Goal: Task Accomplishment & Management: Manage account settings

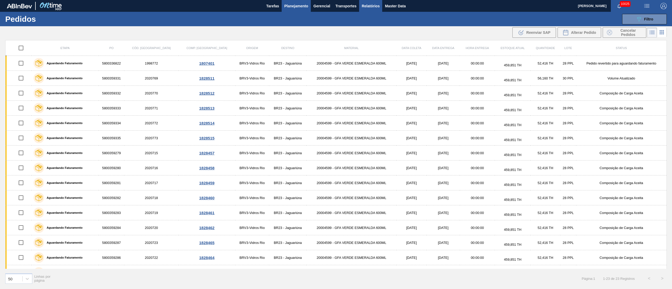
click at [370, 6] on span "Relatórios" at bounding box center [371, 6] width 18 height 6
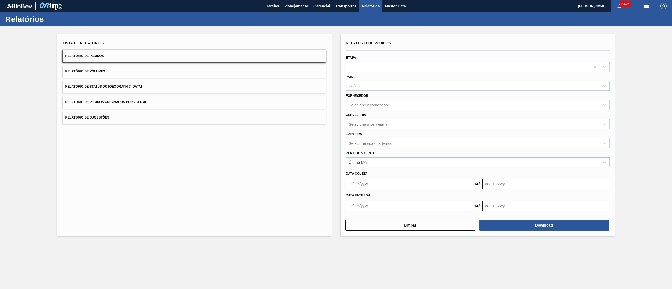
click at [120, 106] on button "Relatório de Pedidos Originados por Volume" at bounding box center [195, 102] width 264 height 13
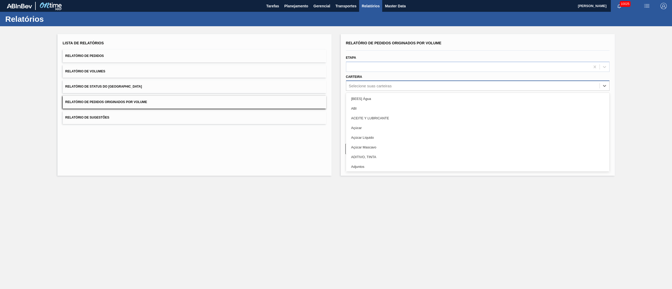
click at [394, 86] on div "Selecione suas carteiras" at bounding box center [472, 86] width 253 height 8
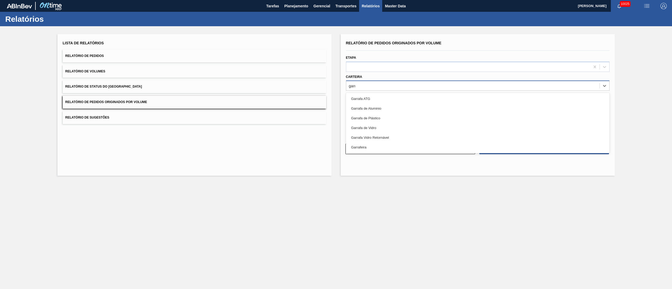
type input "garra"
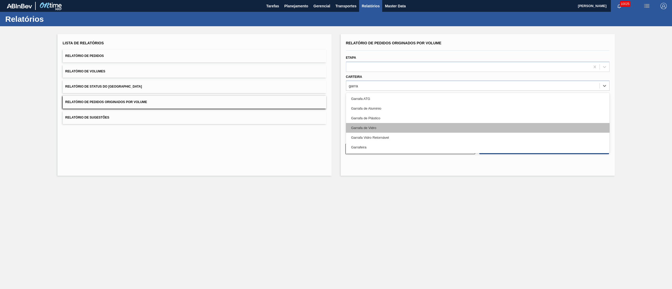
click at [357, 130] on div "Garrafa de Vidro" at bounding box center [478, 128] width 264 height 10
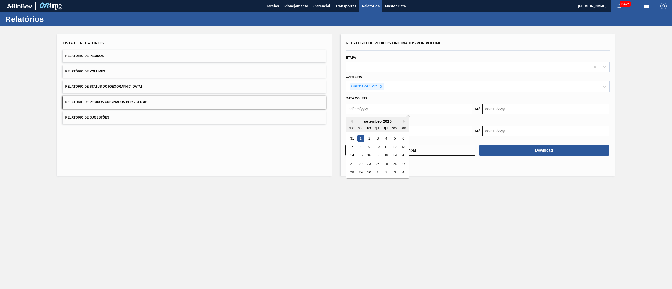
click at [371, 110] on input "text" at bounding box center [409, 109] width 126 height 11
click at [350, 124] on div "dom seg ter qua qui sex sab" at bounding box center [377, 128] width 63 height 8
click at [351, 119] on div "setembro 2025" at bounding box center [377, 121] width 63 height 4
click at [350, 121] on button "Previous Month" at bounding box center [351, 122] width 4 height 4
click at [395, 138] on div "1" at bounding box center [394, 138] width 7 height 7
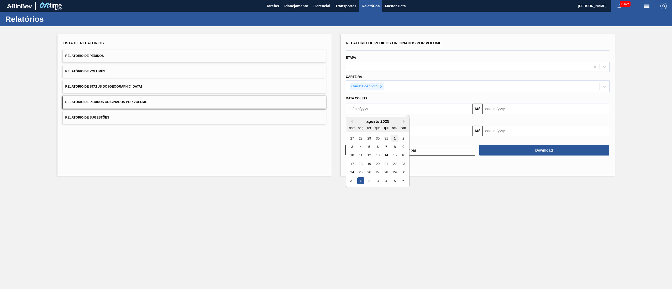
type input "[DATE]"
click at [491, 110] on input "text" at bounding box center [546, 109] width 126 height 11
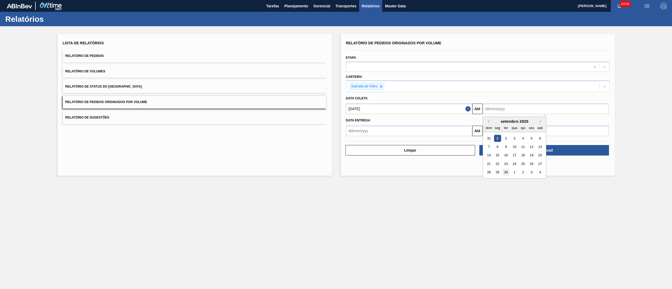
click at [505, 171] on div "30" at bounding box center [506, 172] width 7 height 7
click at [522, 111] on input "[DATE]" at bounding box center [546, 109] width 126 height 11
click at [516, 174] on div "1" at bounding box center [514, 172] width 7 height 7
click at [496, 107] on input "[DATE]" at bounding box center [546, 109] width 126 height 11
click at [534, 172] on div "31" at bounding box center [531, 172] width 7 height 7
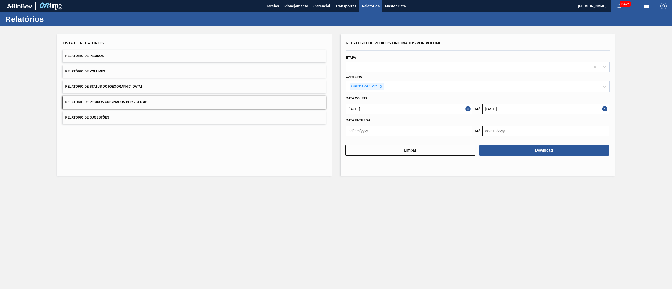
click at [551, 109] on input "[DATE]" at bounding box center [546, 109] width 126 height 11
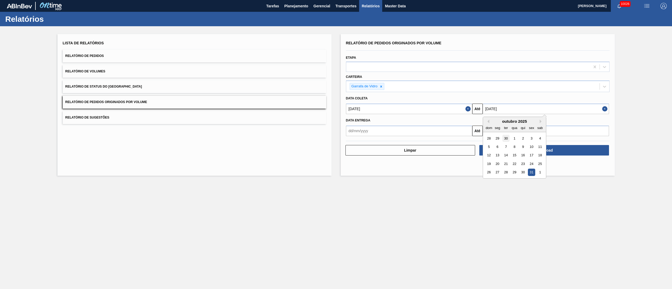
click at [508, 140] on div "30" at bounding box center [506, 138] width 7 height 7
type input "[DATE]"
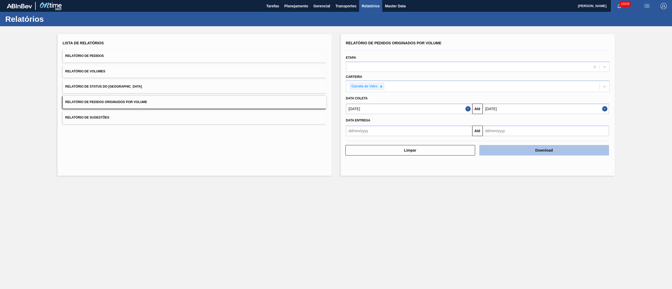
click at [543, 151] on button "Download" at bounding box center [545, 150] width 130 height 11
click at [380, 86] on icon at bounding box center [382, 87] width 4 height 4
paste input "20002580"
type input "20002580"
click at [368, 65] on div at bounding box center [468, 67] width 244 height 8
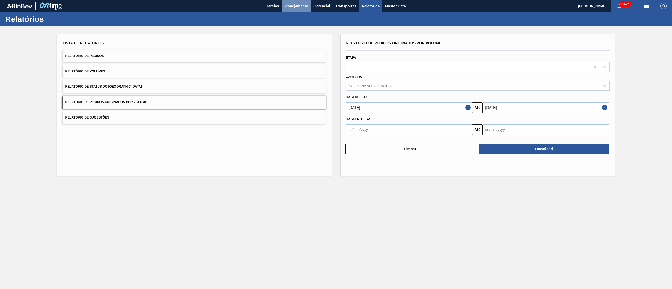
click at [290, 2] on button "Planejamento" at bounding box center [296, 6] width 29 height 12
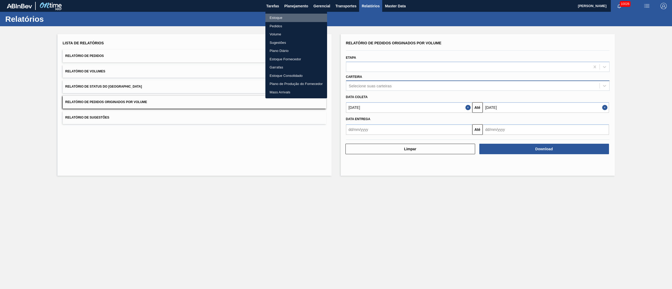
click at [280, 18] on li "Estoque" at bounding box center [297, 18] width 62 height 8
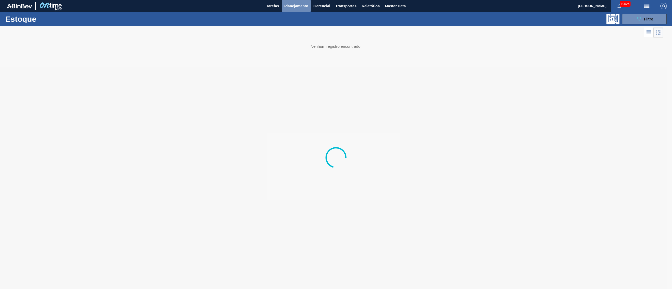
click at [293, 7] on span "Planejamento" at bounding box center [296, 6] width 24 height 6
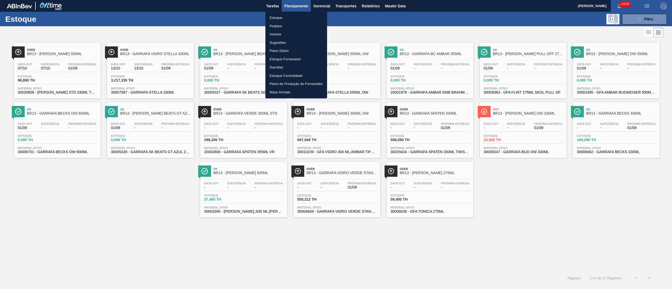
click at [280, 27] on li "Pedidos" at bounding box center [297, 26] width 62 height 8
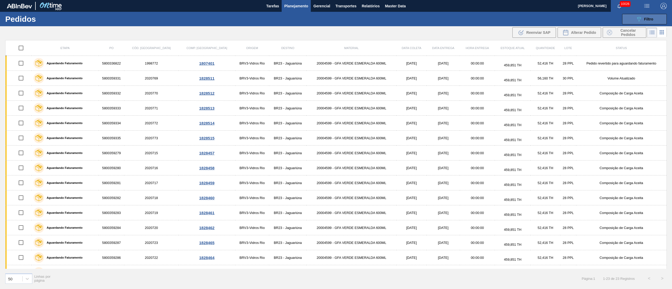
click at [643, 18] on div "089F7B8B-B2A5-4AFE-B5C0-19BA573D28AC Filtro" at bounding box center [645, 19] width 18 height 6
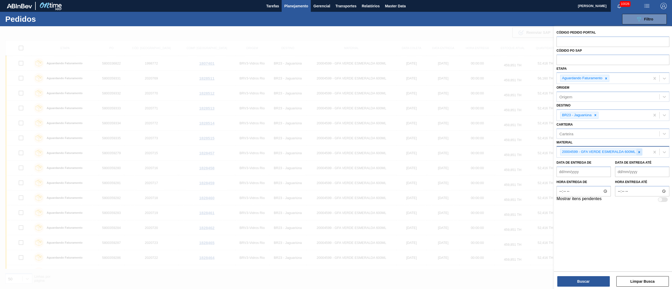
click at [638, 154] on div at bounding box center [640, 152] width 6 height 7
paste input "20002580"
type input "20002580"
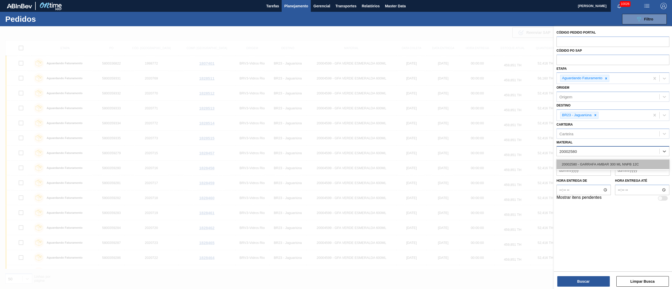
click at [626, 162] on div "20002580 - GARRAFA AMBAR 300 ML NNPB 12C" at bounding box center [613, 165] width 113 height 10
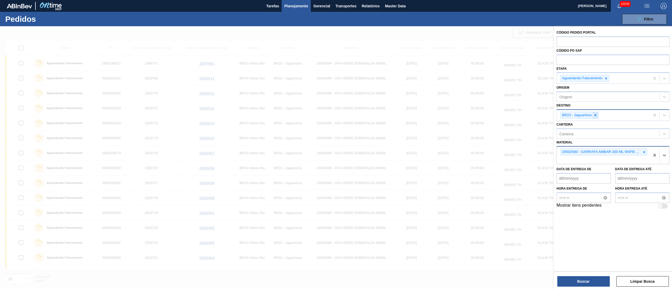
click at [596, 116] on icon at bounding box center [596, 116] width 2 height 2
paste input "20002580"
type input "2"
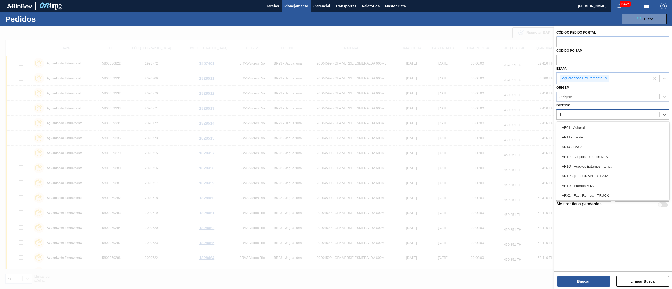
type input "16"
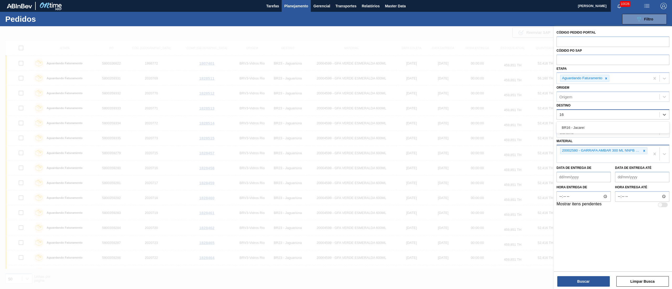
click at [614, 130] on div "BR16 - Jacareí" at bounding box center [613, 128] width 113 height 10
click at [593, 281] on button "Buscar" at bounding box center [584, 282] width 53 height 11
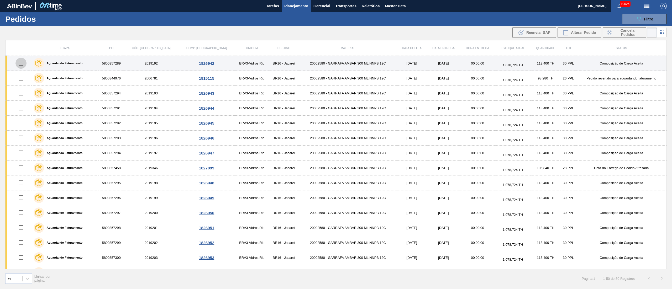
click at [18, 64] on input "checkbox" at bounding box center [20, 63] width 11 height 11
checkbox input "true"
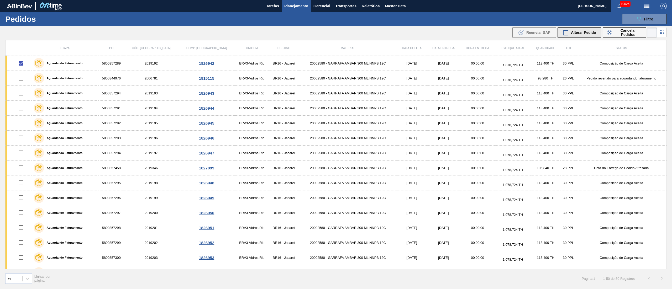
click at [588, 29] on div "Alterar Pedido" at bounding box center [580, 32] width 34 height 6
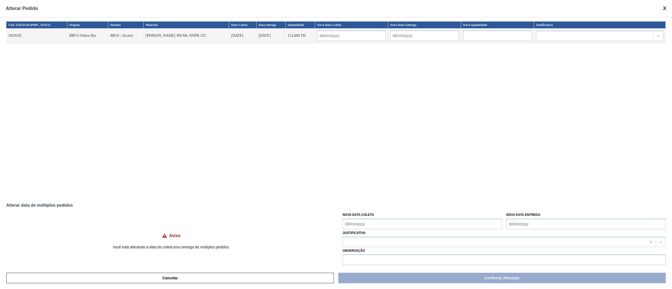
click at [372, 222] on Coleta "Nova Data Coleta" at bounding box center [422, 224] width 159 height 11
click at [367, 175] on div "2" at bounding box center [366, 174] width 7 height 7
type Coleta "[DATE]"
type input "[DATE]"
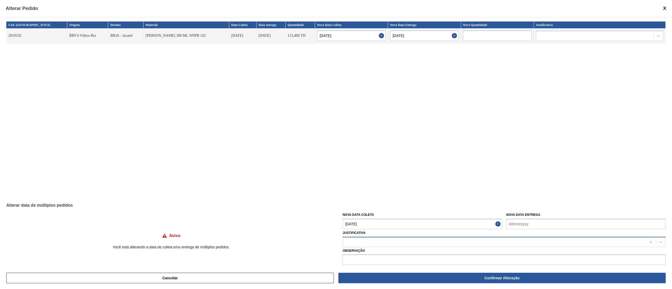
click at [353, 241] on div at bounding box center [495, 243] width 304 height 8
type input "ou"
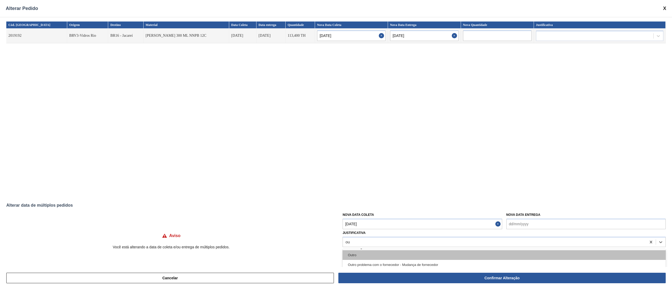
click at [357, 254] on div "Outro" at bounding box center [504, 256] width 323 height 10
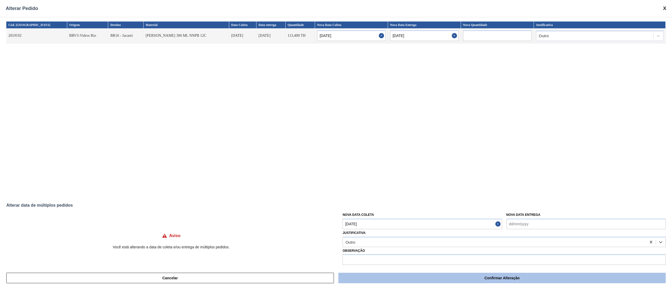
click at [559, 281] on button "Confirmar Alteração" at bounding box center [503, 278] width 328 height 11
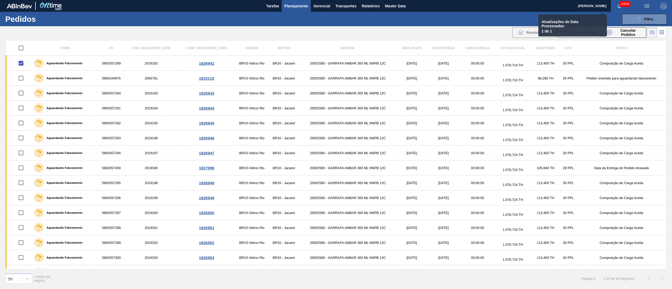
checkbox input "false"
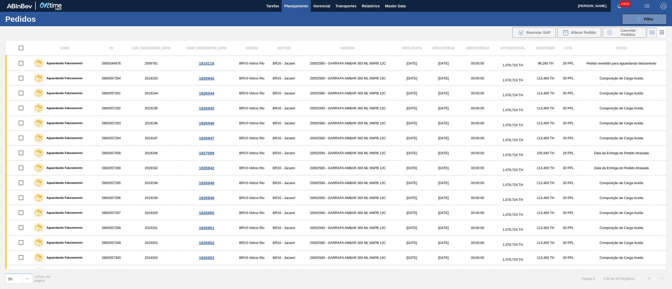
click at [347, 18] on div "089F7B8B-B2A5-4AFE-B5C0-19BA573D28AC Filtro Código Pedido Portal Códido PO SAP …" at bounding box center [378, 19] width 583 height 16
click at [229, 286] on div "50 Linhas por página Página : 1 1 - 50 de 50 Registros < >" at bounding box center [336, 278] width 672 height 19
click at [633, 17] on button "089F7B8B-B2A5-4AFE-B5C0-19BA573D28AC Filtro" at bounding box center [645, 19] width 45 height 11
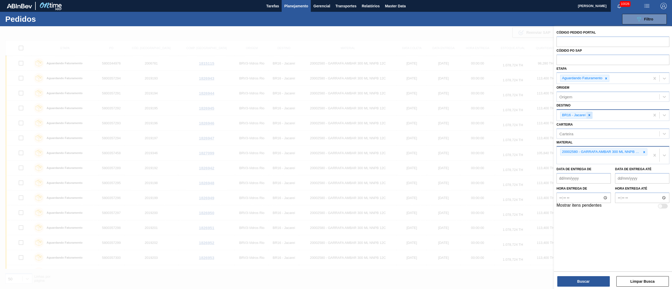
click at [592, 115] on icon at bounding box center [590, 115] width 4 height 4
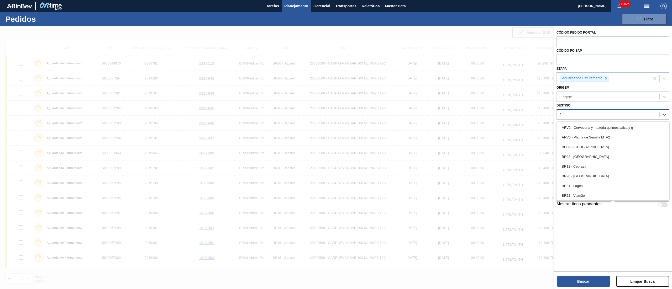
type input "21"
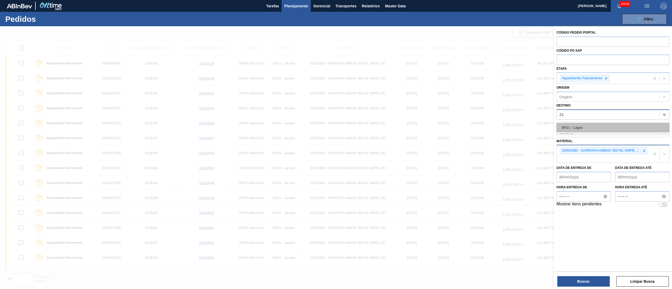
click at [579, 131] on div "BR21 - Lages" at bounding box center [613, 128] width 113 height 10
click at [646, 150] on div at bounding box center [645, 152] width 6 height 7
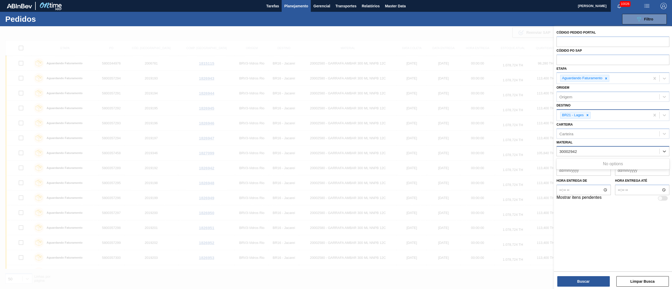
type input "300029424"
drag, startPoint x: 597, startPoint y: 151, endPoint x: 512, endPoint y: 150, distance: 85.4
click at [554, 150] on div "Código Pedido Portal Códido PO SAP Etapa Aguardando Faturamento Origem Origem D…" at bounding box center [613, 170] width 118 height 289
click at [565, 152] on input "3000294" at bounding box center [568, 151] width 16 height 4
type input "300294"
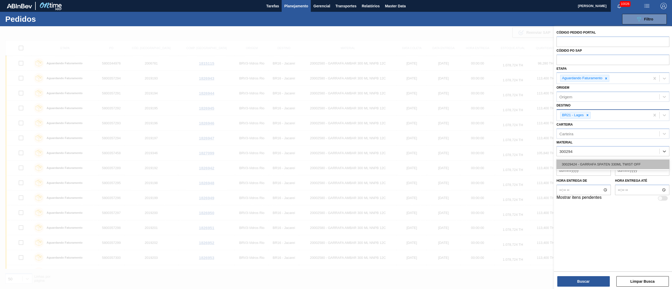
click at [569, 160] on div "30029424 - GARRAFA SPATEN 330ML TWIST OFF" at bounding box center [613, 165] width 113 height 10
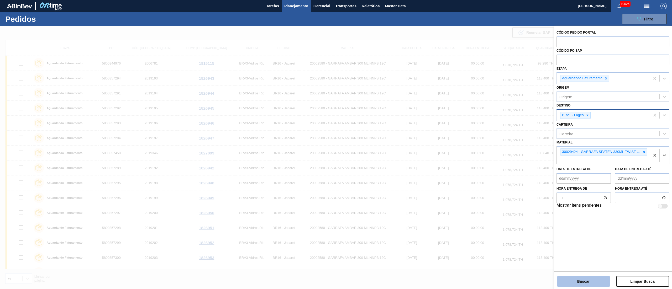
click at [576, 282] on button "Buscar" at bounding box center [584, 282] width 53 height 11
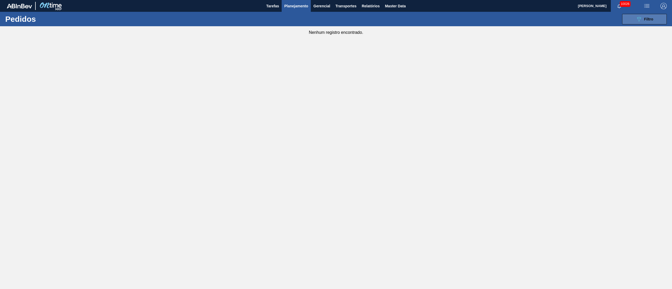
click at [648, 21] on div "089F7B8B-B2A5-4AFE-B5C0-19BA573D28AC Filtro" at bounding box center [645, 19] width 18 height 6
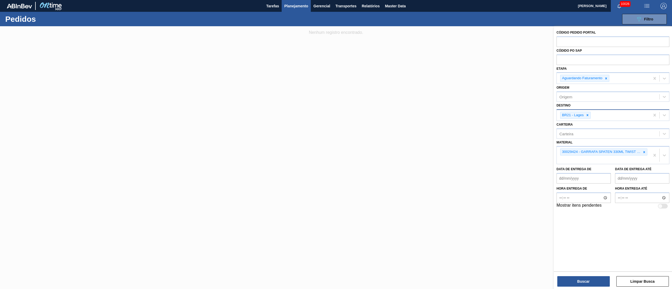
click at [281, 7] on button "Tarefas" at bounding box center [273, 6] width 18 height 12
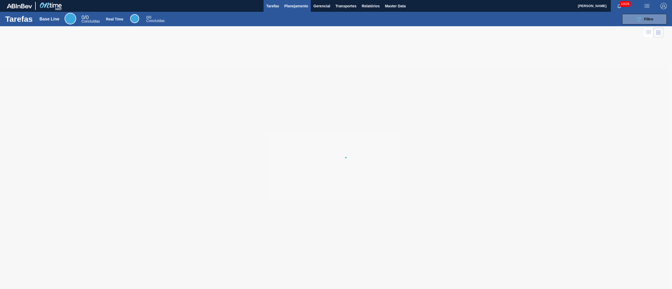
click at [294, 9] on button "Planejamento" at bounding box center [296, 6] width 29 height 12
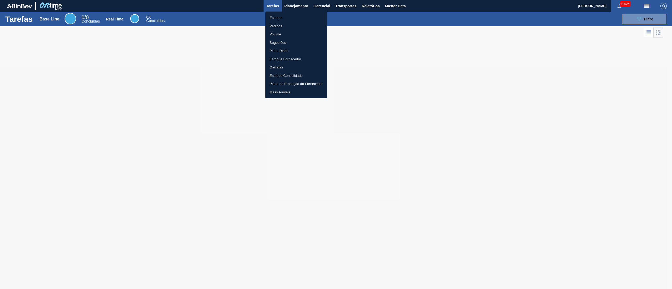
click at [283, 18] on li "Estoque" at bounding box center [297, 18] width 62 height 8
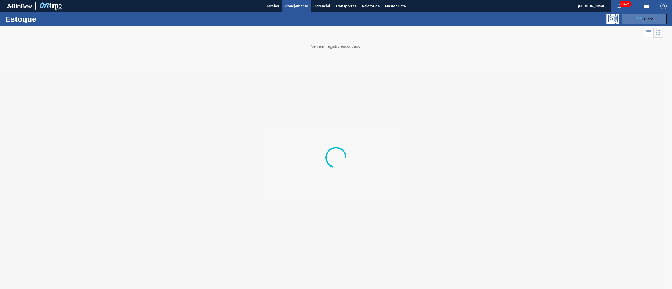
click at [655, 17] on button "089F7B8B-B2A5-4AFE-B5C0-19BA573D28AC Filtro" at bounding box center [645, 19] width 45 height 11
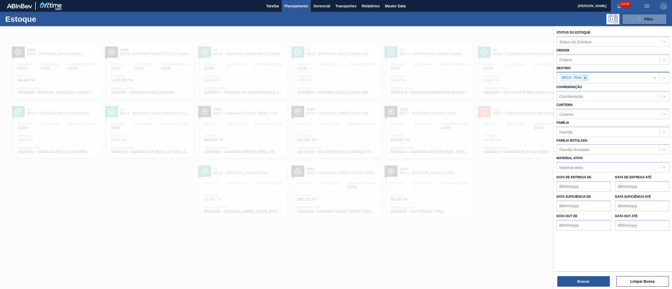
click at [584, 77] on icon at bounding box center [586, 78] width 4 height 4
type input "21"
click at [583, 87] on div "BR21 - Lages" at bounding box center [613, 90] width 113 height 10
click at [577, 164] on div "Material ativo" at bounding box center [608, 168] width 103 height 8
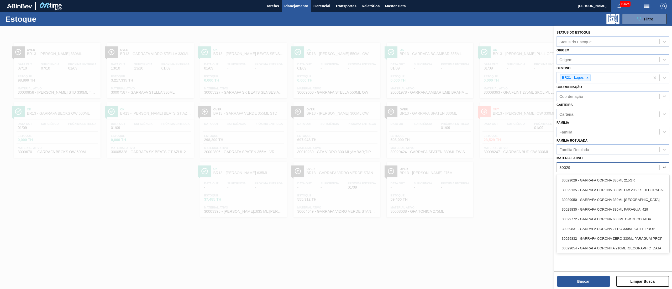
type ativo "300294"
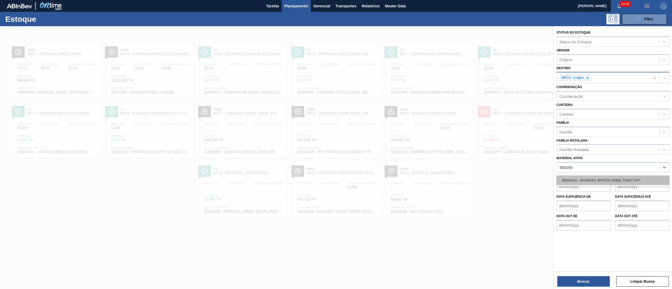
click at [572, 179] on div "30029424 - GARRAFA SPATEN 330ML TWIST OFF" at bounding box center [613, 181] width 113 height 10
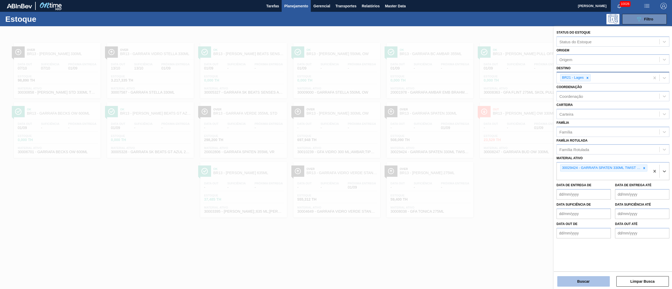
click at [576, 283] on button "Buscar" at bounding box center [584, 282] width 53 height 11
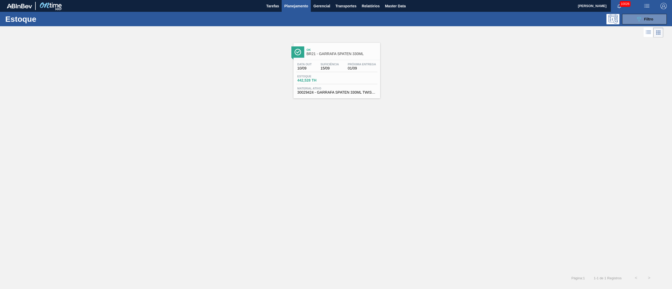
click at [332, 79] on span "442,528 TH" at bounding box center [316, 81] width 37 height 4
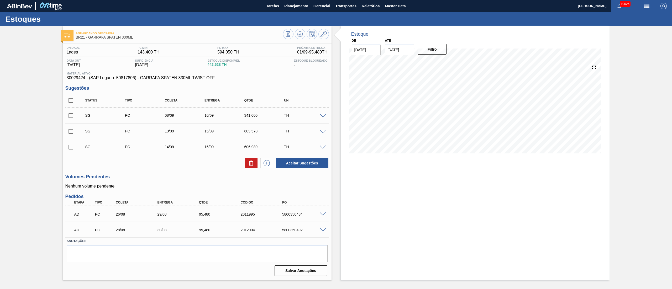
click at [72, 118] on input "checkbox" at bounding box center [70, 115] width 11 height 11
click at [323, 116] on span at bounding box center [323, 116] width 6 height 4
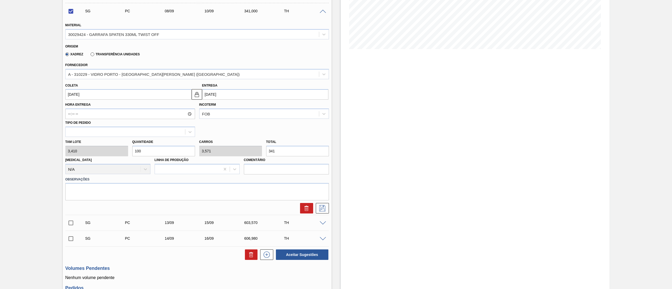
scroll to position [105, 0]
drag, startPoint x: 151, startPoint y: 152, endPoint x: 7, endPoint y: 168, distance: 144.8
click at [7, 168] on div "Aguardando Descarga BR21 - GARRAFA SPATEN 330ML Unidade [PERSON_NAME] MIN 143,4…" at bounding box center [336, 146] width 672 height 451
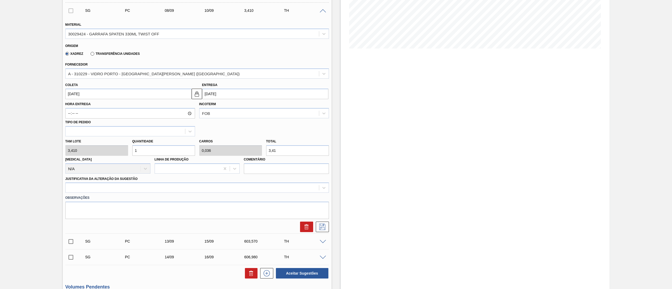
checkbox input "false"
type input "1"
type input "0,036"
type input "3,41"
type input "14"
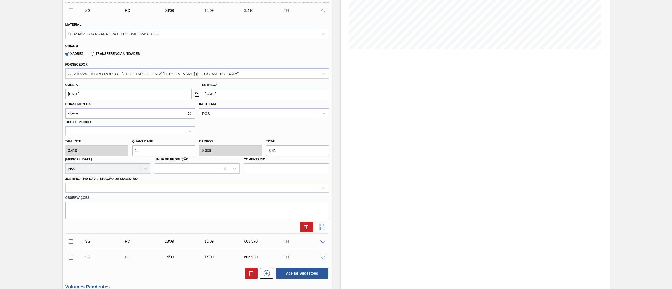
type input "0,5"
type input "47,74"
type input "140"
type input "5"
type input "477,4"
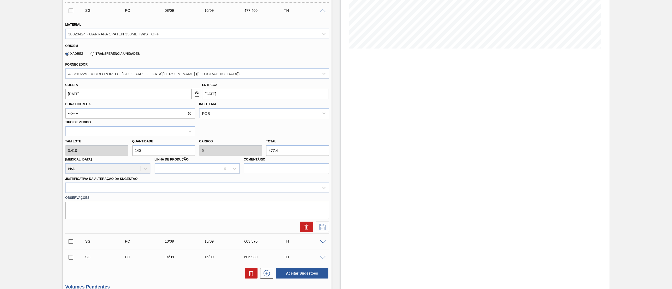
type input "140"
click at [102, 96] on input "[DATE]" at bounding box center [128, 94] width 126 height 11
click at [99, 133] on div "10" at bounding box center [97, 131] width 7 height 7
type input "[DATE]"
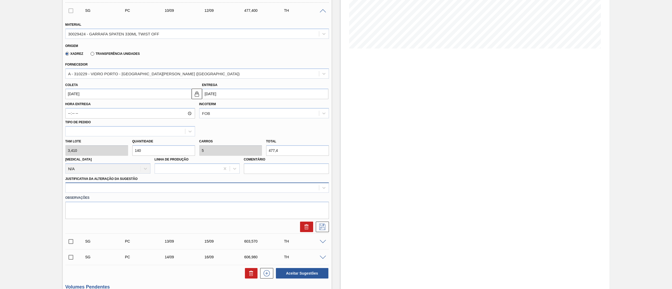
click at [139, 187] on div at bounding box center [192, 188] width 253 height 8
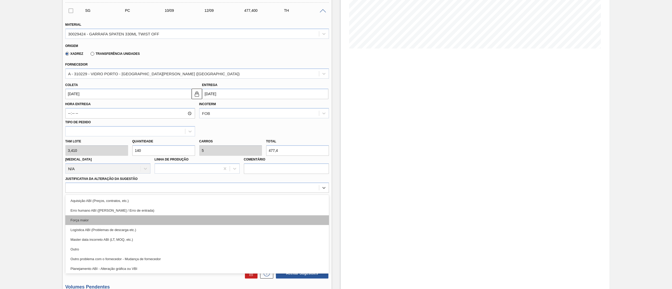
click at [103, 218] on div "Força maior" at bounding box center [197, 221] width 264 height 10
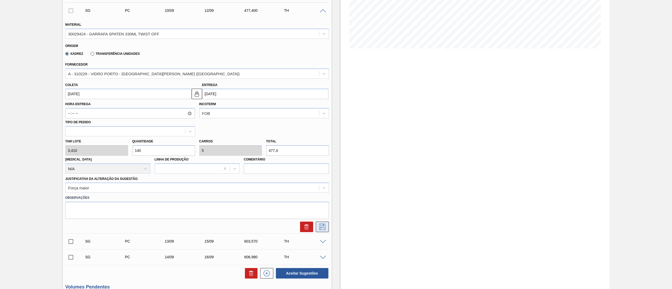
click at [320, 230] on icon at bounding box center [322, 227] width 8 height 6
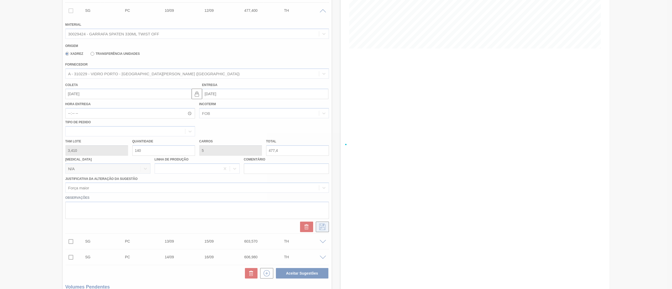
checkbox input "true"
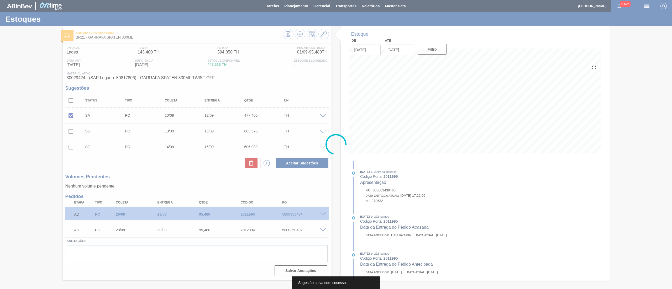
scroll to position [0, 0]
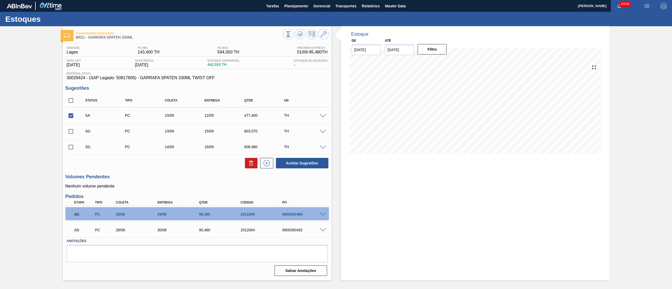
click at [72, 132] on input "checkbox" at bounding box center [70, 131] width 11 height 11
click at [323, 131] on span at bounding box center [323, 132] width 6 height 4
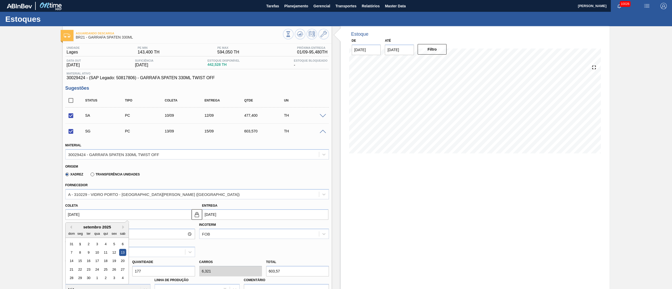
click at [92, 217] on input "[DATE]" at bounding box center [128, 215] width 126 height 11
click at [105, 246] on div "4" at bounding box center [105, 244] width 7 height 7
checkbox input "false"
type input "[DATE]"
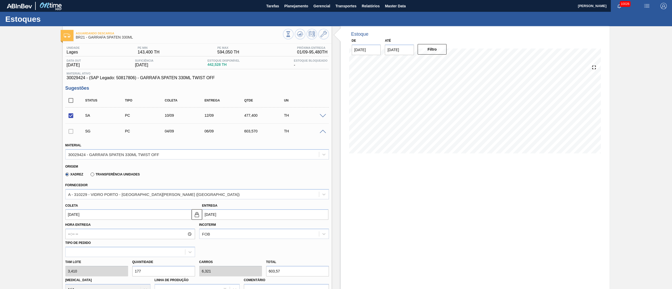
click at [89, 267] on div "[PERSON_NAME] 3,410 Quantidade 177 Carros 6,321 Total 603,57 [MEDICAL_DATA] N/A…" at bounding box center [197, 276] width 268 height 38
type input "1"
type input "0,036"
type input "3,41"
type input "14"
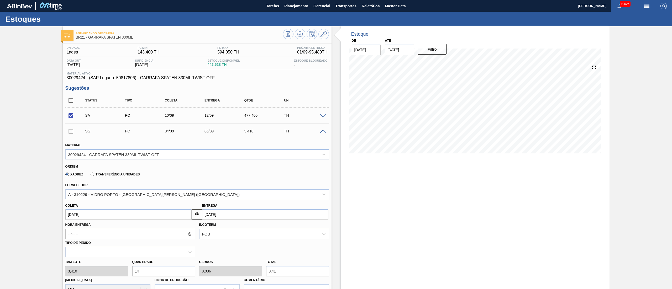
type input "0,5"
type input "47,74"
type input "140"
type input "5"
type input "477,4"
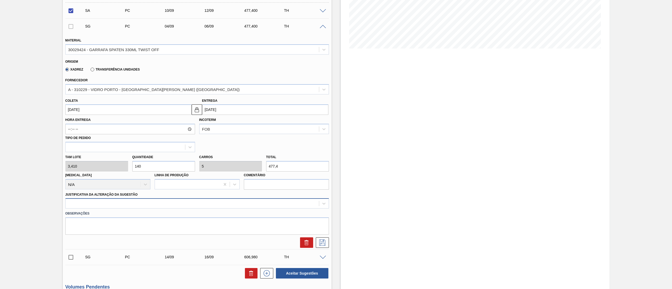
type input "140"
click at [142, 201] on div at bounding box center [192, 204] width 253 height 8
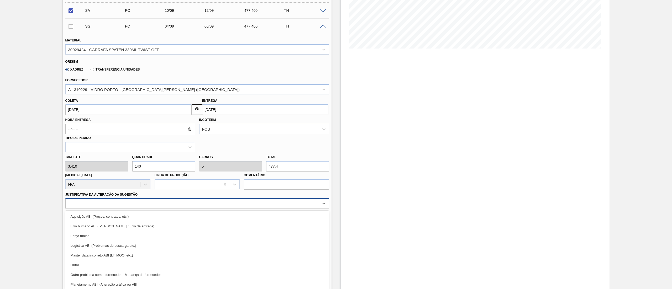
scroll to position [108, 0]
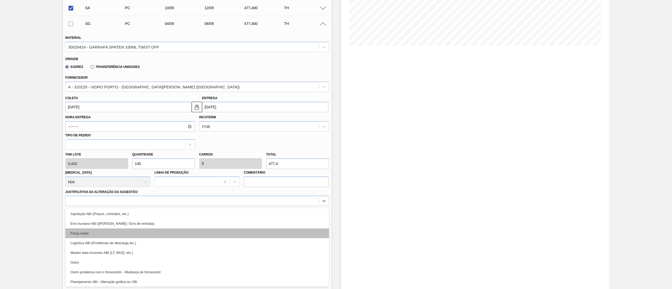
click at [96, 235] on div "Força maior" at bounding box center [197, 234] width 264 height 10
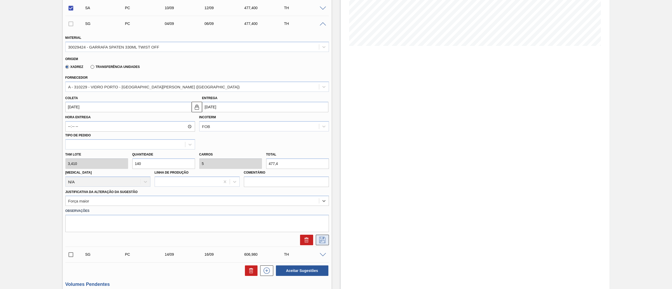
click at [318, 236] on button at bounding box center [322, 240] width 13 height 11
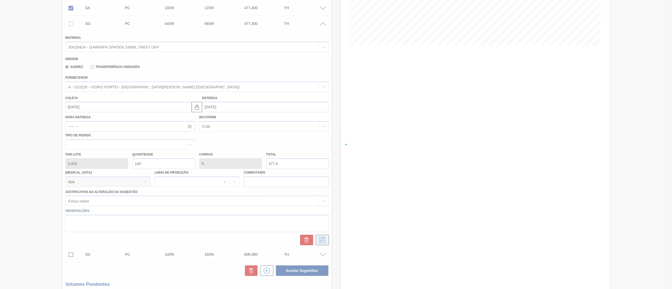
checkbox input "true"
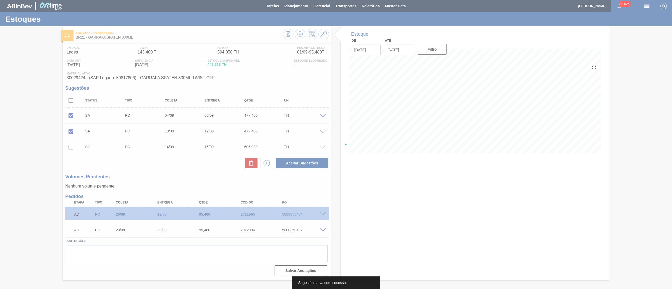
scroll to position [0, 0]
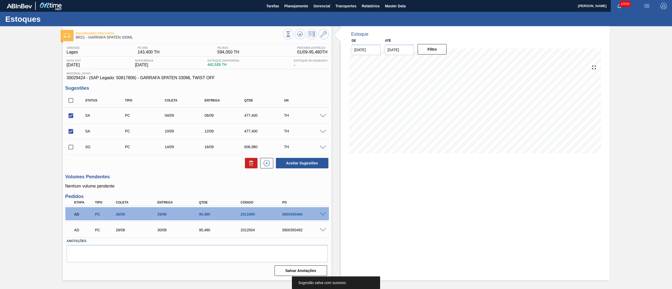
click at [70, 146] on input "checkbox" at bounding box center [70, 147] width 11 height 11
checkbox input "true"
click at [324, 117] on span at bounding box center [323, 116] width 6 height 4
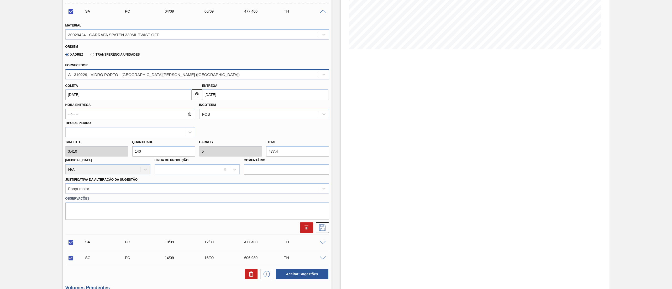
scroll to position [105, 0]
click at [120, 94] on input "[DATE]" at bounding box center [128, 94] width 126 height 11
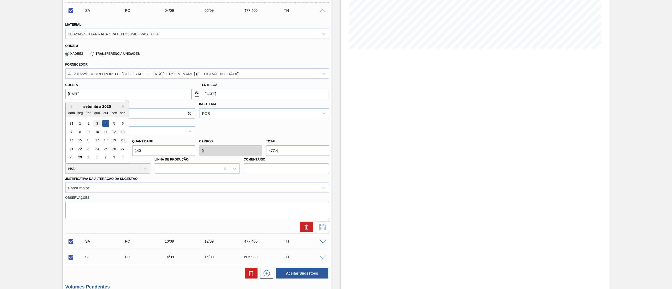
click at [97, 122] on div "3" at bounding box center [97, 123] width 7 height 7
checkbox input "false"
type input "[DATE]"
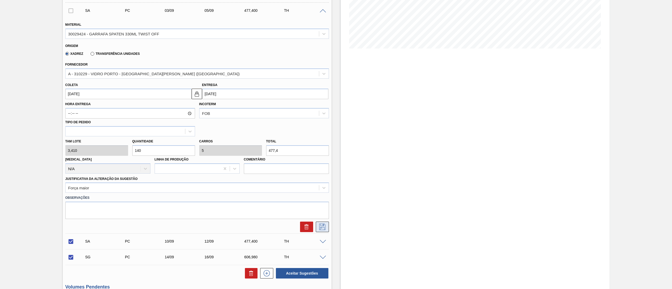
click at [325, 226] on icon at bounding box center [322, 227] width 8 height 6
checkbox input "true"
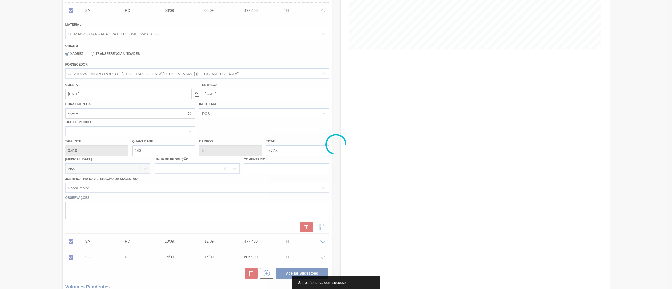
scroll to position [0, 0]
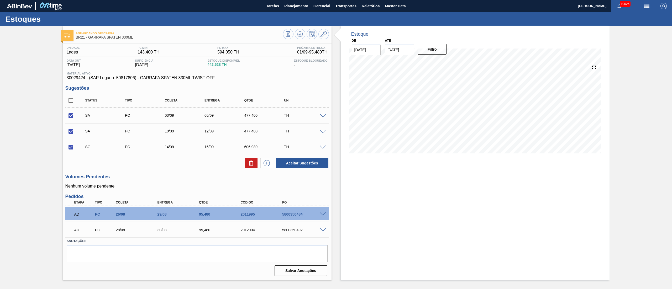
click at [322, 132] on span at bounding box center [323, 132] width 6 height 4
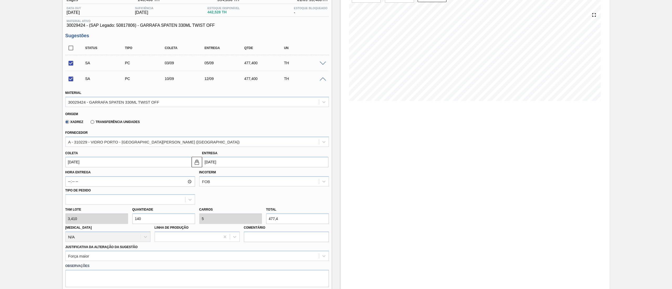
scroll to position [105, 0]
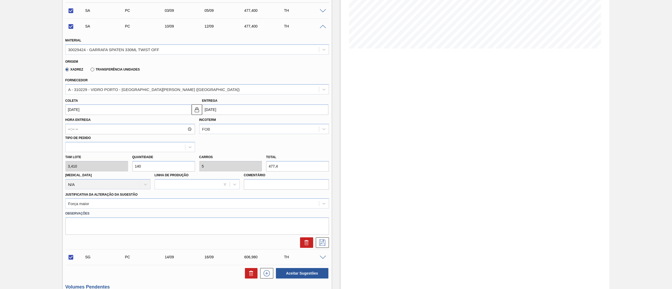
click at [78, 169] on div "[PERSON_NAME] 3,410 Quantidade 140 Carros 5 Total 477,4 [MEDICAL_DATA] N/A Linh…" at bounding box center [197, 171] width 268 height 38
checkbox input "false"
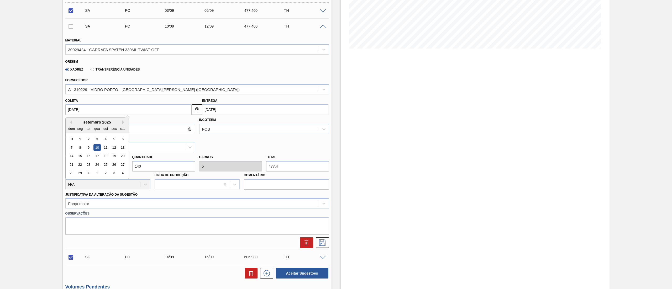
click at [85, 110] on input "[DATE]" at bounding box center [128, 110] width 126 height 11
click at [105, 139] on div "4" at bounding box center [105, 139] width 7 height 7
type input "[DATE]"
click at [324, 241] on icon at bounding box center [322, 243] width 8 height 6
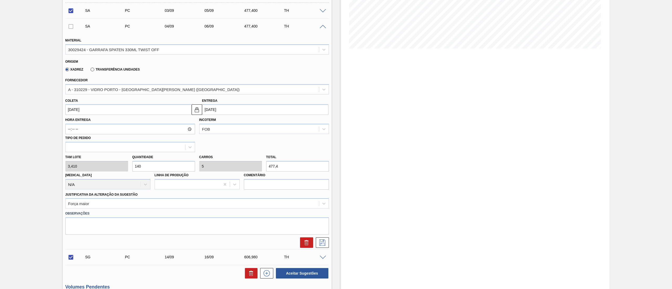
checkbox input "true"
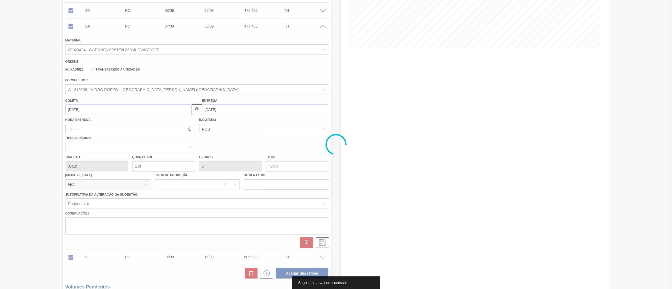
scroll to position [0, 0]
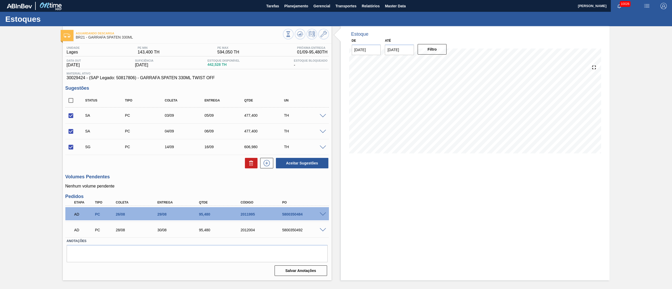
click at [323, 148] on span at bounding box center [323, 148] width 6 height 4
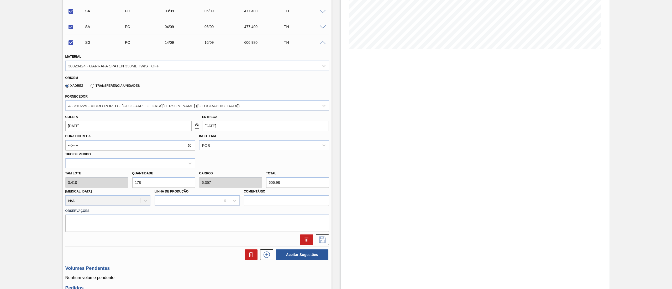
scroll to position [105, 0]
click at [98, 143] on input "Hora Entrega" at bounding box center [130, 145] width 130 height 11
click at [90, 128] on input "[DATE]" at bounding box center [128, 125] width 126 height 11
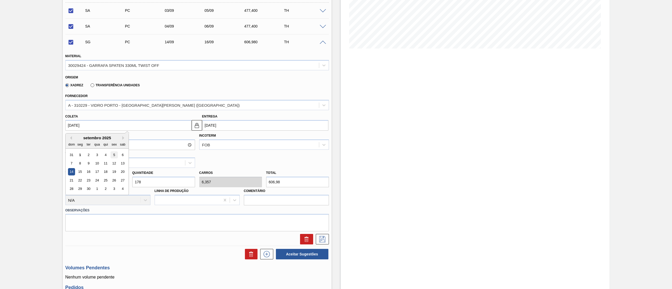
click at [111, 156] on div "5" at bounding box center [114, 155] width 7 height 7
checkbox input "false"
type input "[DATE]"
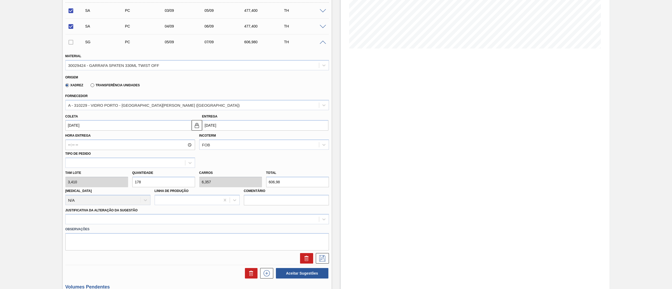
click at [114, 184] on div "[PERSON_NAME] 3,410 Quantidade 178 Carros 6,357 Total 606,98 [MEDICAL_DATA] N/A…" at bounding box center [197, 187] width 268 height 38
type input "1"
type input "0,036"
type input "3,41"
type input "14"
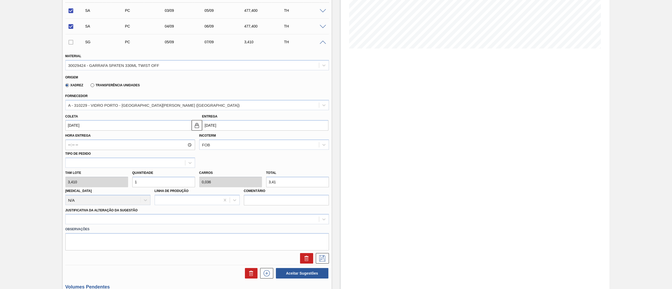
type input "0,5"
type input "47,74"
type input "140"
type input "5"
type input "477,4"
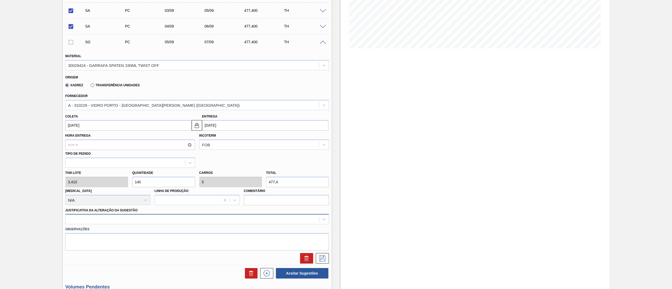
type input "140"
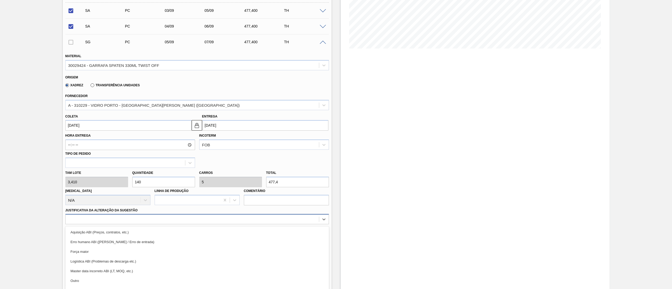
click at [111, 215] on div "option Aquisição ABI (Preços, contratos, etc.) focused, 1 of 18. 18 results ava…" at bounding box center [197, 219] width 264 height 10
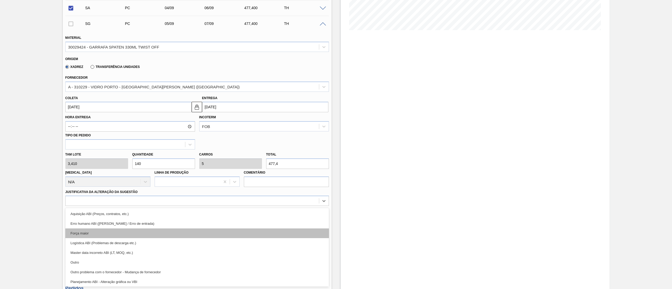
click at [102, 230] on div "Força maior" at bounding box center [197, 234] width 264 height 10
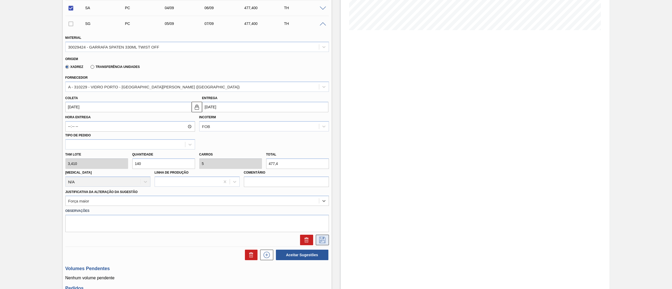
click at [322, 242] on icon at bounding box center [322, 240] width 8 height 6
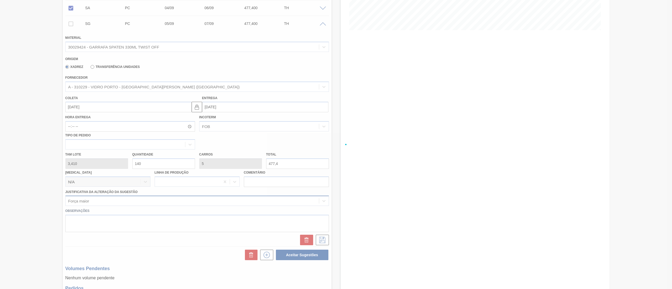
checkbox input "true"
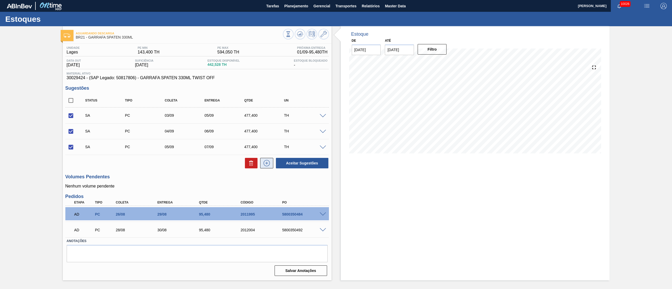
click at [269, 164] on icon at bounding box center [267, 163] width 8 height 6
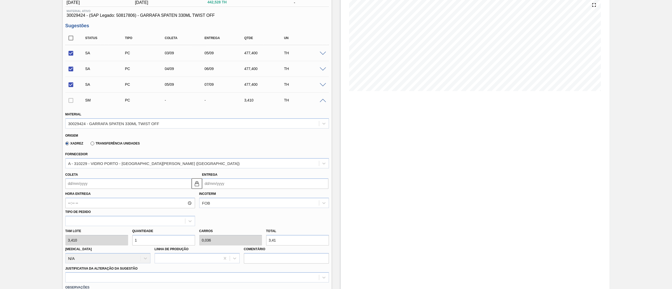
scroll to position [105, 0]
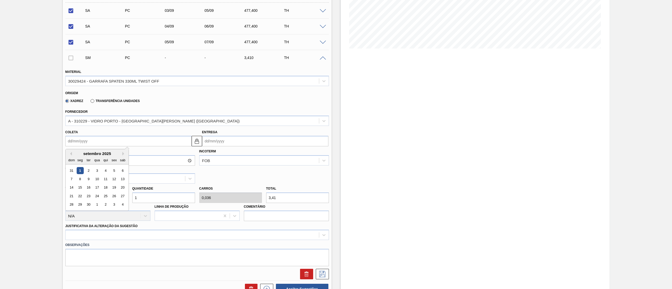
click at [112, 142] on input "Coleta" at bounding box center [128, 141] width 126 height 11
click at [124, 170] on div "6" at bounding box center [122, 170] width 7 height 7
type input "[DATE]"
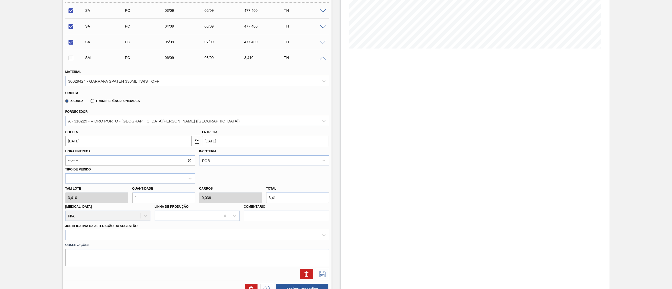
drag, startPoint x: 147, startPoint y: 198, endPoint x: 114, endPoint y: 202, distance: 33.7
click at [130, 200] on div "[PERSON_NAME] 3,410 Quantidade 1 Carros 0,036 Total 3,41 [MEDICAL_DATA] N/A Lin…" at bounding box center [197, 203] width 268 height 38
type input "15"
type input "0,536"
type input "51,15"
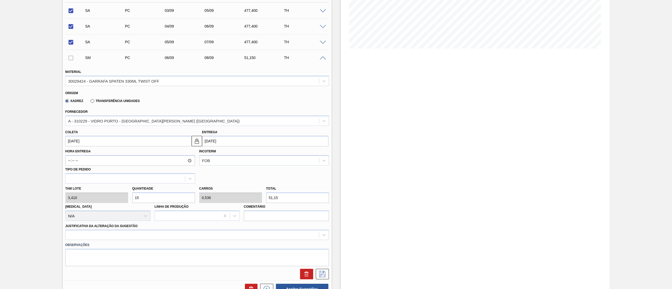
type input "1"
type input "0,036"
type input "3,41"
type input "14"
type input "0,5"
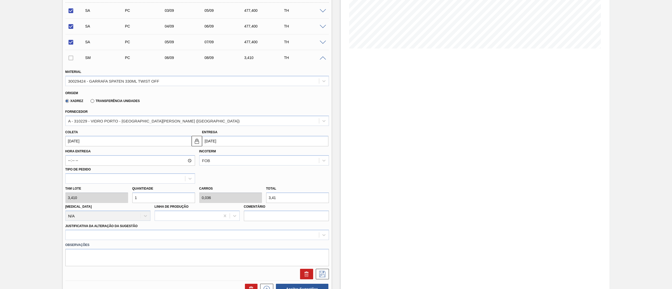
type input "47,74"
type input "140"
type input "5"
type input "477,4"
type input "140"
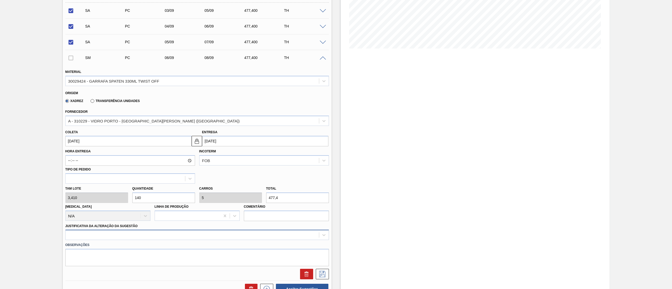
click at [124, 233] on div at bounding box center [197, 235] width 264 height 10
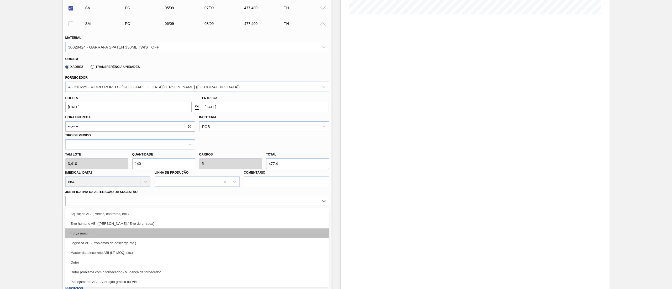
click at [107, 233] on div "Força maior" at bounding box center [197, 234] width 264 height 10
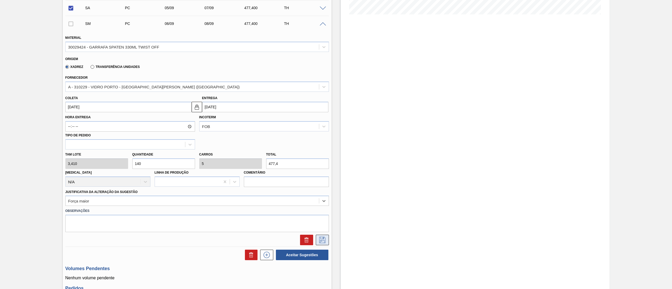
click at [320, 236] on button at bounding box center [322, 240] width 13 height 11
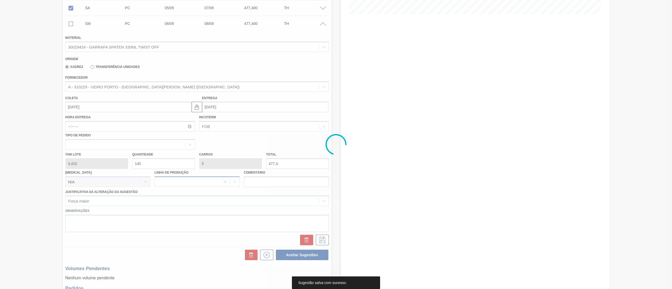
scroll to position [7, 0]
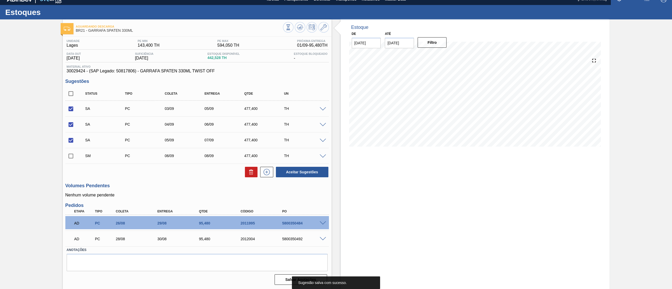
click at [69, 156] on input "checkbox" at bounding box center [70, 156] width 11 height 11
checkbox input "true"
click at [268, 173] on icon at bounding box center [267, 172] width 8 height 6
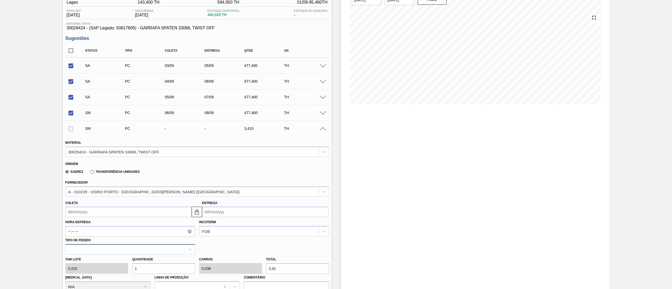
scroll to position [112, 0]
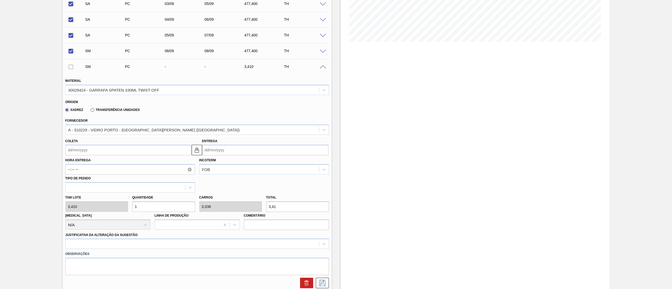
click at [91, 205] on div "[PERSON_NAME] 3,410 Quantidade 1 Carros 0,036 Total 3,41 [MEDICAL_DATA] N/A Lin…" at bounding box center [197, 212] width 268 height 38
type input "14"
type input "0,5"
type input "47,74"
type input "140"
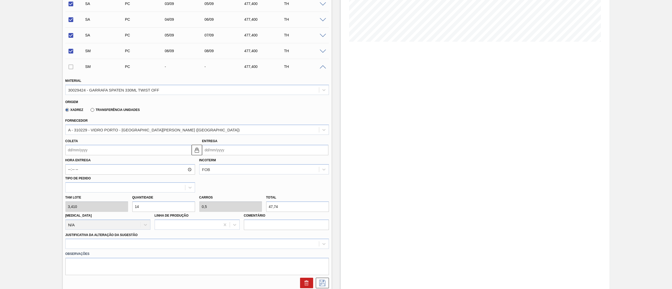
type input "5"
type input "477,4"
type input "140"
click at [98, 150] on input "Coleta" at bounding box center [128, 150] width 126 height 11
click at [77, 189] on div "8" at bounding box center [79, 188] width 7 height 7
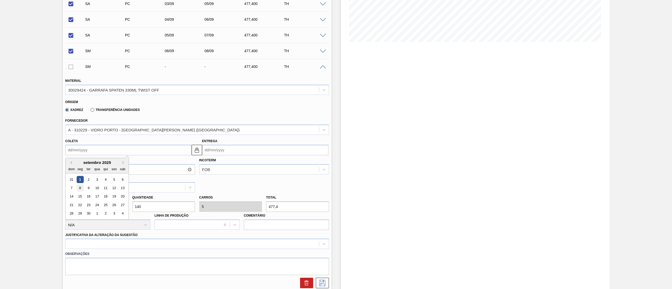
type input "[DATE]"
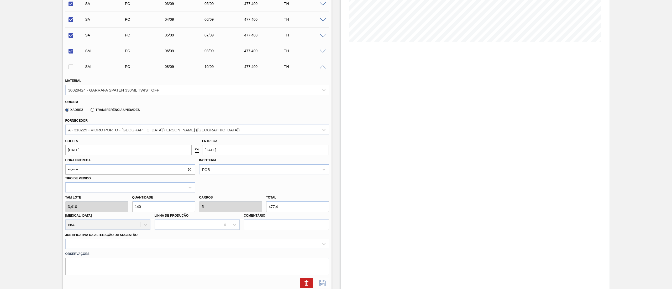
click at [142, 245] on div at bounding box center [197, 244] width 264 height 10
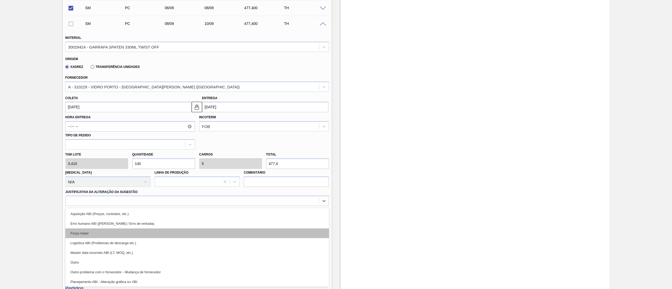
click at [93, 231] on div "Força maior" at bounding box center [197, 234] width 264 height 10
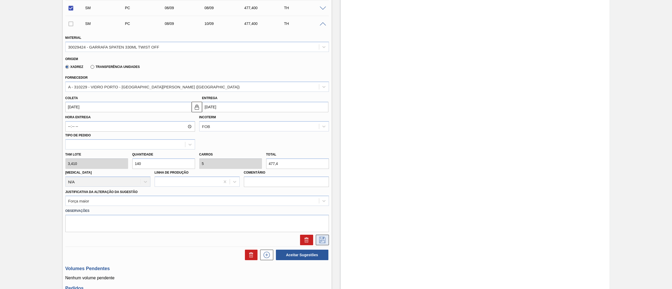
click at [326, 242] on button at bounding box center [322, 240] width 13 height 11
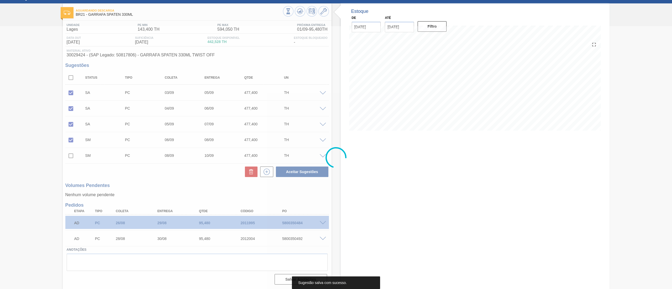
scroll to position [23, 0]
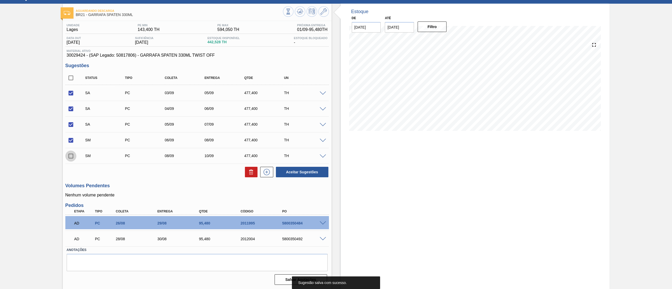
click at [70, 157] on input "checkbox" at bounding box center [70, 156] width 11 height 11
checkbox input "true"
click at [309, 174] on button "Aceitar Sugestões" at bounding box center [302, 172] width 53 height 11
checkbox input "false"
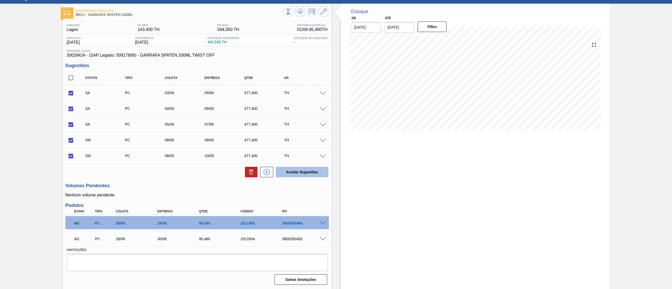
checkbox input "false"
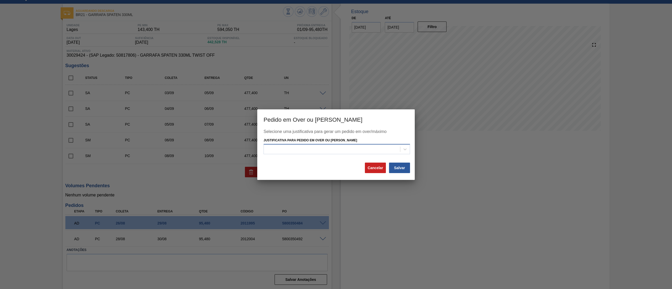
click at [298, 151] on div at bounding box center [332, 150] width 136 height 8
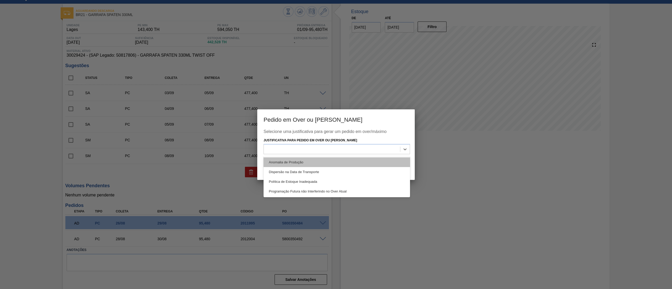
click at [279, 162] on div "Anomalia de Produção" at bounding box center [337, 163] width 147 height 10
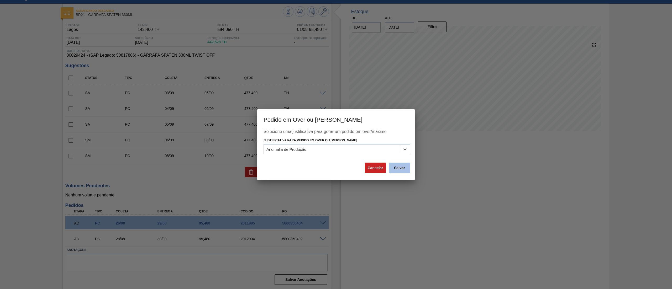
click at [397, 168] on button "Salvar" at bounding box center [399, 168] width 21 height 11
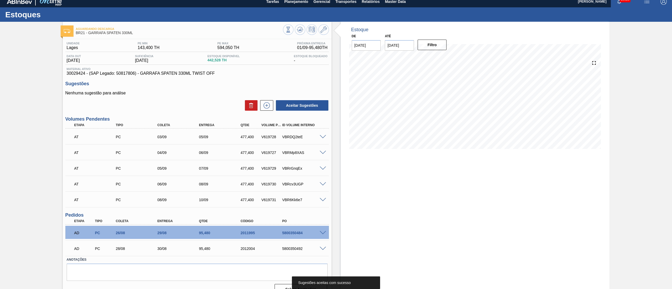
scroll to position [0, 0]
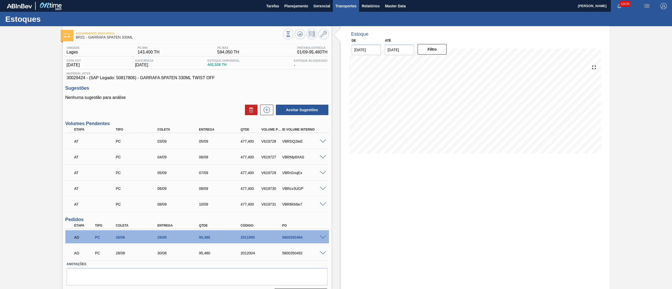
click at [342, 9] on button "Transportes" at bounding box center [346, 6] width 26 height 12
click at [334, 24] on li "Otimização de Carga" at bounding box center [345, 26] width 43 height 8
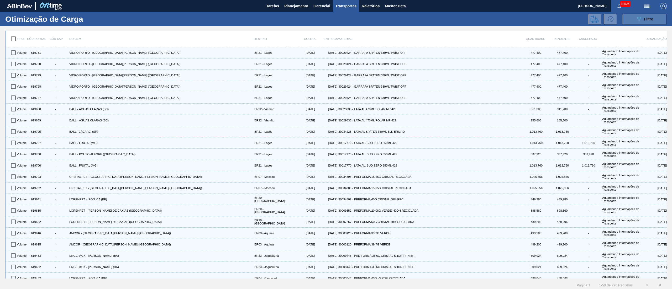
click at [637, 18] on icon "089F7B8B-B2A5-4AFE-B5C0-19BA573D28AC" at bounding box center [639, 19] width 6 height 6
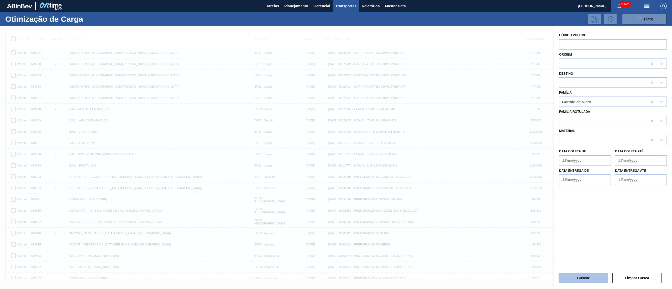
click at [582, 277] on button "Buscar" at bounding box center [584, 278] width 50 height 11
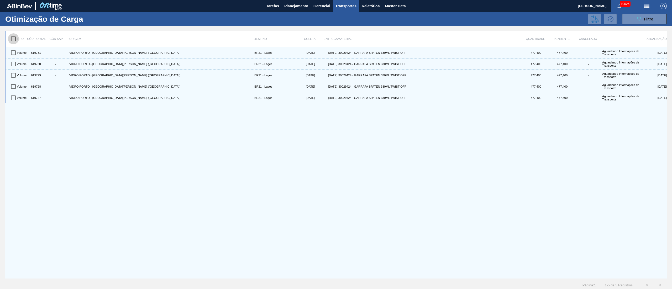
click at [15, 41] on input "checkbox" at bounding box center [13, 38] width 11 height 11
checkbox input "true"
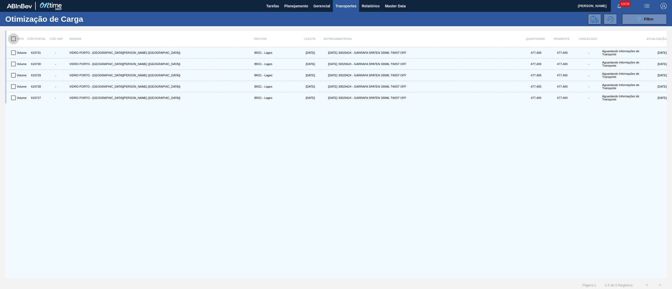
checkbox input "true"
click at [591, 15] on icon at bounding box center [595, 19] width 8 height 8
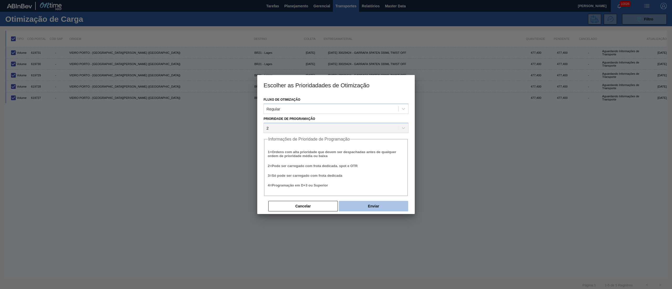
click at [379, 202] on button "Enviar" at bounding box center [373, 206] width 69 height 11
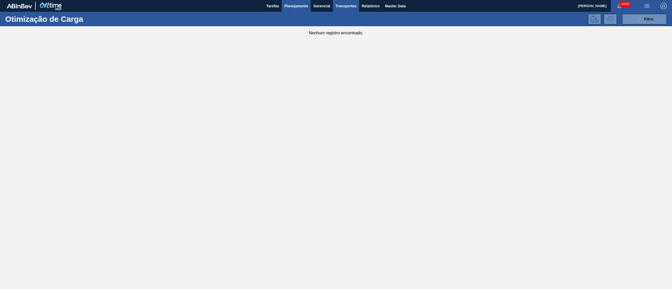
click at [290, 5] on span "Planejamento" at bounding box center [296, 6] width 24 height 6
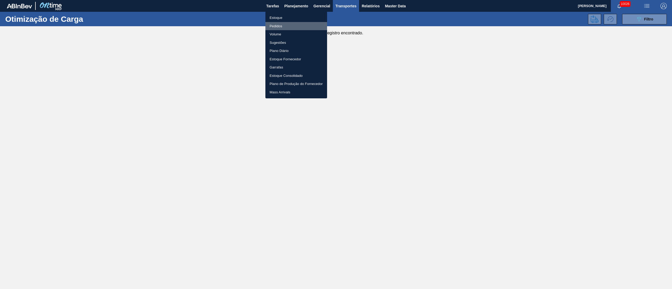
click at [286, 26] on li "Pedidos" at bounding box center [297, 26] width 62 height 8
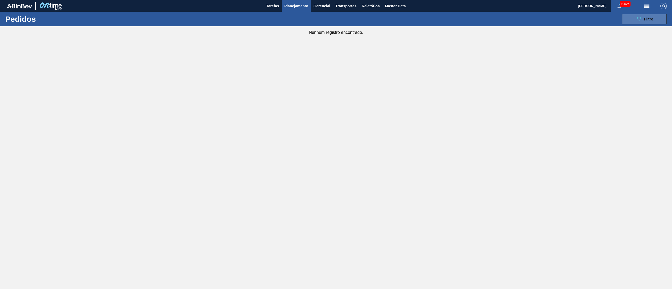
click at [654, 17] on span "Filtro" at bounding box center [649, 19] width 9 height 4
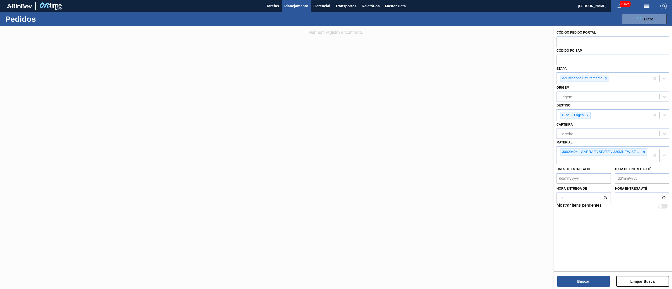
click at [304, 8] on span "Planejamento" at bounding box center [296, 6] width 24 height 6
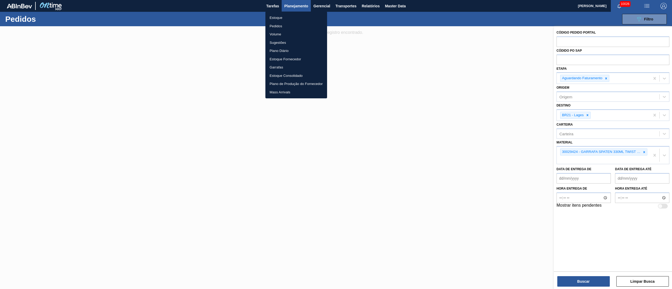
click at [346, 3] on div at bounding box center [336, 144] width 672 height 289
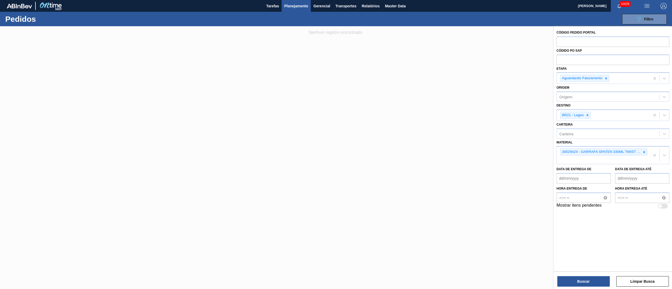
click at [346, 4] on span "Transportes" at bounding box center [346, 6] width 21 height 6
click at [342, 27] on li "Otimização de Carga" at bounding box center [346, 26] width 43 height 8
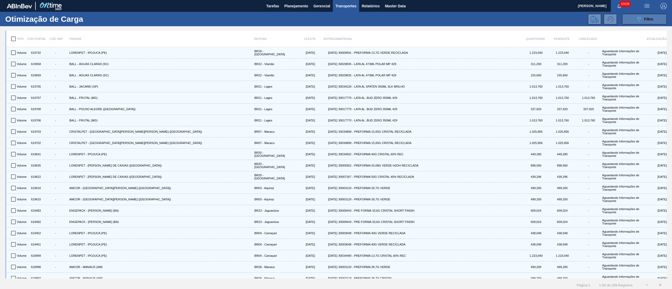
click at [640, 20] on icon "089F7B8B-B2A5-4AFE-B5C0-19BA573D28AC" at bounding box center [639, 19] width 6 height 6
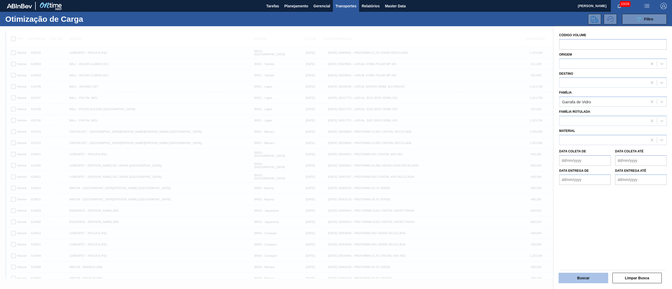
click at [593, 274] on button "Buscar" at bounding box center [584, 278] width 50 height 11
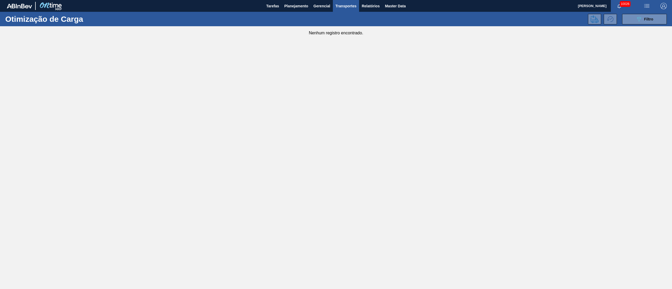
click at [305, 13] on div "Otimização de Carga 089F7B8B-B2A5-4AFE-B5C0-19BA573D28AC Filtro" at bounding box center [336, 19] width 672 height 14
click at [299, 7] on span "Planejamento" at bounding box center [296, 6] width 24 height 6
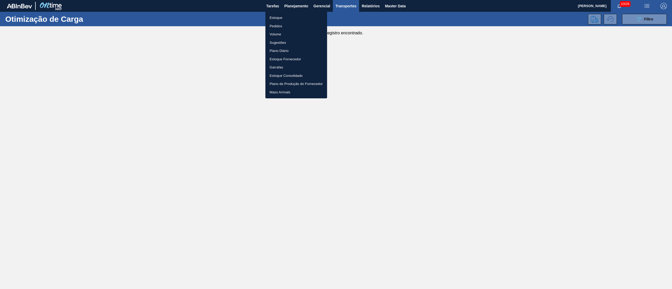
click at [272, 23] on li "Pedidos" at bounding box center [297, 26] width 62 height 8
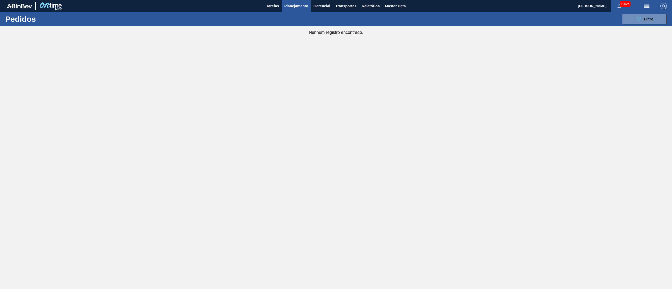
click at [293, 3] on span "Planejamento" at bounding box center [296, 6] width 24 height 6
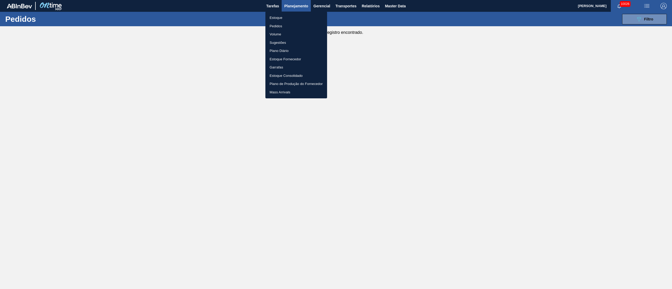
click at [282, 27] on li "Pedidos" at bounding box center [297, 26] width 62 height 8
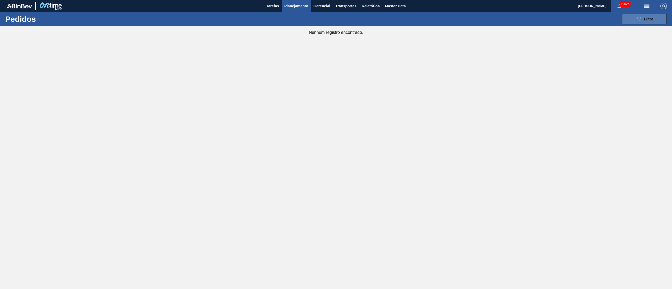
click at [642, 18] on icon "089F7B8B-B2A5-4AFE-B5C0-19BA573D28AC" at bounding box center [639, 19] width 6 height 6
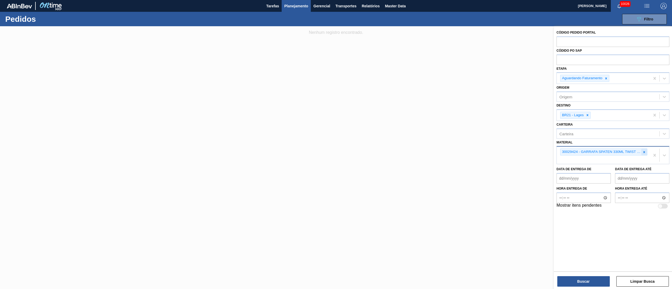
click at [646, 153] on icon at bounding box center [645, 153] width 4 height 4
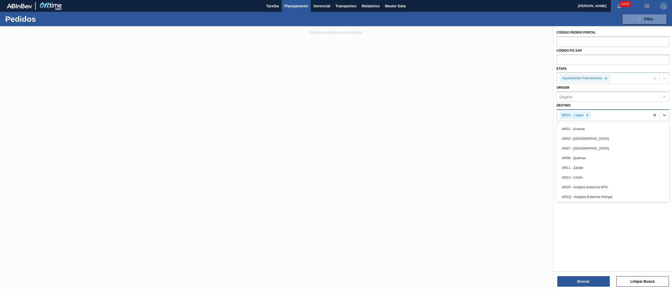
click at [584, 112] on div "BR21 - Lages" at bounding box center [573, 115] width 24 height 7
type input "13"
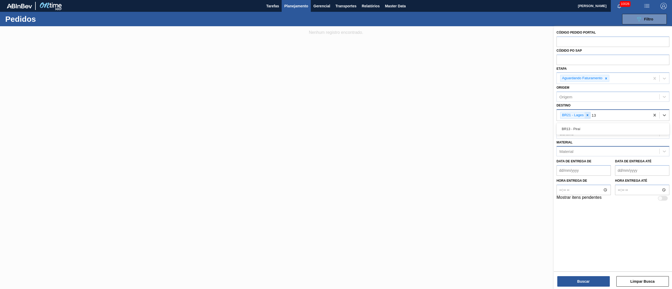
click at [586, 113] on icon at bounding box center [588, 115] width 4 height 4
click at [579, 128] on div "BR13 - Piraí" at bounding box center [613, 128] width 113 height 10
click at [573, 153] on div "Material" at bounding box center [608, 152] width 103 height 8
type input "twi"
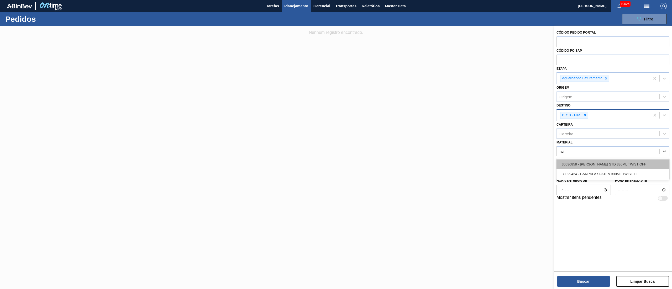
click at [588, 166] on div "30030858 - [PERSON_NAME] STD 330ML TWIST OFF" at bounding box center [613, 165] width 113 height 10
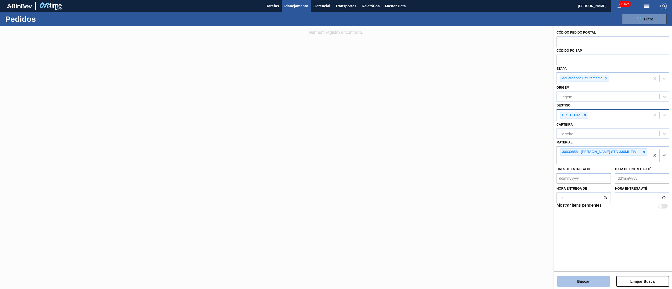
click at [584, 277] on button "Buscar" at bounding box center [584, 282] width 53 height 11
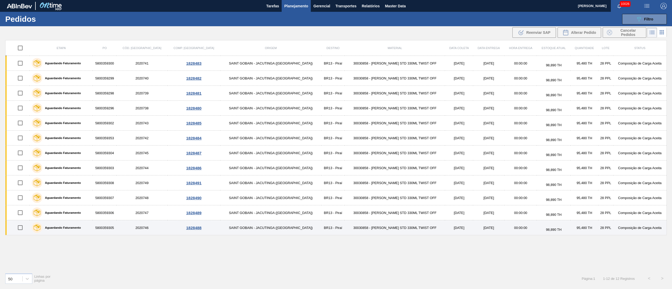
click at [388, 229] on td "30030858 - [PERSON_NAME] STD 330ML TWIST OFF" at bounding box center [395, 228] width 100 height 15
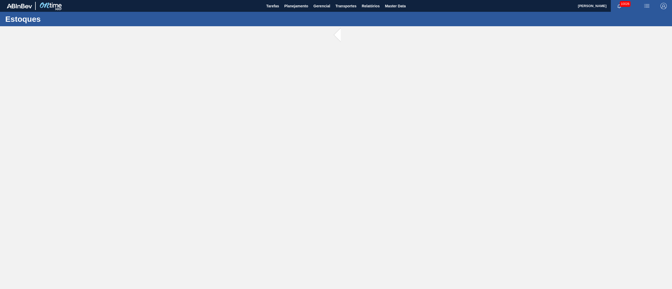
click at [388, 229] on main "Tarefas Planejamento Gerencial Transportes Relatórios Master Data [PERSON_NAME]…" at bounding box center [336, 144] width 672 height 289
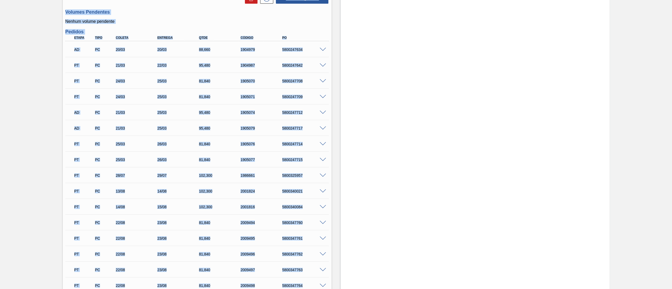
scroll to position [630, 0]
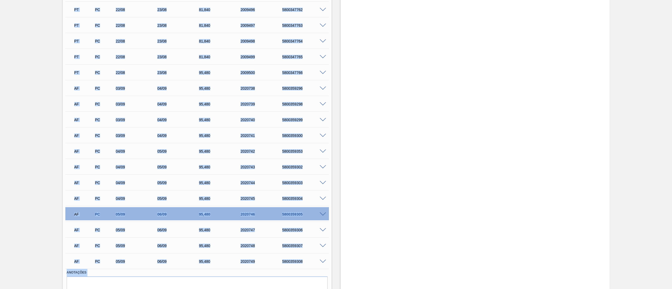
click at [145, 267] on div "AF PC 05/09 06/09 95,[PHONE_NUMBER] 5800359308" at bounding box center [197, 261] width 264 height 13
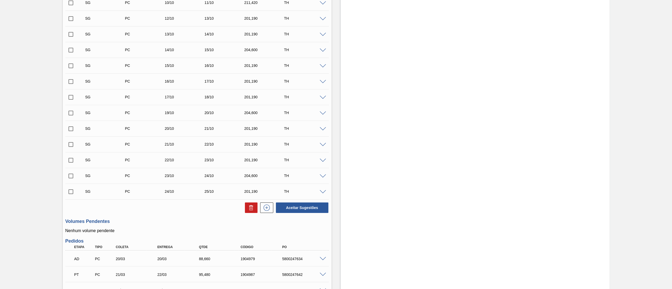
scroll to position [0, 0]
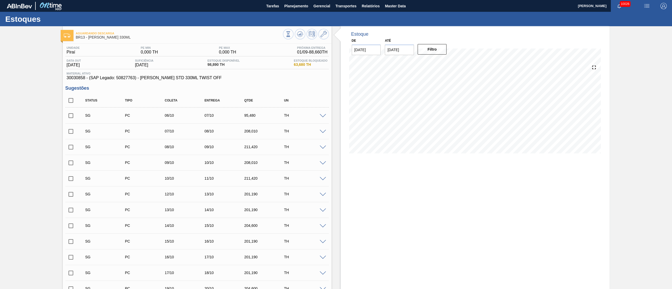
click at [69, 118] on input "checkbox" at bounding box center [70, 115] width 11 height 11
click at [320, 116] on span at bounding box center [323, 116] width 6 height 4
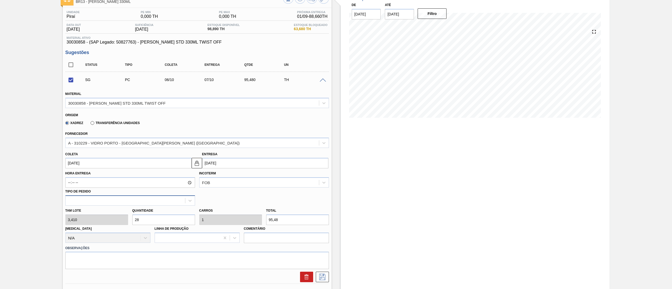
scroll to position [53, 0]
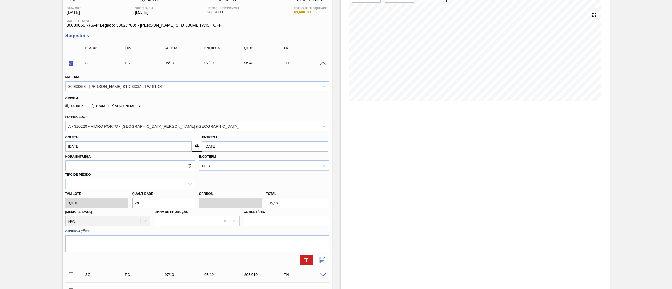
click at [89, 205] on div "[PERSON_NAME] 3,410 Quantidade 28 Carros 1 Total 95,48 [MEDICAL_DATA] N/A Linha…" at bounding box center [197, 208] width 268 height 38
checkbox input "false"
type input "7"
type input "0,25"
type input "23,87"
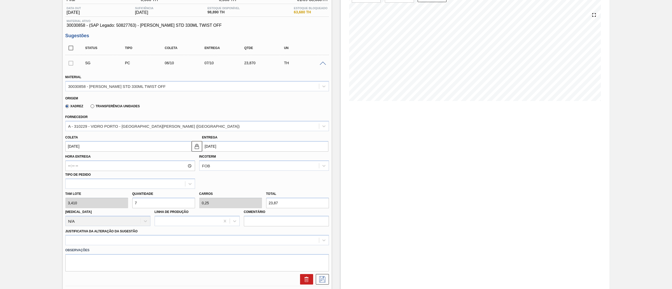
type input "72"
type input "2,571"
type input "245,52"
type input "7"
type input "0,25"
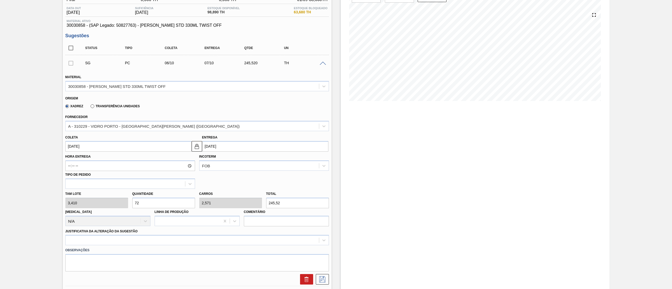
type input "23,87"
type input "0"
type input "8"
type input "0,286"
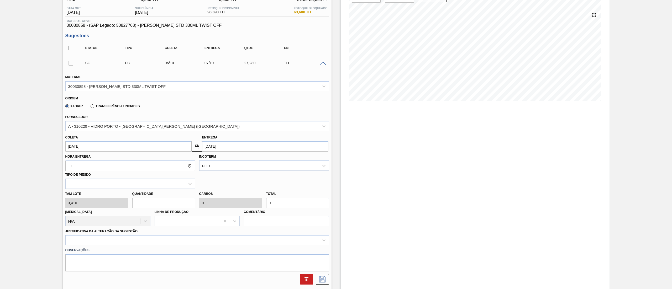
type input "27,28"
type input "84"
type input "3"
type input "286,44"
type input "84"
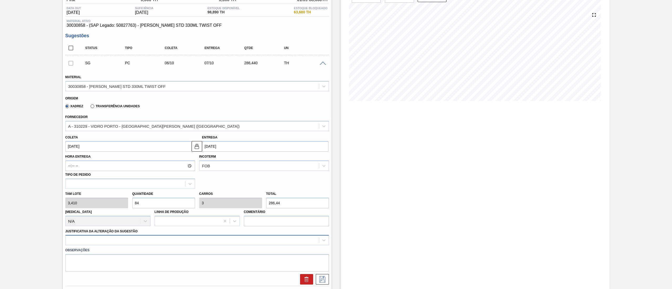
click at [144, 245] on div at bounding box center [197, 240] width 264 height 10
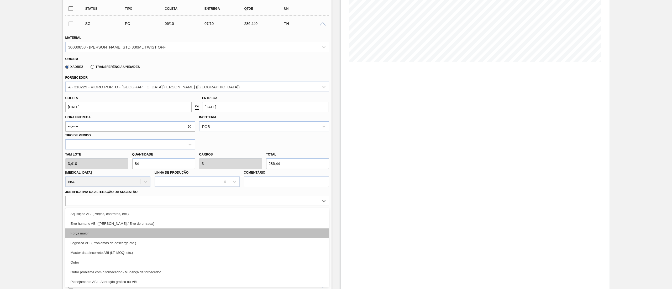
click at [109, 232] on div "Força maior" at bounding box center [197, 234] width 264 height 10
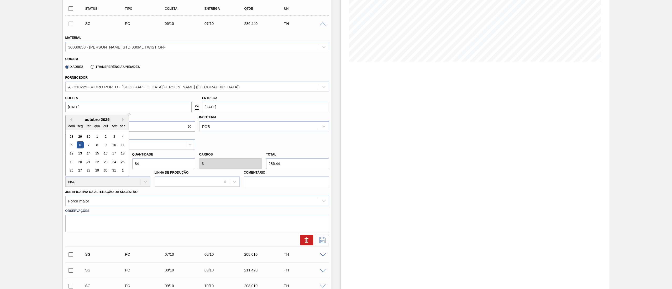
click at [90, 108] on input "[DATE]" at bounding box center [128, 107] width 126 height 11
click at [79, 147] on div "6" at bounding box center [79, 145] width 7 height 7
click at [104, 107] on input "[DATE]" at bounding box center [128, 107] width 126 height 11
click at [87, 144] on div "7" at bounding box center [88, 145] width 7 height 7
type input "[DATE]"
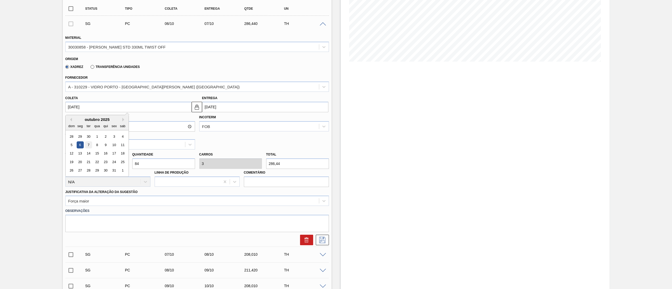
type input "[DATE]"
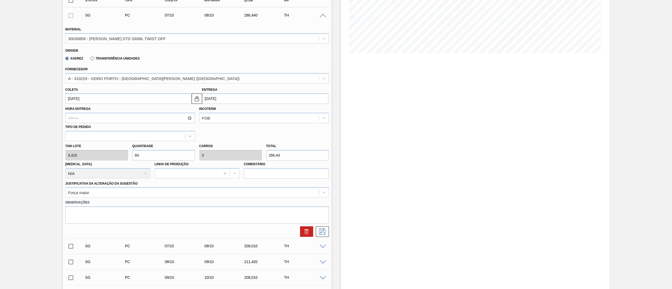
scroll to position [105, 0]
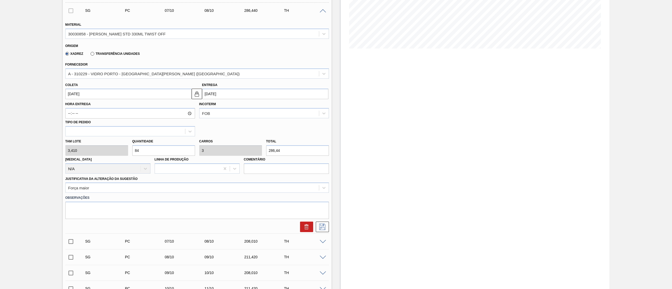
click at [105, 96] on input "[DATE]" at bounding box center [128, 94] width 126 height 11
click at [70, 108] on button "Previous Month" at bounding box center [70, 107] width 4 height 4
click at [80, 134] on div "8" at bounding box center [79, 131] width 7 height 7
type input "[DATE]"
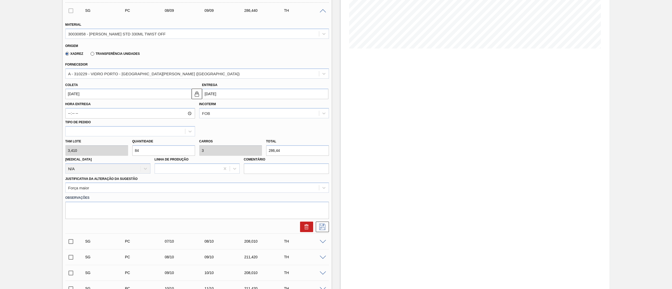
drag, startPoint x: 323, startPoint y: 225, endPoint x: 277, endPoint y: 199, distance: 53.7
click at [323, 226] on icon at bounding box center [322, 227] width 8 height 6
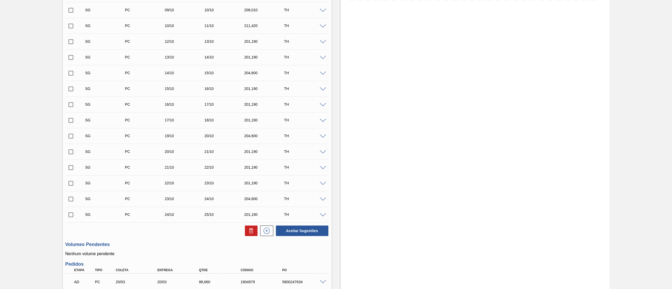
scroll to position [158, 0]
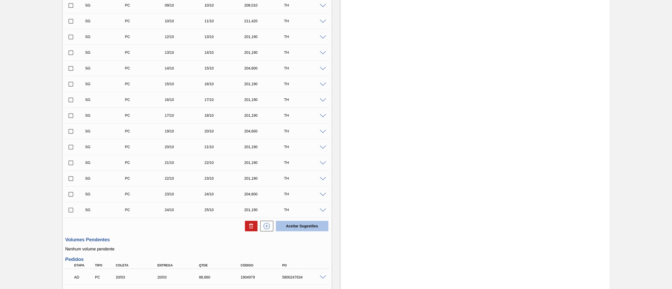
click at [304, 230] on button "Aceitar Sugestões" at bounding box center [302, 226] width 53 height 11
checkbox input "false"
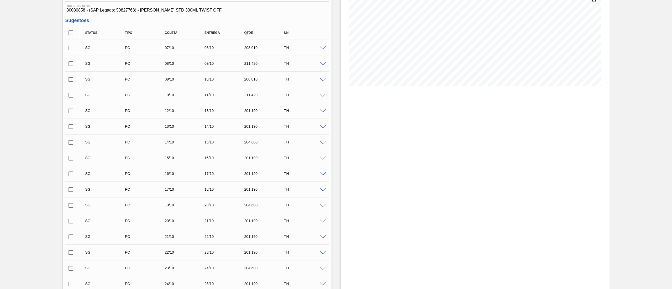
scroll to position [0, 0]
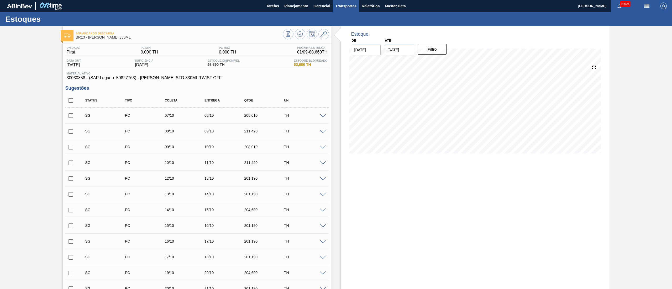
click at [351, 2] on button "Transportes" at bounding box center [346, 6] width 26 height 12
click at [343, 25] on li "Otimização de Carga" at bounding box center [345, 26] width 43 height 8
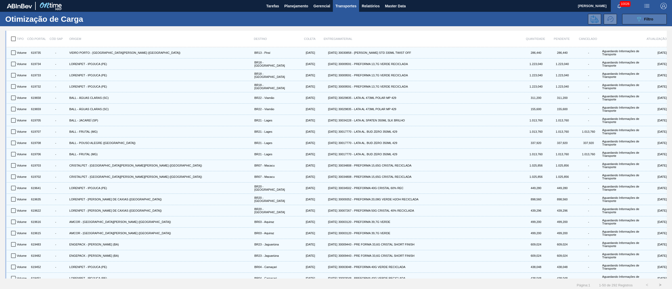
click at [640, 21] on icon "089F7B8B-B2A5-4AFE-B5C0-19BA573D28AC" at bounding box center [639, 19] width 6 height 6
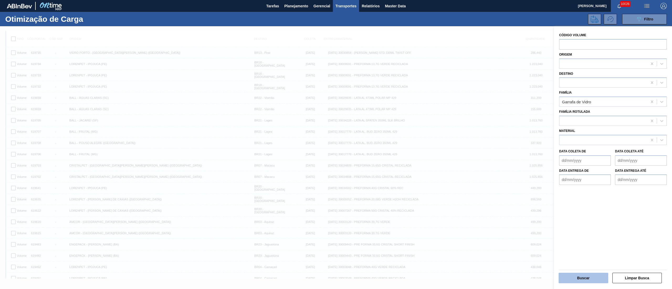
click at [585, 282] on button "Buscar" at bounding box center [584, 278] width 50 height 11
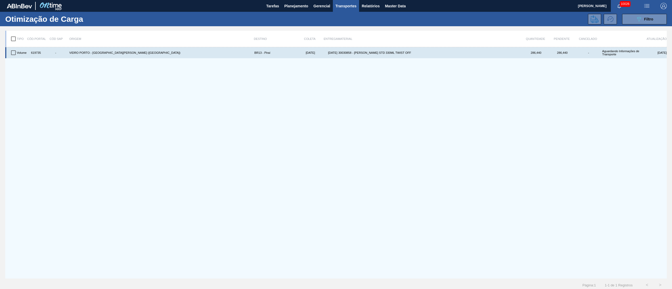
click at [10, 50] on input "checkbox" at bounding box center [13, 52] width 11 height 11
checkbox input "true"
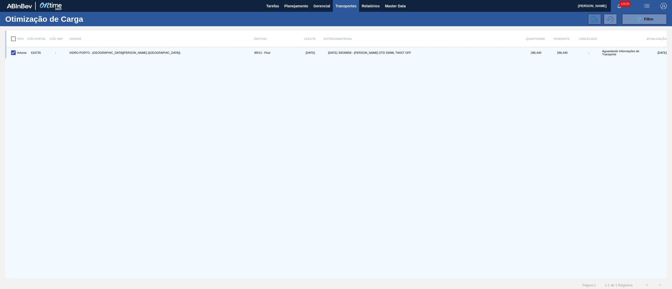
click at [601, 17] on button at bounding box center [594, 19] width 13 height 11
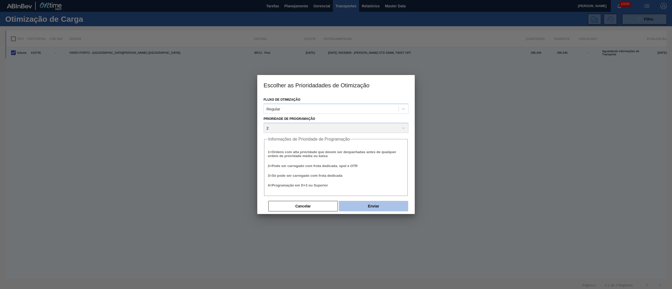
click at [380, 205] on button "Enviar" at bounding box center [373, 206] width 69 height 11
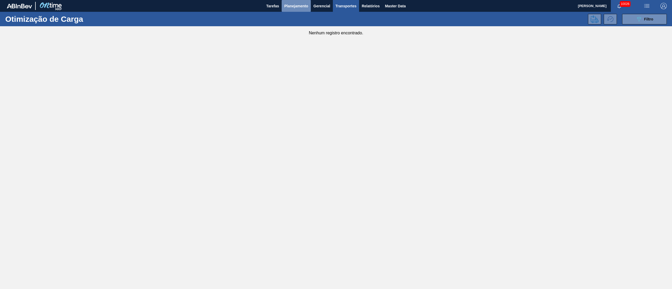
click at [296, 8] on span "Planejamento" at bounding box center [296, 6] width 24 height 6
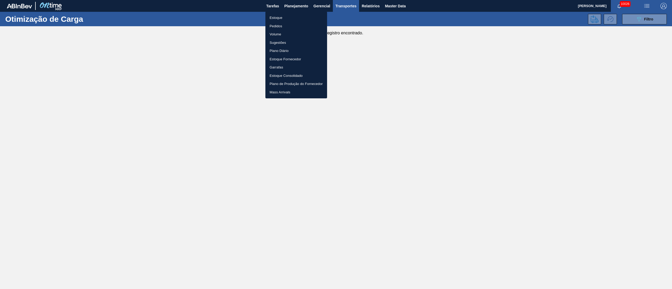
click at [280, 27] on li "Pedidos" at bounding box center [297, 26] width 62 height 8
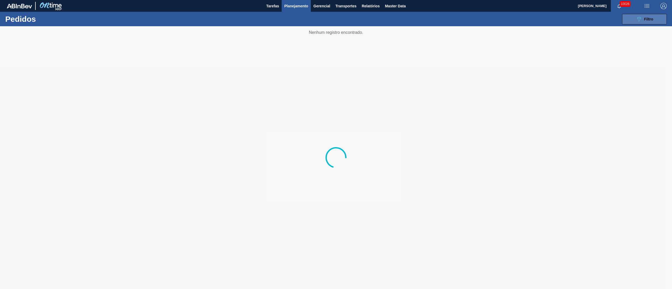
click at [646, 20] on span "Filtro" at bounding box center [649, 19] width 9 height 4
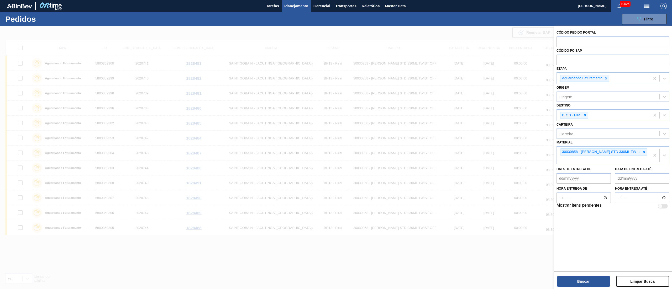
click at [645, 153] on icon at bounding box center [645, 152] width 2 height 2
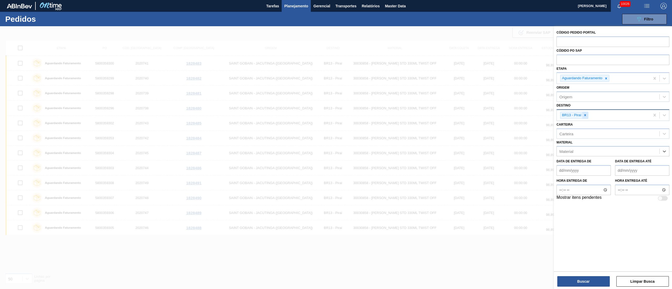
click at [587, 112] on div at bounding box center [586, 115] width 6 height 7
type input "16"
click at [561, 130] on div "BR16 - Jacareí" at bounding box center [613, 128] width 113 height 10
click at [573, 150] on div "Material" at bounding box center [567, 151] width 14 height 4
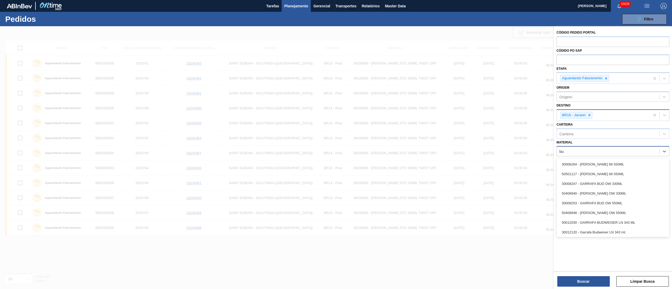
type input "b"
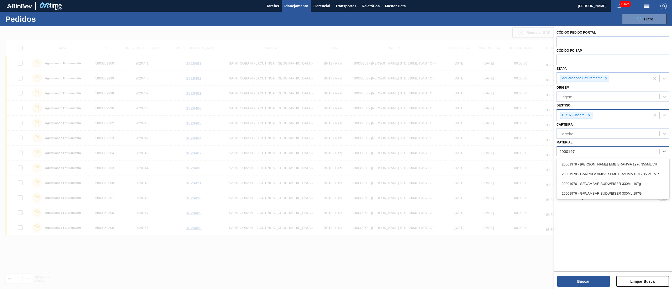
type input "20001976"
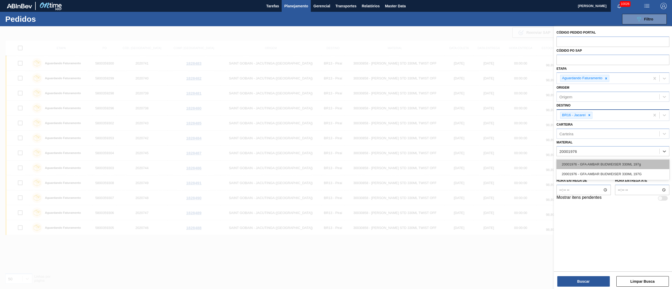
click at [579, 161] on div "20001976 - GFA AMBAR BUDWEISER 330ML 197g" at bounding box center [613, 165] width 113 height 10
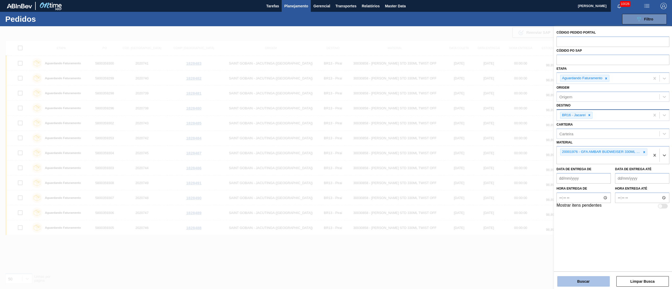
click at [585, 280] on button "Buscar" at bounding box center [584, 282] width 53 height 11
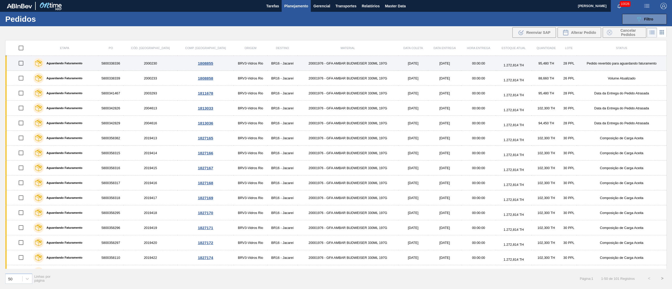
click at [23, 65] on input "checkbox" at bounding box center [20, 63] width 11 height 11
checkbox input "true"
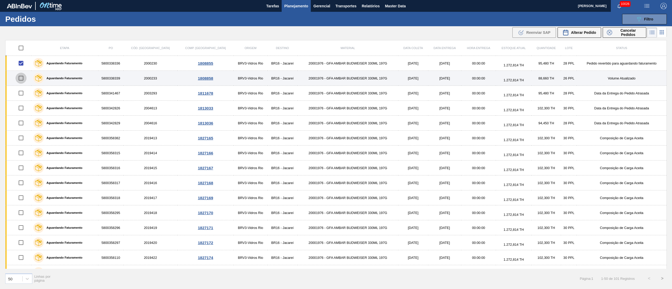
click at [22, 80] on input "checkbox" at bounding box center [20, 78] width 11 height 11
checkbox input "true"
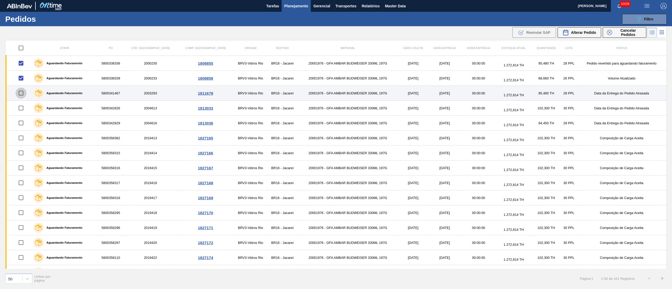
click at [22, 92] on input "checkbox" at bounding box center [20, 93] width 11 height 11
checkbox input "true"
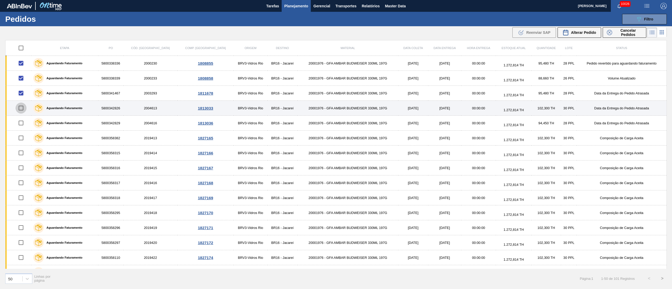
click at [23, 107] on input "checkbox" at bounding box center [20, 108] width 11 height 11
checkbox input "true"
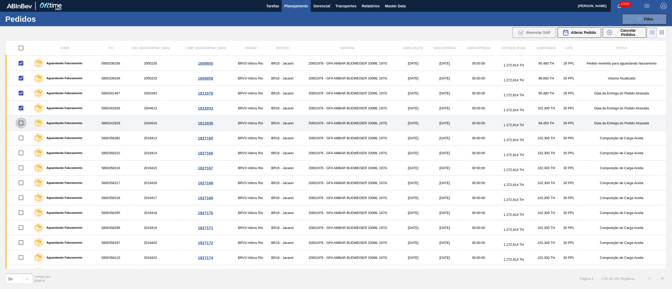
click at [20, 126] on input "checkbox" at bounding box center [20, 123] width 11 height 11
checkbox input "true"
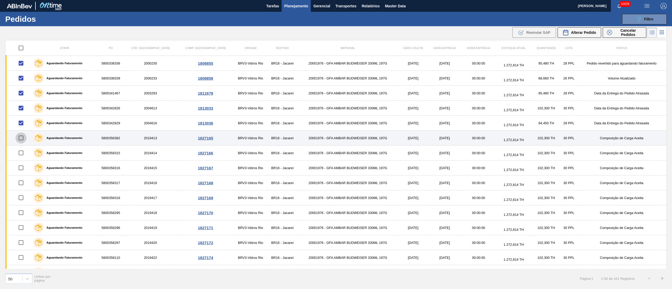
click at [22, 138] on input "checkbox" at bounding box center [20, 138] width 11 height 11
checkbox input "true"
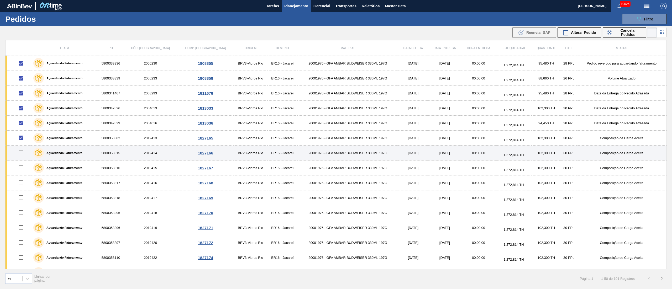
click at [22, 155] on input "checkbox" at bounding box center [20, 153] width 11 height 11
checkbox input "true"
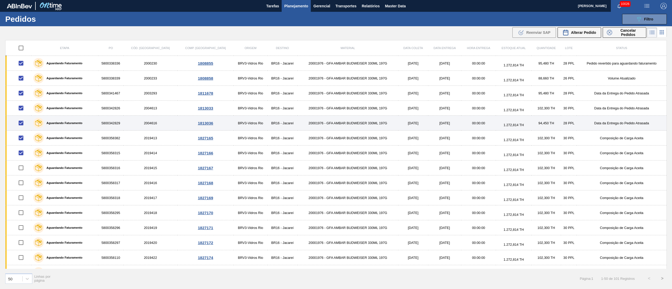
click at [24, 127] on input "checkbox" at bounding box center [20, 123] width 11 height 11
checkbox input "false"
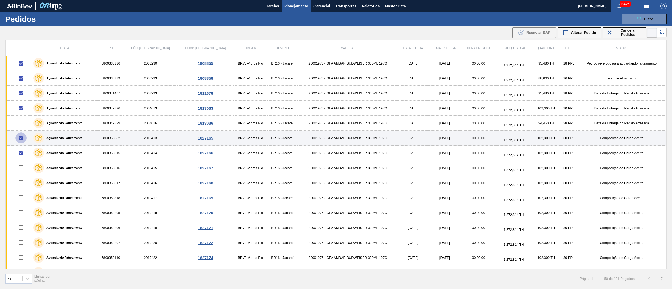
click at [18, 139] on input "checkbox" at bounding box center [20, 138] width 11 height 11
checkbox input "false"
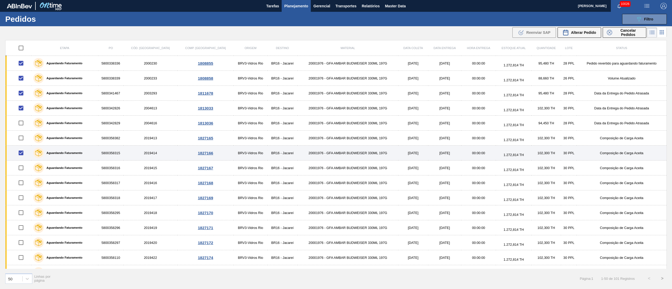
click at [21, 152] on input "checkbox" at bounding box center [20, 153] width 11 height 11
checkbox input "false"
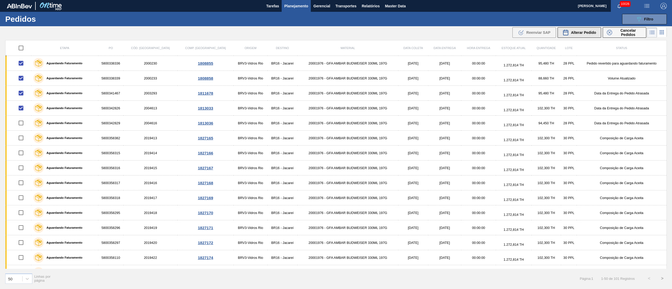
click at [574, 30] on div "Alterar Pedido" at bounding box center [580, 32] width 34 height 6
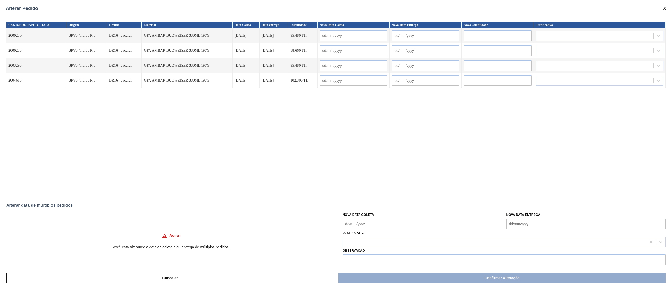
click at [372, 225] on Coleta "Nova Data Coleta" at bounding box center [422, 224] width 159 height 11
click at [388, 175] on div "5" at bounding box center [391, 174] width 7 height 7
type Coleta "[DATE]"
type input "[DATE]"
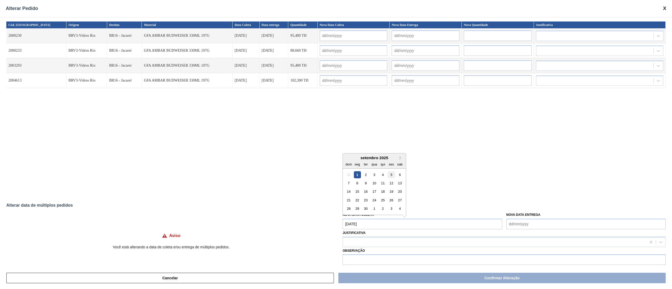
type input "[DATE]"
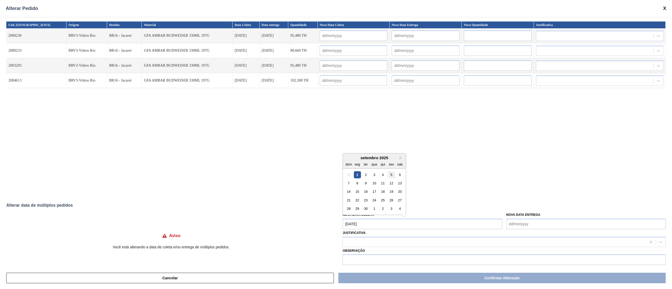
type input "[DATE]"
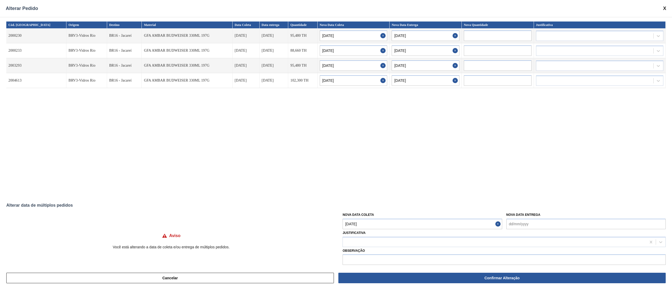
click at [370, 229] on Coleta "[DATE]" at bounding box center [422, 224] width 159 height 11
click at [363, 186] on div "9" at bounding box center [366, 183] width 7 height 7
type Coleta "[DATE]"
type input "[DATE]"
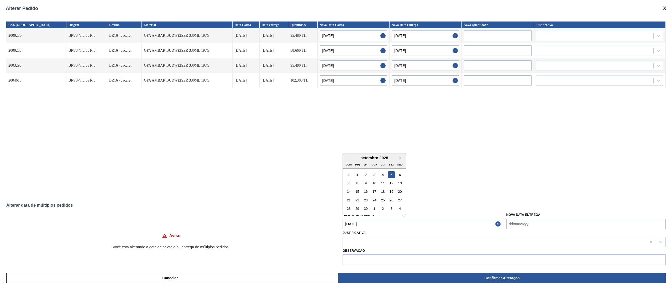
type input "[DATE]"
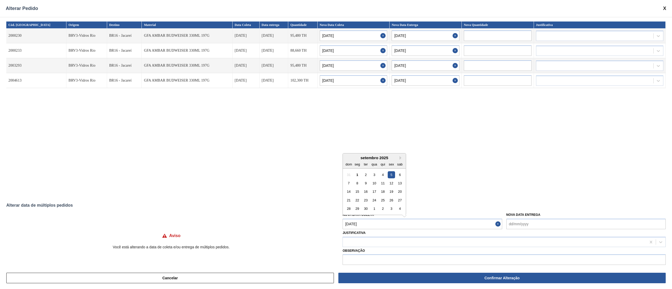
type input "[DATE]"
click at [368, 241] on div at bounding box center [495, 243] width 304 height 8
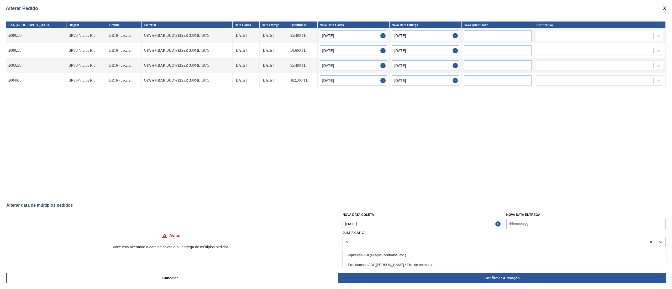
type input "ou"
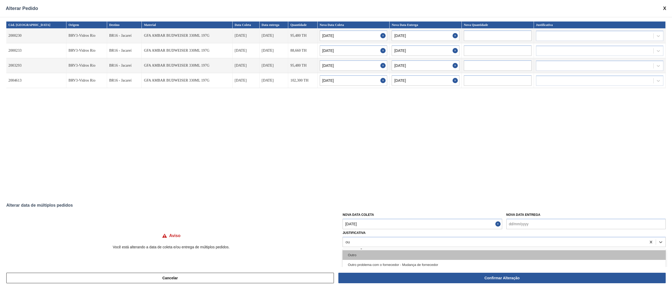
click at [365, 253] on div "Outro" at bounding box center [504, 256] width 323 height 10
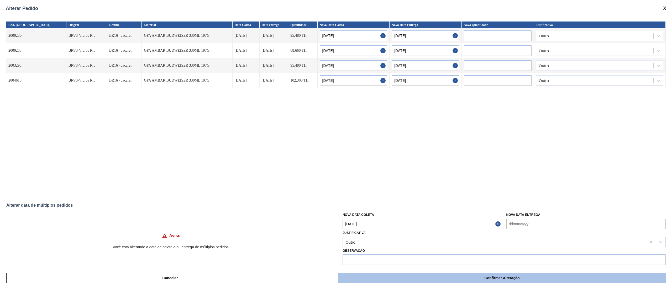
click at [513, 280] on button "Confirmar Alteração" at bounding box center [503, 278] width 328 height 11
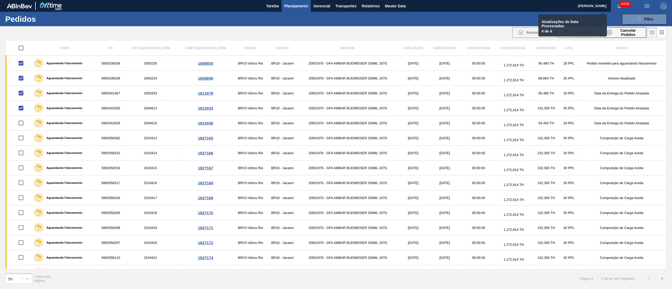
checkbox input "false"
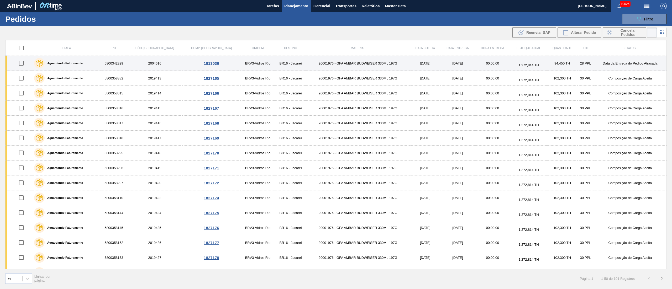
click at [24, 64] on input "checkbox" at bounding box center [21, 63] width 11 height 11
checkbox input "true"
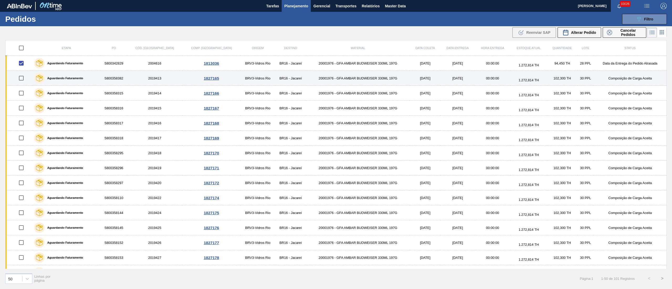
click at [23, 80] on input "checkbox" at bounding box center [21, 78] width 11 height 11
checkbox input "true"
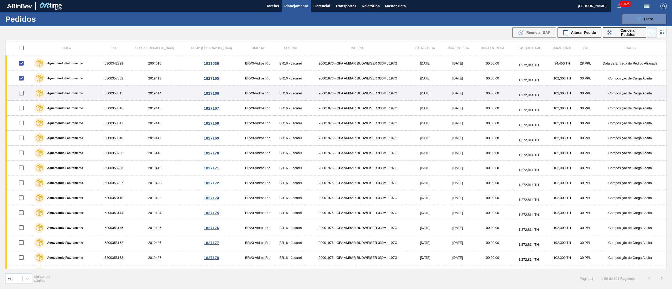
click at [22, 96] on input "checkbox" at bounding box center [21, 93] width 11 height 11
checkbox input "true"
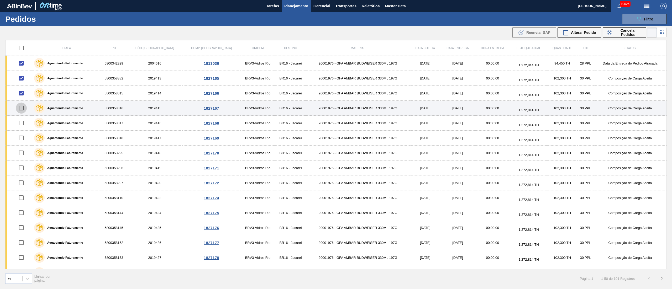
click at [20, 110] on input "checkbox" at bounding box center [21, 108] width 11 height 11
checkbox input "true"
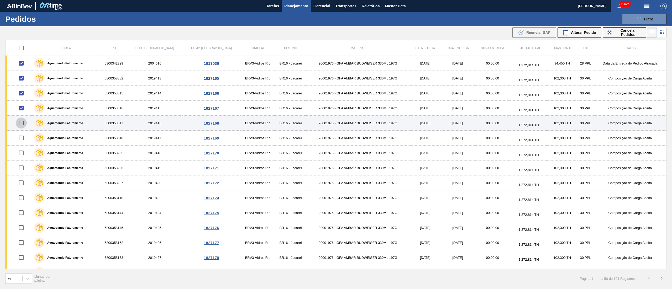
click at [24, 126] on input "checkbox" at bounding box center [21, 123] width 11 height 11
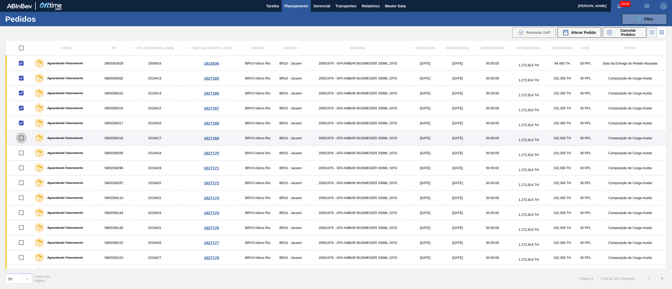
click at [24, 138] on input "checkbox" at bounding box center [21, 138] width 11 height 11
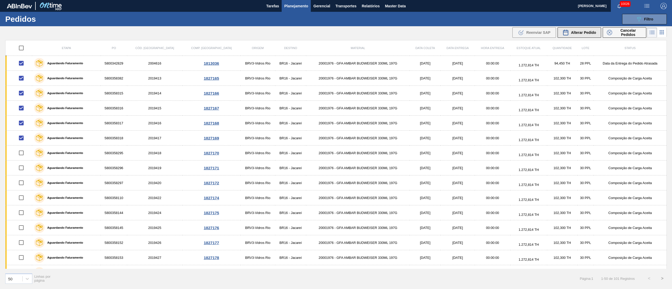
click at [596, 34] on span "Alterar Pedido" at bounding box center [583, 32] width 25 height 4
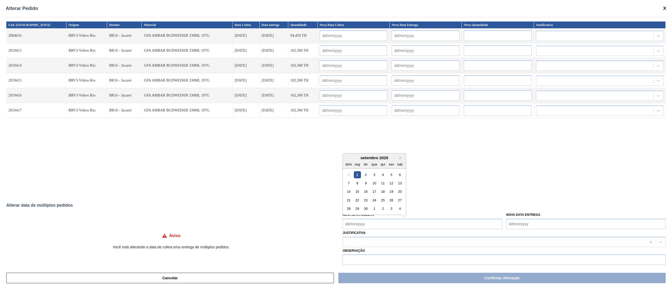
click at [374, 223] on Coleta "Nova Data Coleta" at bounding box center [422, 224] width 159 height 11
click at [376, 185] on div "10" at bounding box center [374, 183] width 7 height 7
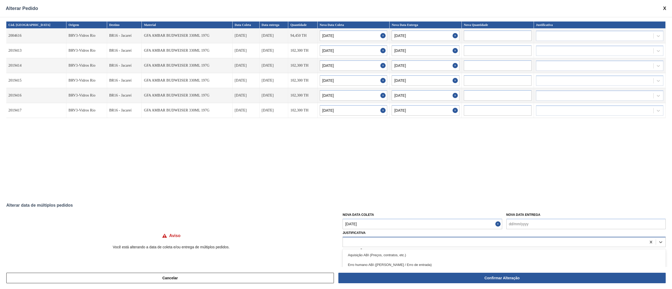
click at [365, 239] on div at bounding box center [495, 243] width 304 height 8
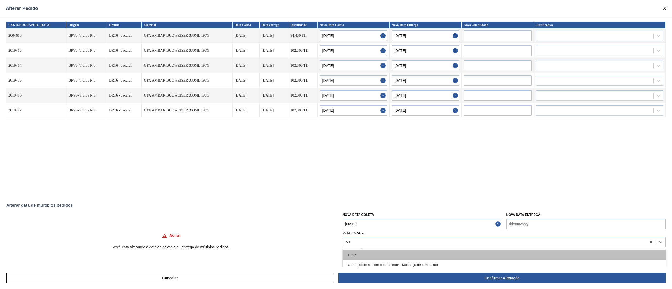
click at [359, 255] on div "Outro" at bounding box center [504, 256] width 323 height 10
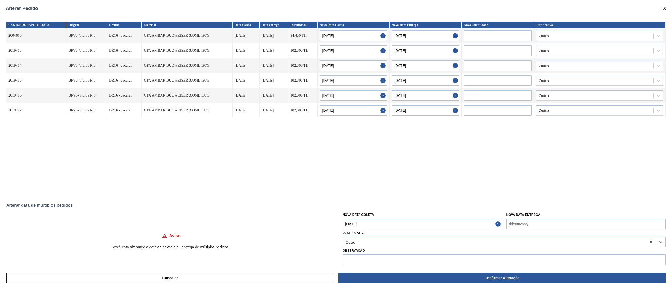
drag, startPoint x: 516, startPoint y: 282, endPoint x: 510, endPoint y: 280, distance: 6.6
click at [516, 282] on button "Confirmar Alteração" at bounding box center [503, 278] width 328 height 11
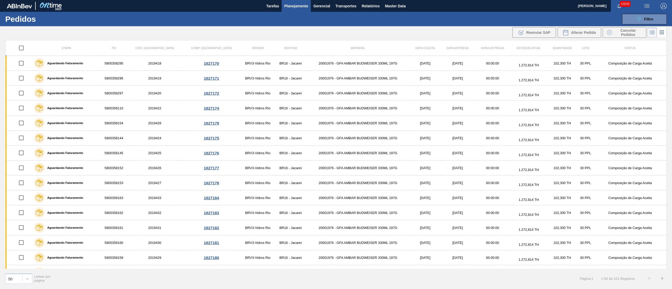
click at [297, 5] on span "Planejamento" at bounding box center [296, 6] width 24 height 6
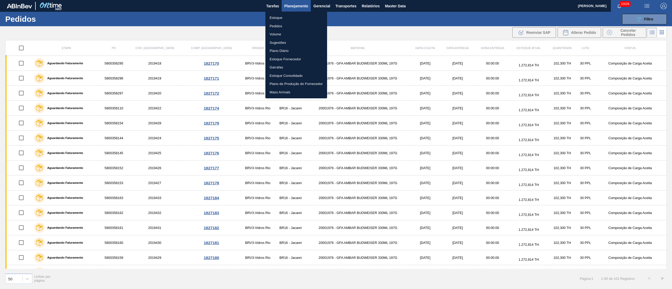
click at [278, 27] on li "Pedidos" at bounding box center [297, 26] width 62 height 8
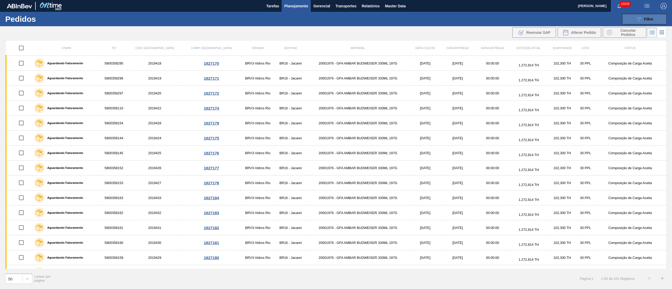
click at [641, 18] on icon "089F7B8B-B2A5-4AFE-B5C0-19BA573D28AC" at bounding box center [639, 19] width 6 height 6
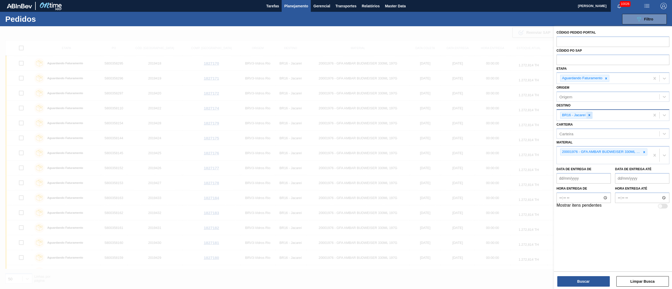
click at [591, 114] on icon at bounding box center [590, 115] width 4 height 4
click at [586, 128] on div "BR23 - Jaguariúna" at bounding box center [613, 128] width 113 height 10
click at [643, 152] on icon at bounding box center [645, 153] width 4 height 4
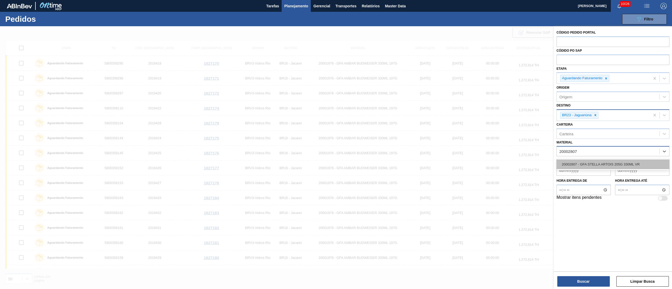
click at [620, 161] on div "20002807 - GFA STELLA ARTOIS 205G 330ML VR" at bounding box center [613, 165] width 113 height 10
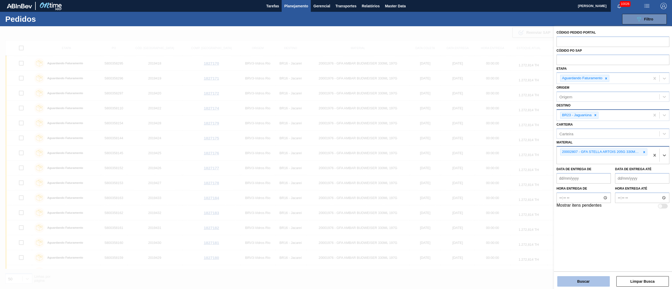
click at [574, 283] on button "Buscar" at bounding box center [584, 282] width 53 height 11
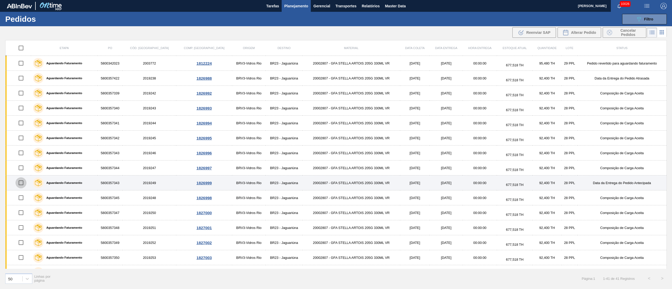
click at [23, 184] on input "checkbox" at bounding box center [20, 183] width 11 height 11
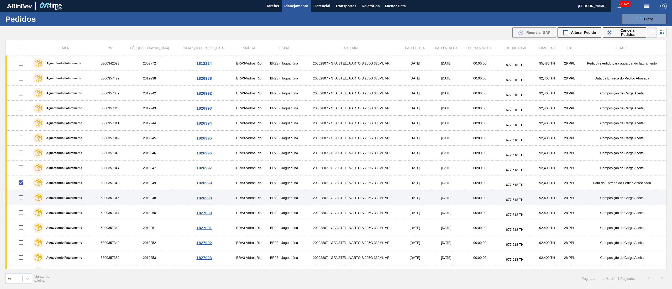
click at [20, 200] on input "checkbox" at bounding box center [20, 198] width 11 height 11
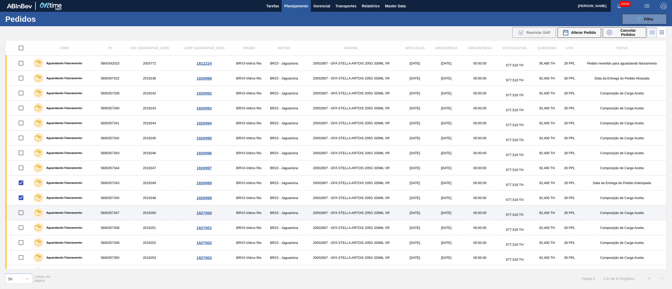
click at [23, 213] on input "checkbox" at bounding box center [20, 213] width 11 height 11
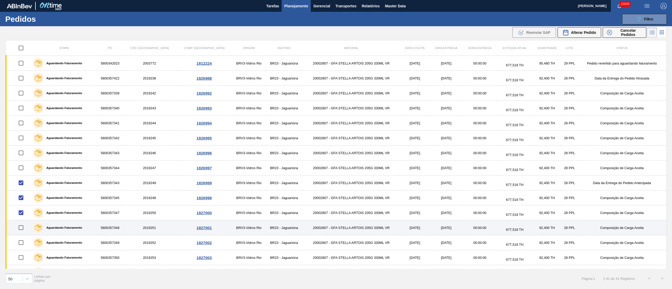
click at [20, 230] on input "checkbox" at bounding box center [20, 227] width 11 height 11
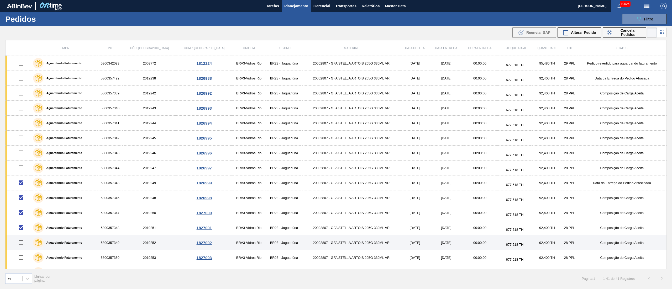
click at [25, 244] on input "checkbox" at bounding box center [20, 242] width 11 height 11
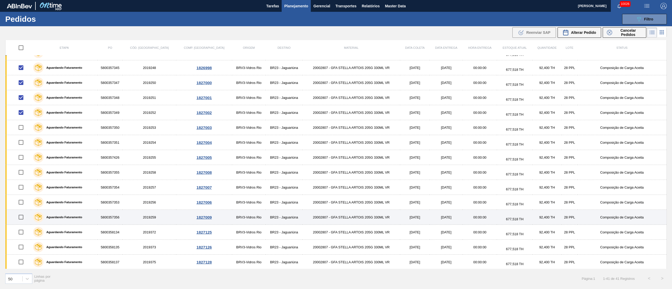
scroll to position [158, 0]
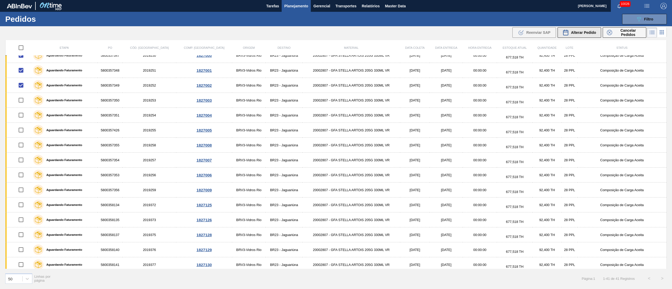
click at [579, 31] on span "Alterar Pedido" at bounding box center [583, 32] width 25 height 4
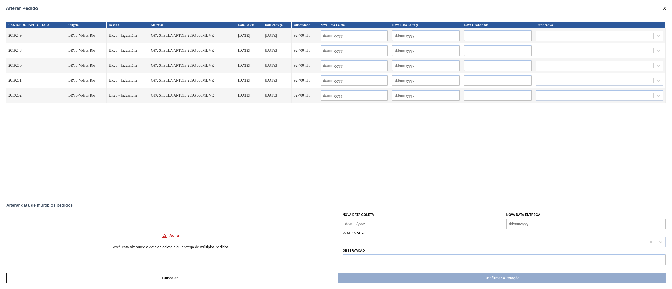
click at [392, 225] on Coleta "Nova Data Coleta" at bounding box center [422, 224] width 159 height 11
click at [360, 202] on div "22" at bounding box center [357, 200] width 7 height 7
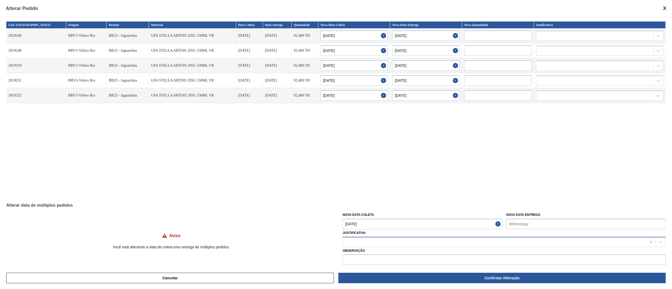
click at [356, 243] on div at bounding box center [495, 243] width 304 height 8
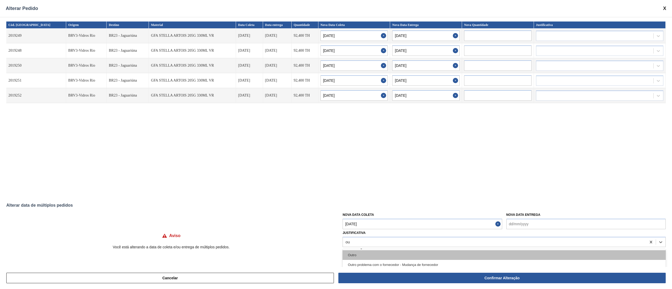
click at [360, 255] on div "Outro" at bounding box center [504, 256] width 323 height 10
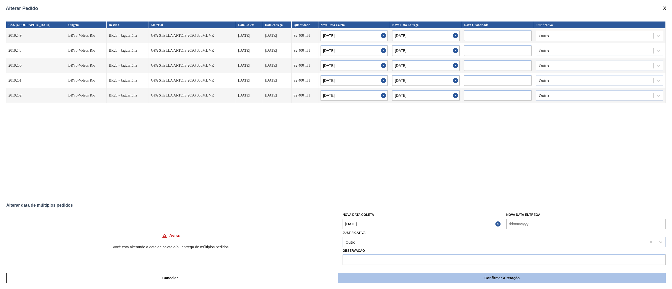
click at [380, 278] on button "Confirmar Alteração" at bounding box center [503, 278] width 328 height 11
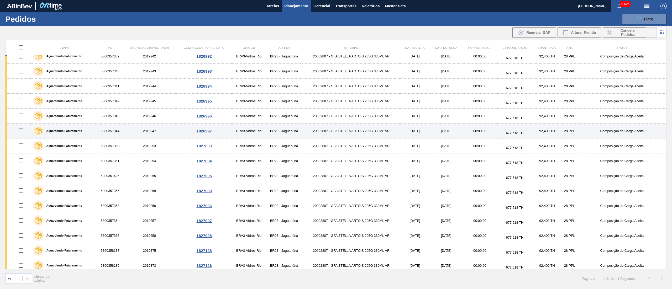
scroll to position [53, 0]
click at [25, 133] on input "checkbox" at bounding box center [20, 130] width 11 height 11
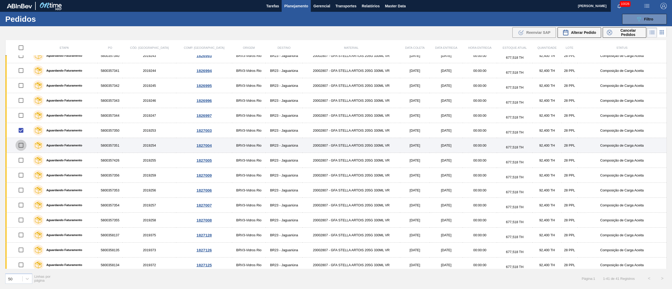
click at [24, 148] on input "checkbox" at bounding box center [20, 145] width 11 height 11
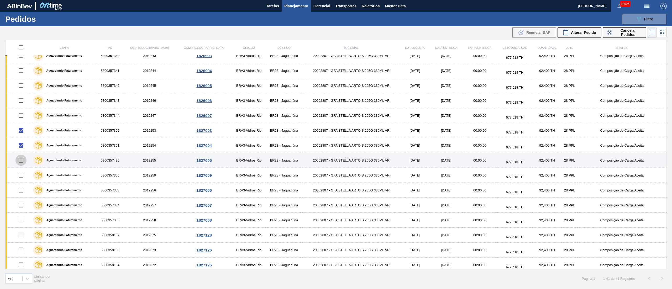
click at [22, 161] on input "checkbox" at bounding box center [20, 160] width 11 height 11
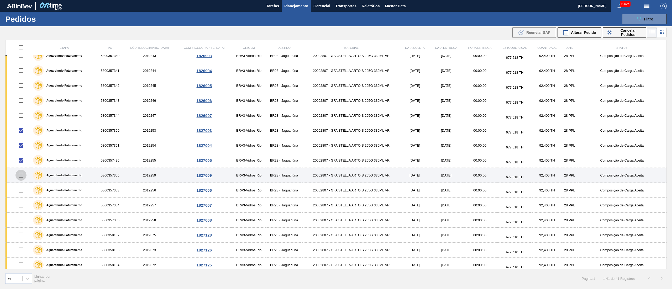
click at [23, 179] on input "checkbox" at bounding box center [20, 175] width 11 height 11
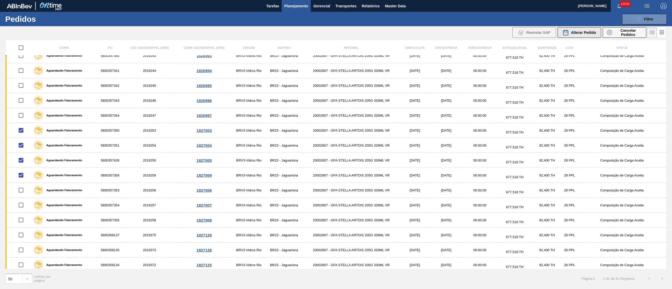
click at [576, 32] on span "Alterar Pedido" at bounding box center [583, 32] width 25 height 4
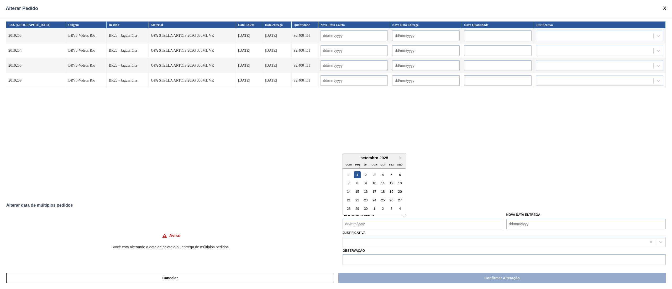
click at [386, 220] on Coleta "Nova Data Coleta" at bounding box center [422, 224] width 159 height 11
click at [367, 191] on div "16" at bounding box center [366, 191] width 7 height 7
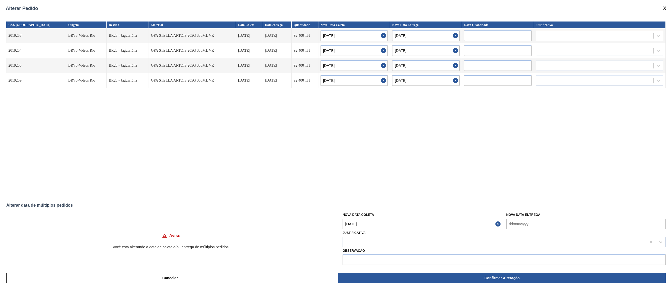
click at [366, 246] on div at bounding box center [495, 243] width 304 height 8
click at [366, 250] on div "Outro Outro problema com o fornecedor - Mudança de fornecedor Planejamento ABI …" at bounding box center [504, 265] width 323 height 31
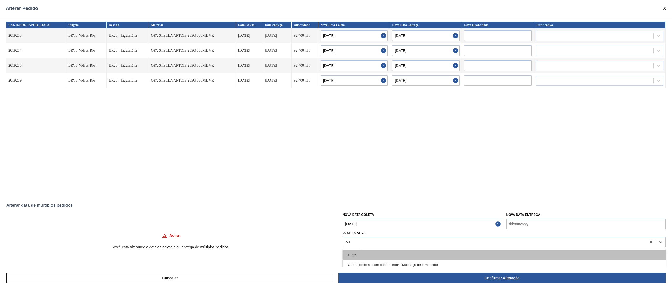
click at [364, 255] on div "Outro" at bounding box center [504, 256] width 323 height 10
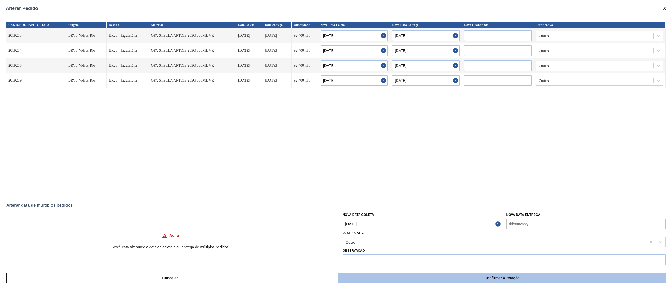
click at [434, 280] on button "Confirmar Alteração" at bounding box center [503, 278] width 328 height 11
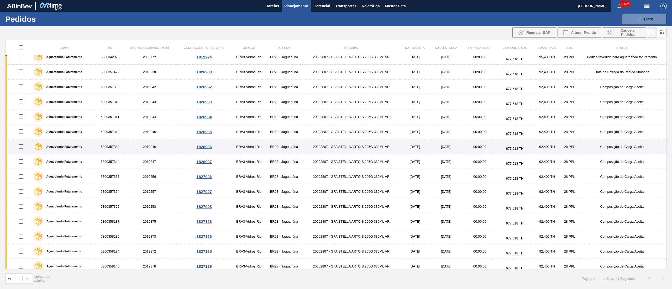
scroll to position [0, 0]
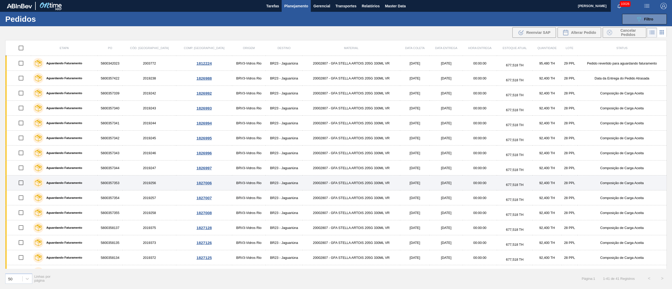
drag, startPoint x: 24, startPoint y: 184, endPoint x: 22, endPoint y: 187, distance: 3.4
click at [24, 184] on input "checkbox" at bounding box center [20, 183] width 11 height 11
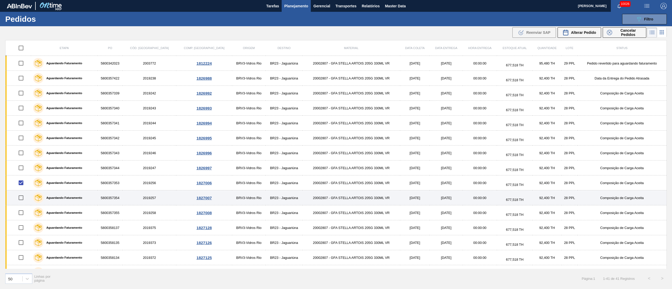
click at [24, 199] on input "checkbox" at bounding box center [20, 198] width 11 height 11
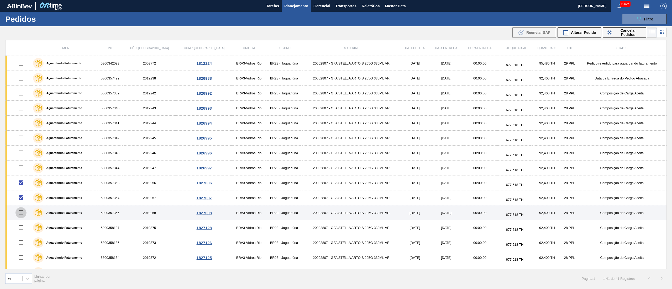
click at [25, 214] on input "checkbox" at bounding box center [20, 213] width 11 height 11
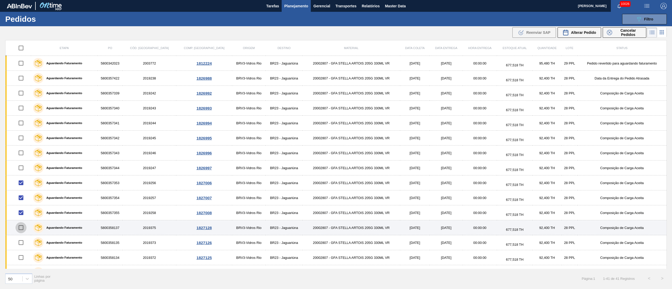
click at [21, 231] on input "checkbox" at bounding box center [20, 227] width 11 height 11
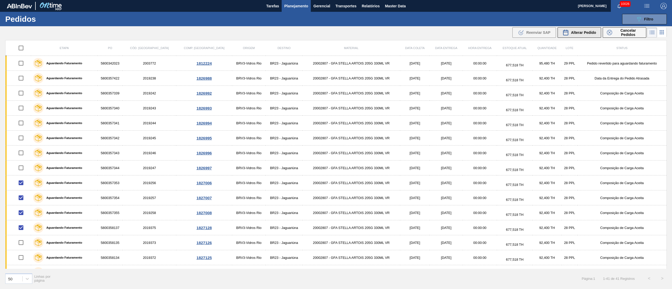
click at [575, 31] on span "Alterar Pedido" at bounding box center [583, 32] width 25 height 4
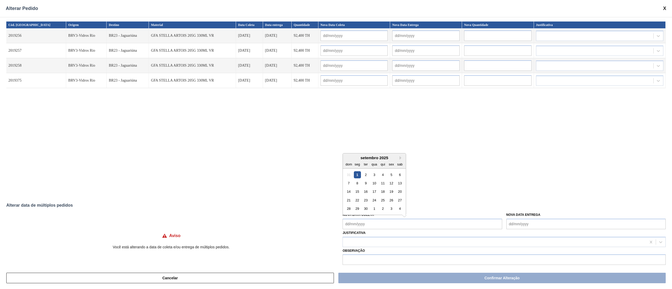
click at [380, 221] on Coleta "Nova Data Coleta" at bounding box center [422, 224] width 159 height 11
click at [364, 201] on div "23" at bounding box center [366, 200] width 7 height 7
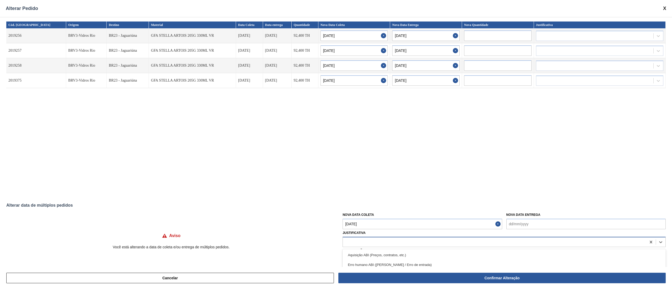
click at [380, 243] on div at bounding box center [495, 243] width 304 height 8
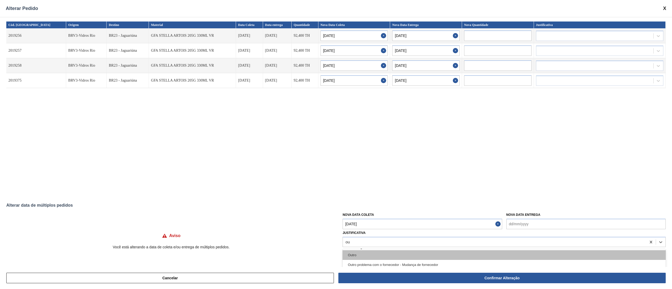
click at [368, 254] on div "Outro" at bounding box center [504, 256] width 323 height 10
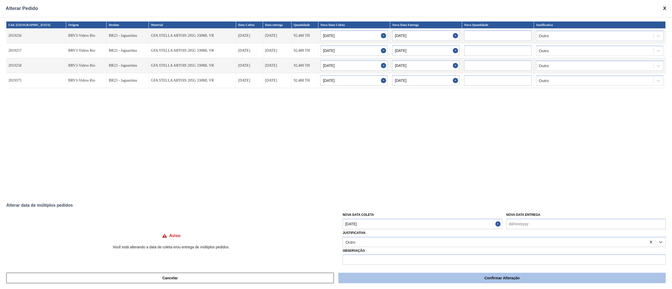
click at [368, 281] on button "Confirmar Alteração" at bounding box center [503, 278] width 328 height 11
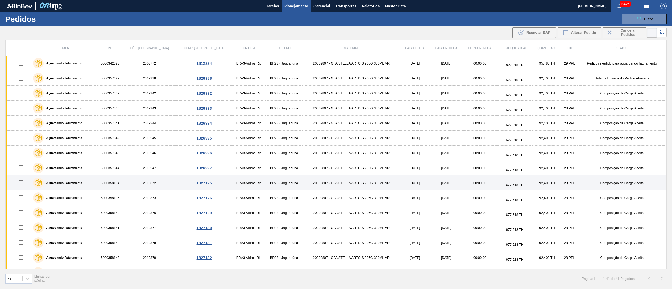
click at [24, 185] on input "checkbox" at bounding box center [20, 183] width 11 height 11
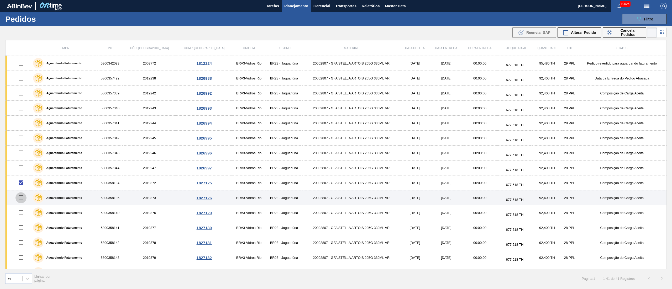
click at [23, 200] on input "checkbox" at bounding box center [20, 198] width 11 height 11
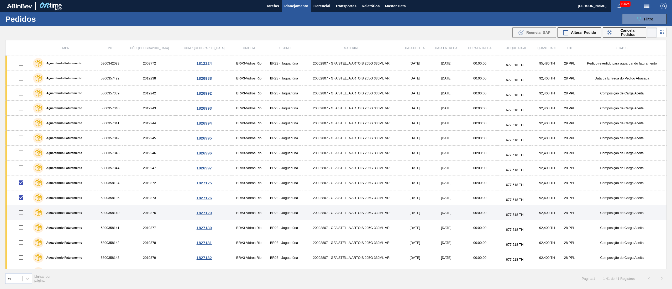
click at [21, 211] on input "checkbox" at bounding box center [20, 213] width 11 height 11
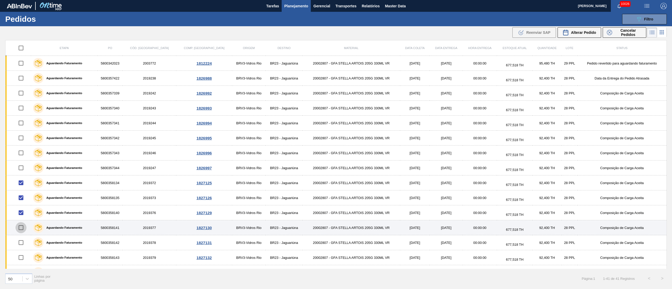
click at [22, 228] on input "checkbox" at bounding box center [20, 227] width 11 height 11
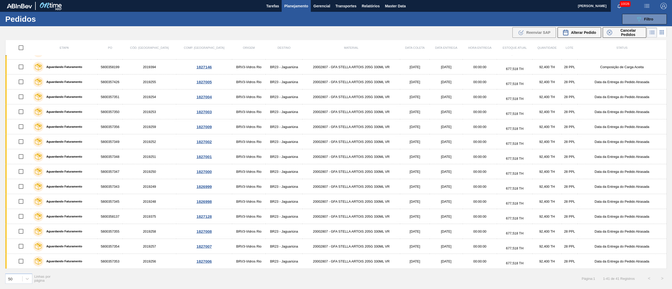
scroll to position [404, 0]
click at [580, 30] on span "Alterar Pedido" at bounding box center [583, 32] width 25 height 4
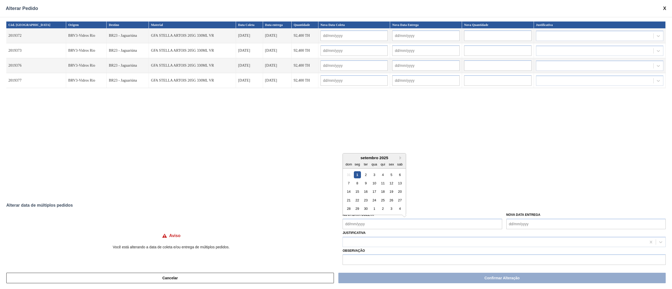
click at [387, 221] on Coleta "Nova Data Coleta" at bounding box center [422, 224] width 159 height 11
click at [358, 194] on div "15" at bounding box center [357, 191] width 7 height 7
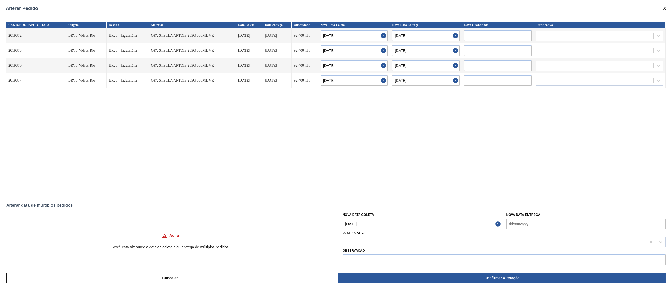
click at [367, 243] on div at bounding box center [495, 243] width 304 height 8
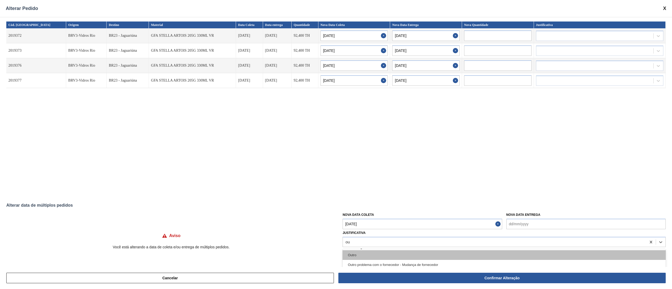
click at [367, 253] on div "Outro" at bounding box center [504, 256] width 323 height 10
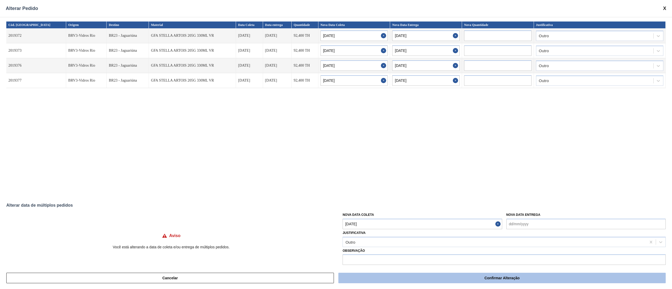
click at [369, 276] on button "Confirmar Alteração" at bounding box center [503, 278] width 328 height 11
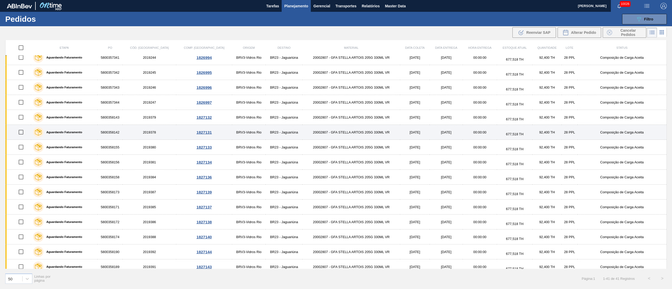
scroll to position [53, 0]
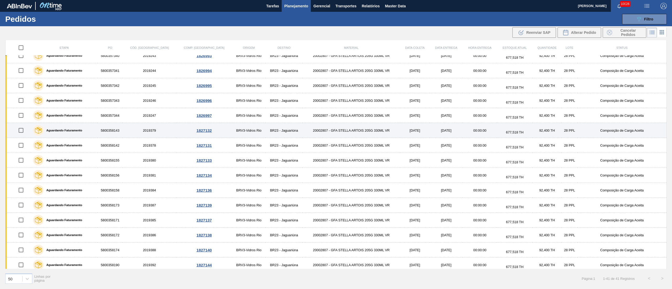
click at [21, 131] on input "checkbox" at bounding box center [20, 130] width 11 height 11
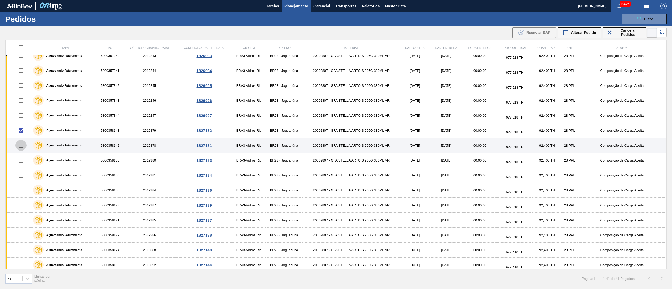
click at [20, 148] on input "checkbox" at bounding box center [20, 145] width 11 height 11
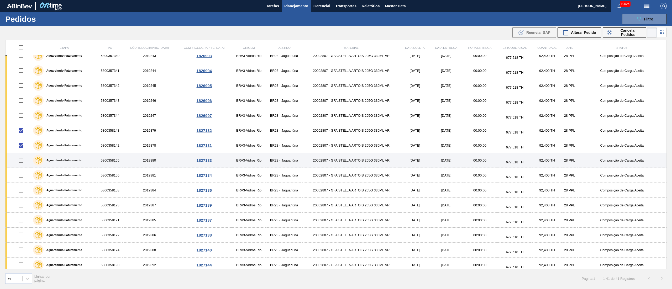
click at [20, 157] on input "checkbox" at bounding box center [20, 160] width 11 height 11
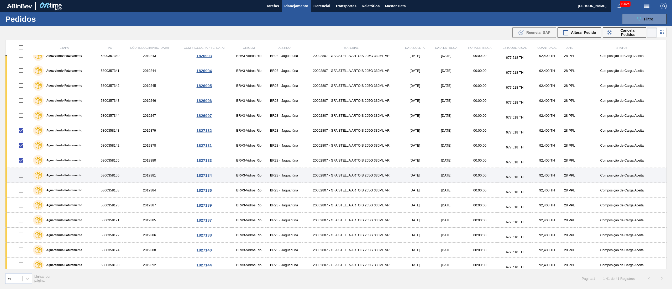
click at [23, 179] on input "checkbox" at bounding box center [20, 175] width 11 height 11
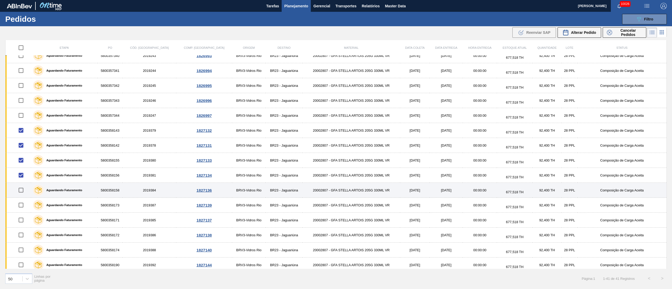
click at [22, 192] on input "checkbox" at bounding box center [20, 190] width 11 height 11
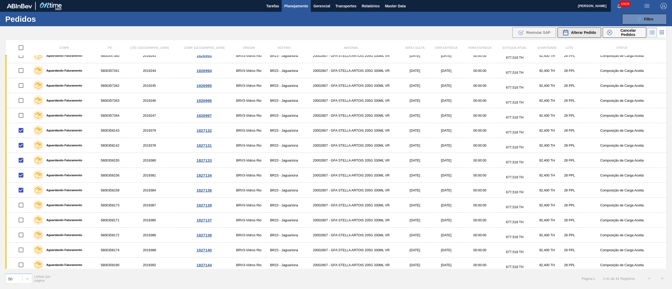
click at [583, 34] on span "Alterar Pedido" at bounding box center [583, 32] width 25 height 4
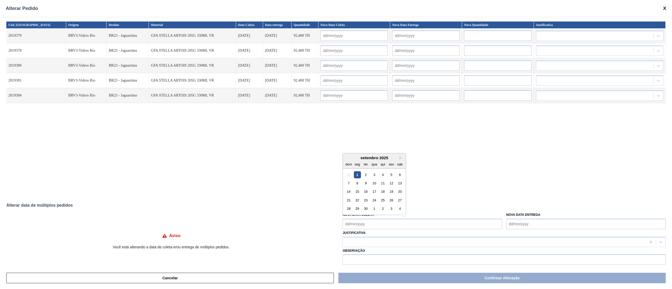
click at [375, 227] on Coleta "Nova Data Coleta" at bounding box center [422, 224] width 159 height 11
click at [374, 193] on div "17" at bounding box center [374, 191] width 7 height 7
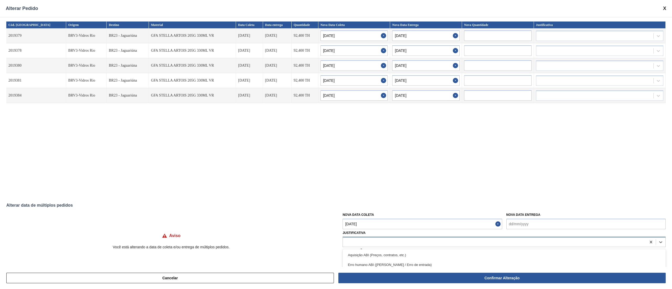
click at [358, 244] on div at bounding box center [495, 243] width 304 height 8
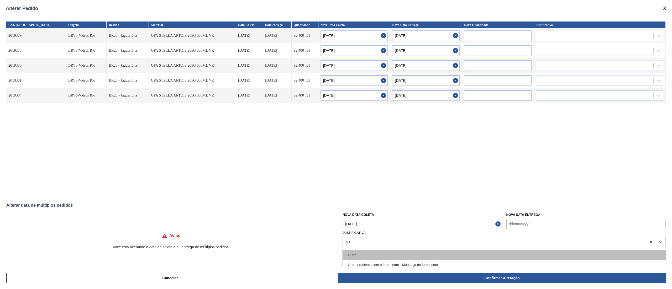
click at [354, 255] on div "Outro" at bounding box center [504, 256] width 323 height 10
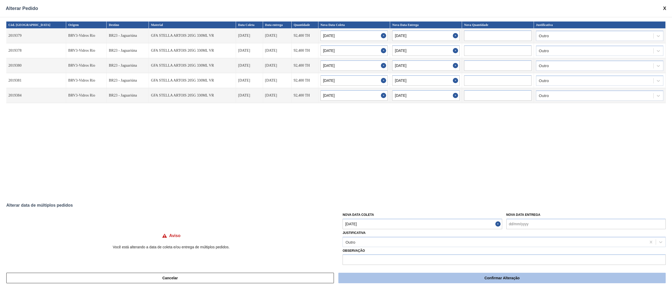
click at [441, 277] on button "Confirmar Alteração" at bounding box center [503, 278] width 328 height 11
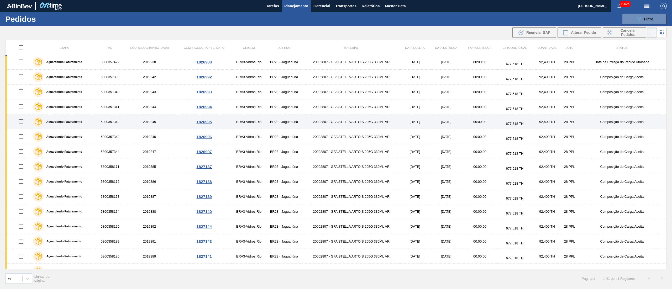
scroll to position [0, 0]
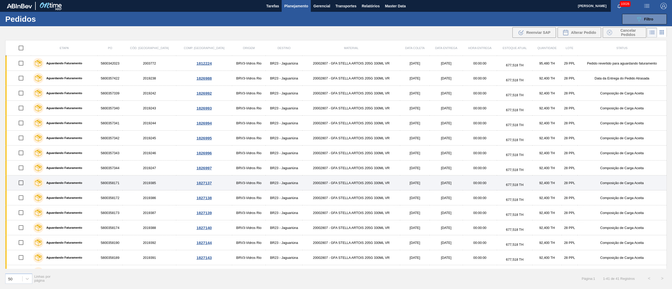
click at [20, 186] on input "checkbox" at bounding box center [20, 183] width 11 height 11
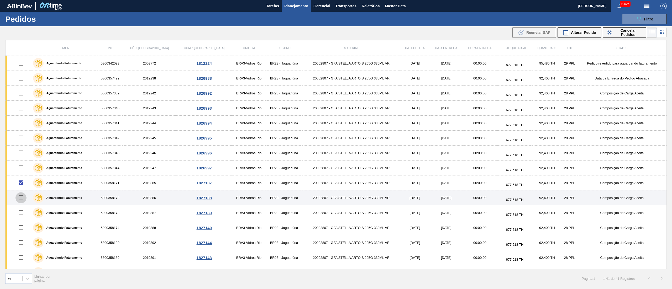
click at [24, 198] on input "checkbox" at bounding box center [20, 198] width 11 height 11
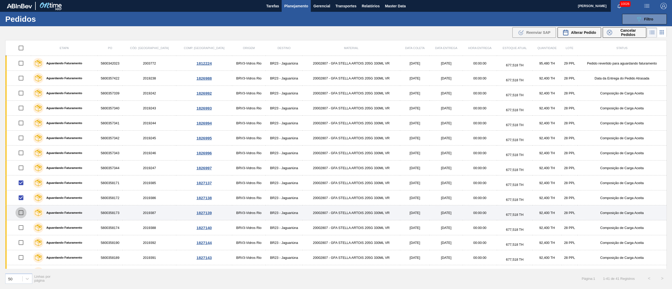
click at [23, 215] on input "checkbox" at bounding box center [20, 213] width 11 height 11
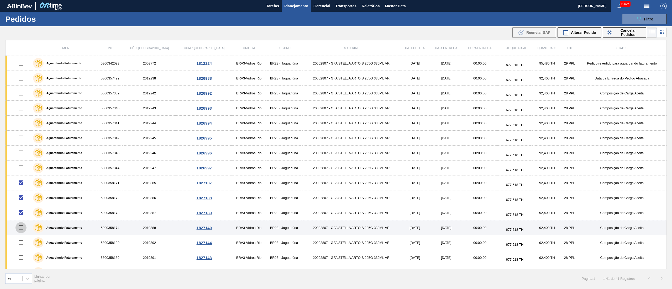
click at [25, 227] on input "checkbox" at bounding box center [20, 227] width 11 height 11
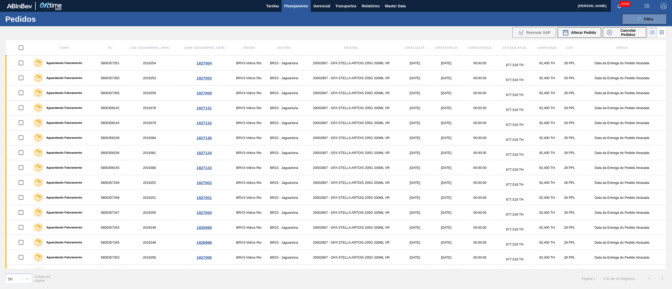
scroll to position [368, 0]
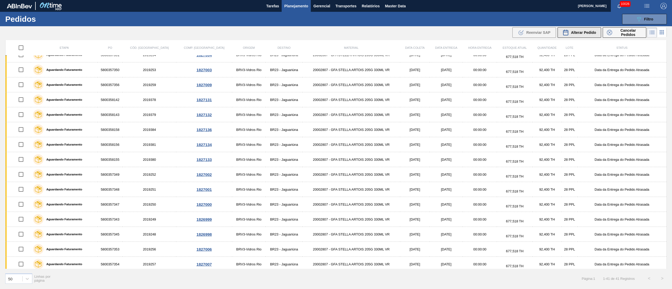
click at [584, 37] on button "Alterar Pedido" at bounding box center [580, 32] width 44 height 11
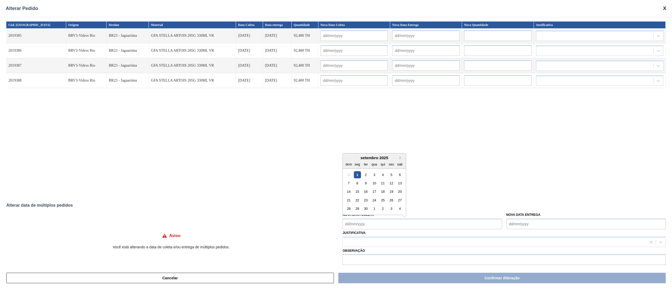
click at [378, 225] on Coleta "Nova Data Coleta" at bounding box center [422, 224] width 159 height 11
click at [363, 192] on div "16" at bounding box center [366, 191] width 7 height 7
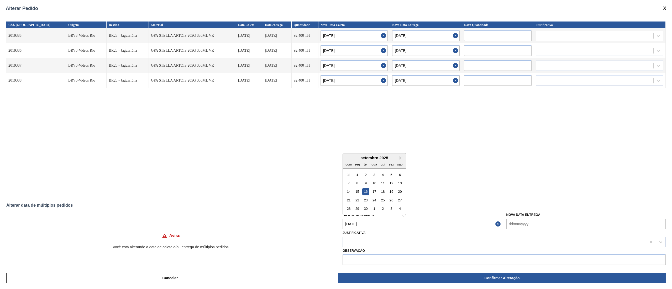
click at [381, 226] on Coleta "[DATE]" at bounding box center [422, 224] width 159 height 11
click at [382, 191] on div "18" at bounding box center [383, 191] width 7 height 7
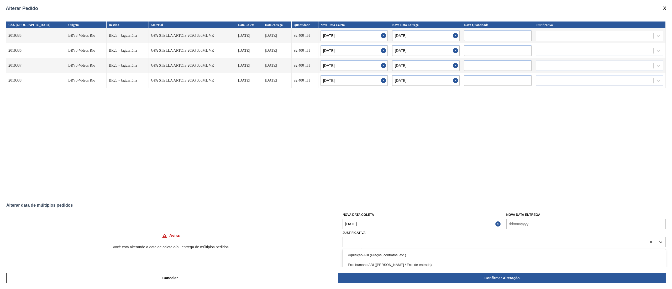
click at [365, 242] on div at bounding box center [495, 243] width 304 height 8
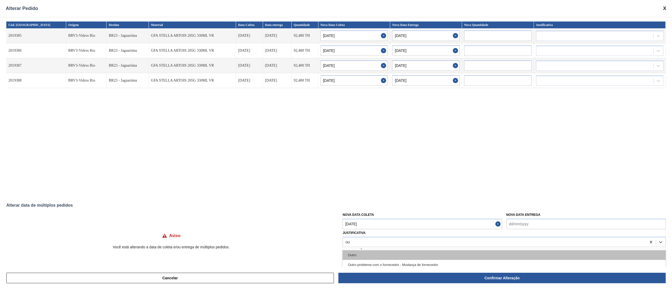
click at [359, 256] on div "Outro" at bounding box center [504, 256] width 323 height 10
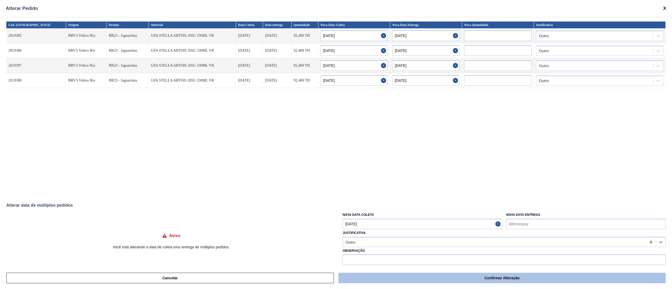
click at [371, 280] on button "Confirmar Alteração" at bounding box center [503, 278] width 328 height 11
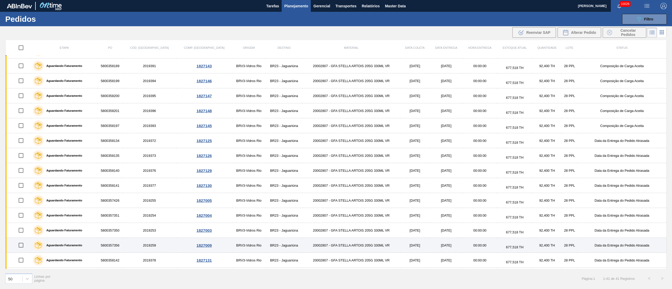
scroll to position [0, 0]
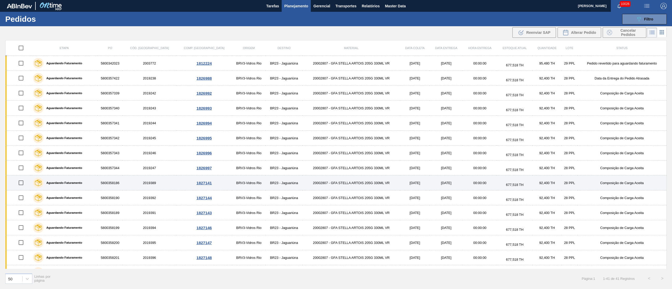
click at [19, 185] on input "checkbox" at bounding box center [20, 183] width 11 height 11
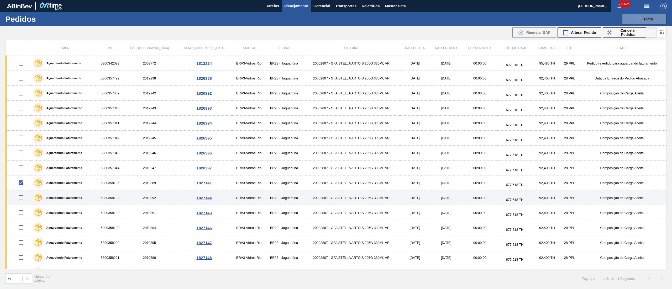
click at [22, 200] on input "checkbox" at bounding box center [20, 198] width 11 height 11
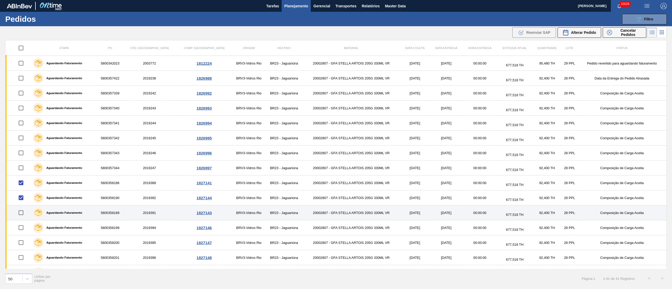
click at [22, 215] on input "checkbox" at bounding box center [20, 213] width 11 height 11
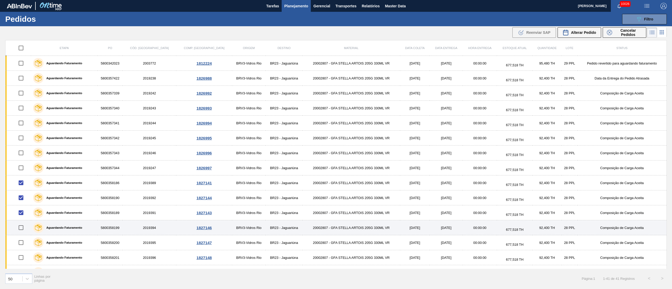
click at [23, 229] on input "checkbox" at bounding box center [20, 227] width 11 height 11
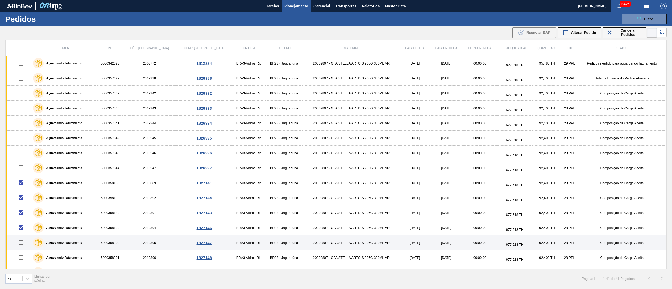
click at [23, 246] on input "checkbox" at bounding box center [20, 242] width 11 height 11
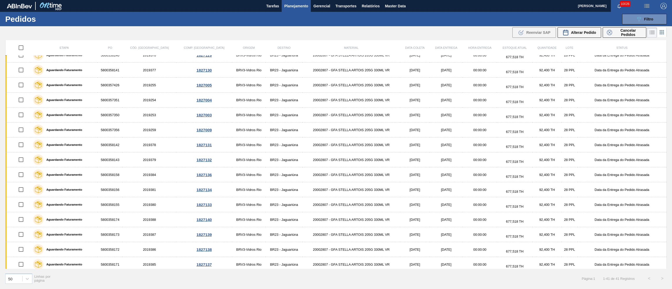
scroll to position [404, 0]
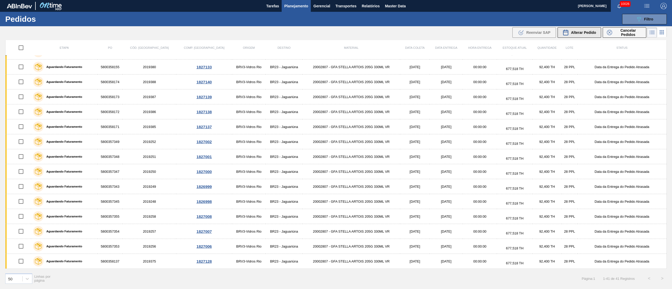
click at [590, 27] on button "Alterar Pedido" at bounding box center [580, 32] width 44 height 11
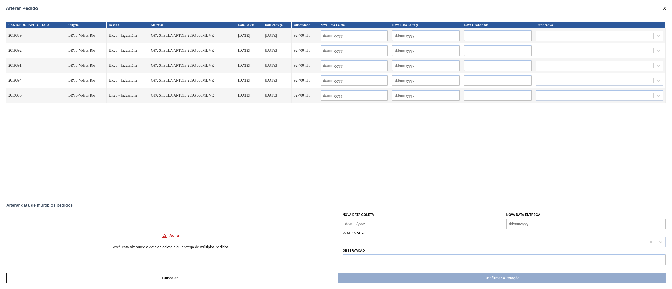
click at [370, 222] on Coleta "Nova Data Coleta" at bounding box center [422, 224] width 159 height 11
click at [389, 193] on div "19" at bounding box center [391, 191] width 7 height 7
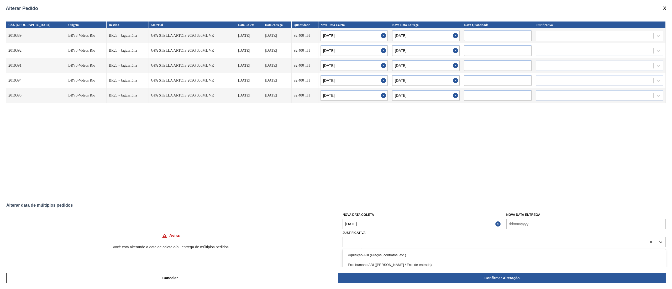
click at [365, 241] on div at bounding box center [495, 243] width 304 height 8
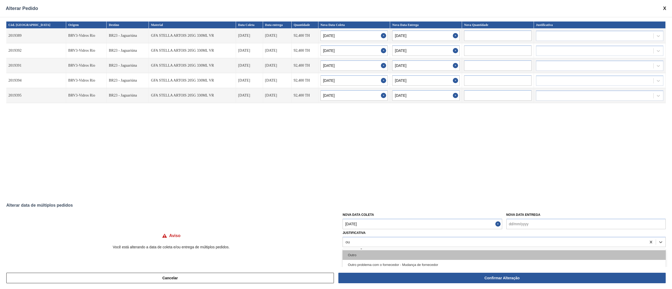
click at [363, 255] on div "Outro" at bounding box center [504, 256] width 323 height 10
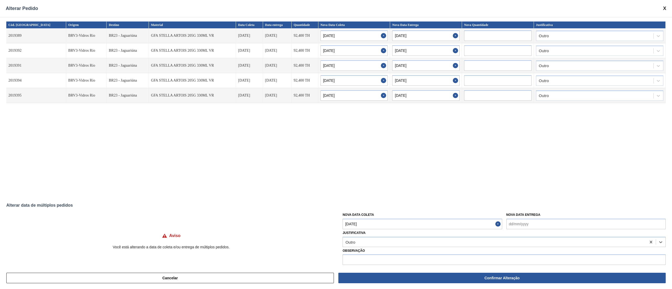
click at [416, 284] on div "Cancelar Confirmar Alteração" at bounding box center [336, 278] width 672 height 22
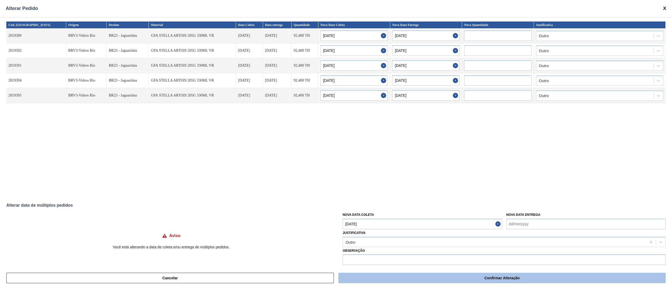
click at [398, 281] on button "Confirmar Alteração" at bounding box center [503, 278] width 328 height 11
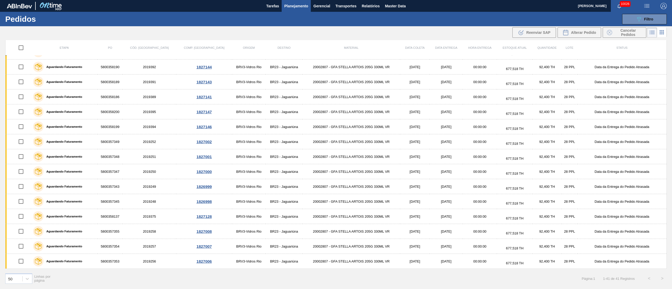
scroll to position [329, 0]
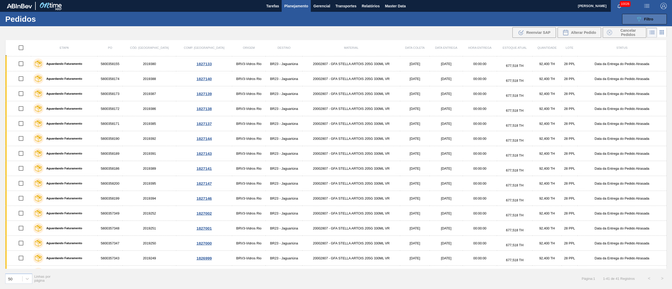
click at [640, 20] on icon "089F7B8B-B2A5-4AFE-B5C0-19BA573D28AC" at bounding box center [639, 19] width 6 height 6
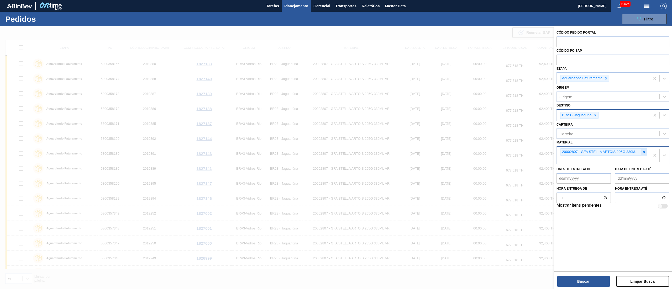
click at [645, 151] on icon at bounding box center [645, 153] width 4 height 4
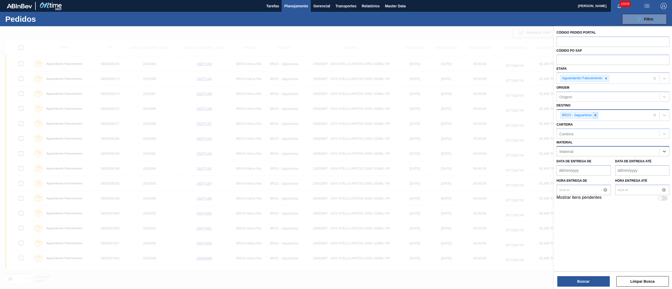
click at [598, 116] on div at bounding box center [596, 115] width 6 height 7
click at [582, 126] on div "BR26 - [GEOGRAPHIC_DATA]" at bounding box center [613, 128] width 113 height 10
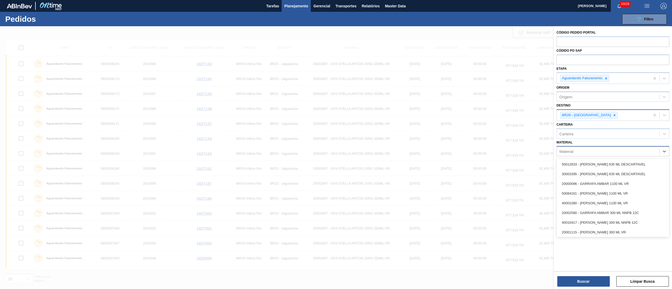
click at [584, 153] on div "Material" at bounding box center [608, 152] width 103 height 8
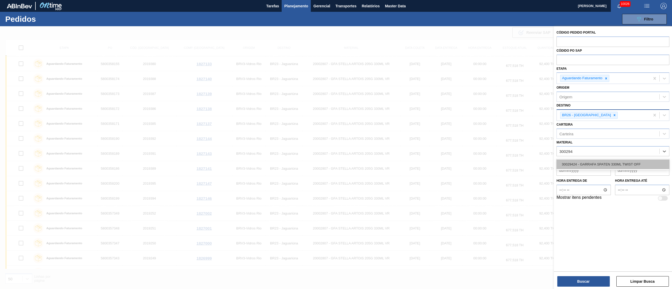
click at [589, 162] on div "30029424 - GARRAFA SPATEN 330ML TWIST OFF" at bounding box center [613, 165] width 113 height 10
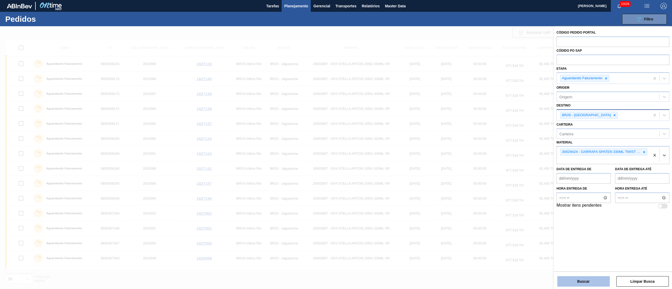
click at [563, 278] on button "Buscar" at bounding box center [584, 282] width 53 height 11
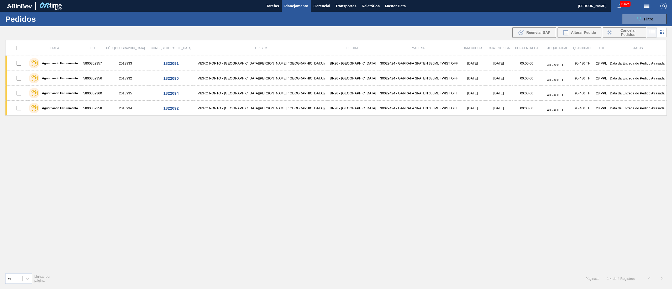
scroll to position [0, 0]
click at [23, 50] on input "checkbox" at bounding box center [18, 48] width 11 height 11
click at [611, 29] on div "Cancelar Pedidos" at bounding box center [624, 32] width 35 height 8
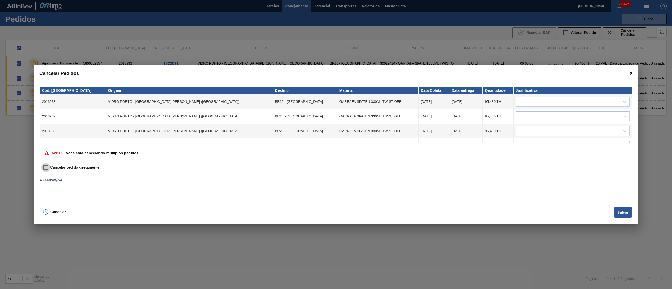
click at [48, 167] on input "Cancelar pedido diretamente" at bounding box center [45, 167] width 9 height 9
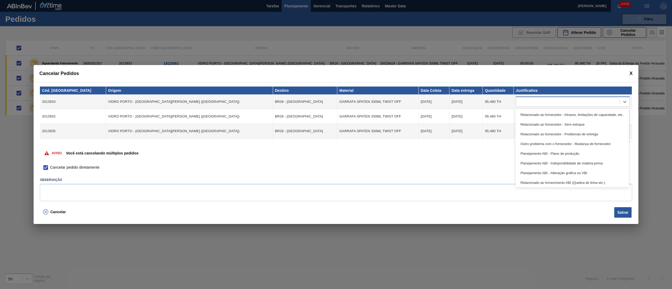
click at [589, 102] on div at bounding box center [568, 102] width 104 height 8
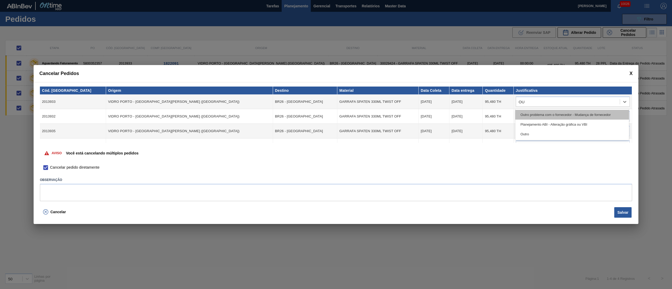
click at [555, 117] on div "Outro problema com o fornecedor - Mudança de fornecedor" at bounding box center [573, 115] width 114 height 10
click at [553, 118] on div at bounding box center [568, 117] width 104 height 8
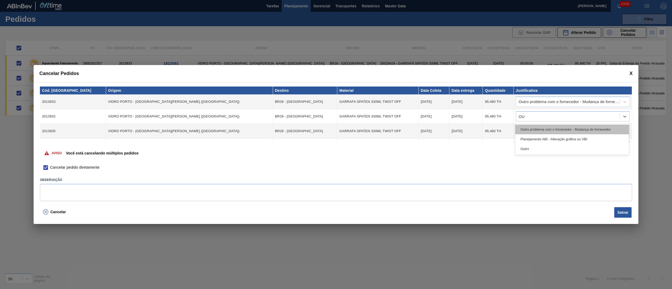
click at [552, 129] on div "Outro problema com o fornecedor - Mudança de fornecedor" at bounding box center [573, 130] width 114 height 10
click at [543, 131] on div at bounding box center [568, 132] width 104 height 8
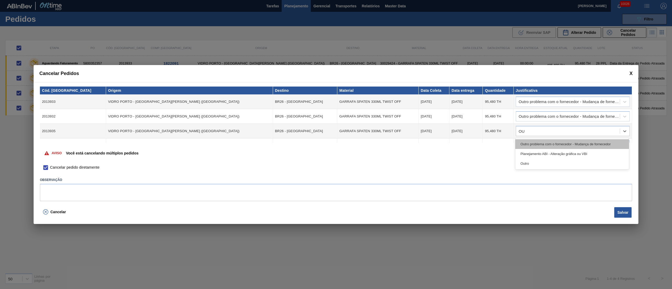
click at [537, 141] on div "Outro problema com o fornecedor - Mudança de fornecedor" at bounding box center [573, 144] width 114 height 10
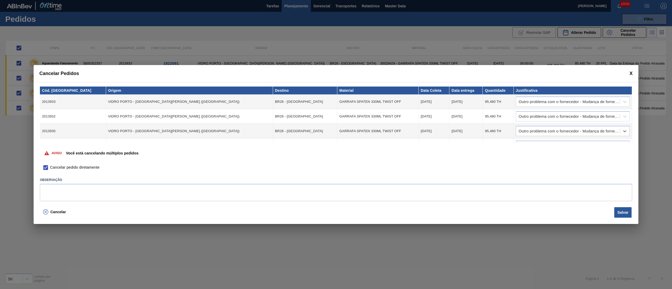
scroll to position [10, 0]
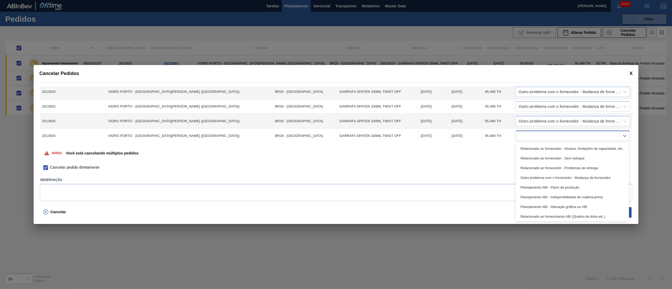
click at [525, 131] on div at bounding box center [573, 136] width 114 height 10
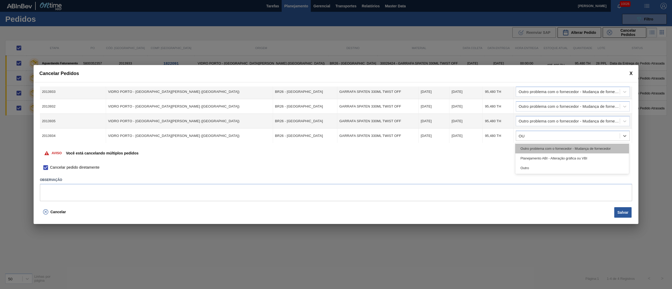
click at [530, 148] on div "Outro problema com o fornecedor - Mudança de fornecedor" at bounding box center [573, 149] width 114 height 10
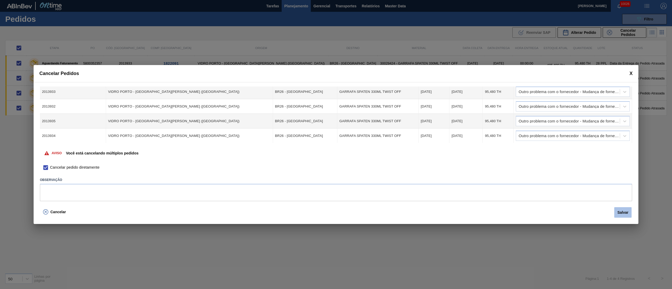
click at [619, 209] on button "Salvar" at bounding box center [623, 213] width 17 height 11
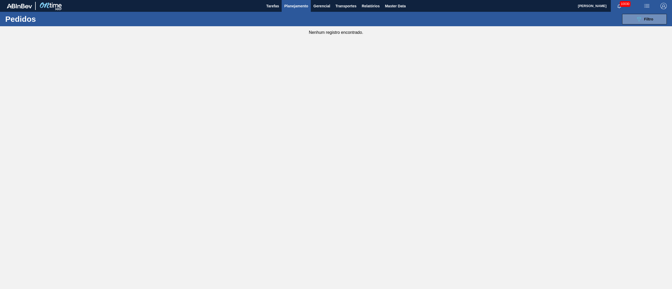
click at [294, 3] on span "Planejamento" at bounding box center [296, 6] width 24 height 6
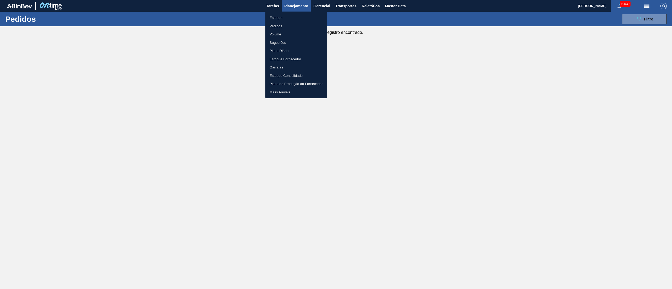
click at [273, 22] on li "Estoque" at bounding box center [297, 18] width 62 height 8
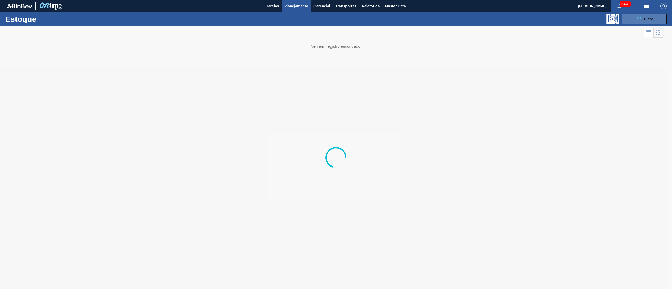
click at [633, 14] on button "089F7B8B-B2A5-4AFE-B5C0-19BA573D28AC Filtro" at bounding box center [645, 19] width 45 height 11
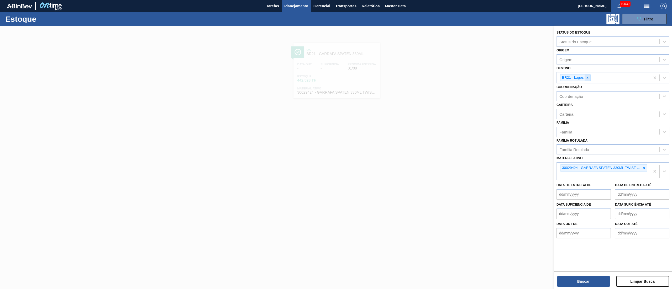
click at [588, 79] on icon at bounding box center [588, 78] width 4 height 4
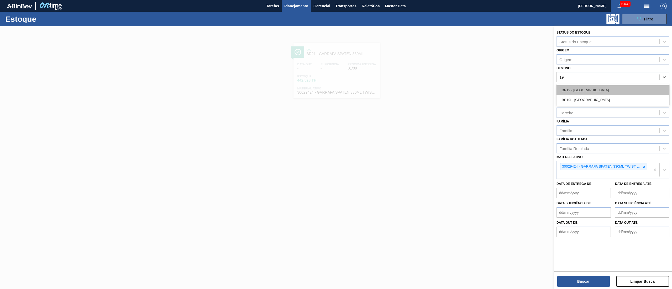
click at [584, 88] on div "BR19 - [GEOGRAPHIC_DATA]" at bounding box center [613, 90] width 113 height 10
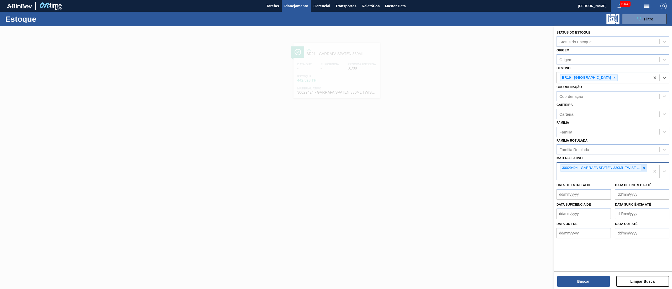
click at [645, 168] on icon at bounding box center [645, 169] width 4 height 4
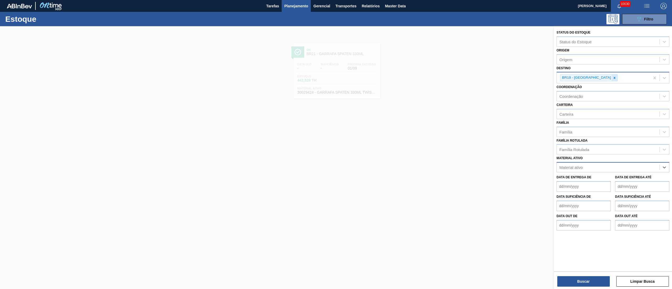
click at [613, 76] on icon at bounding box center [615, 78] width 4 height 4
click at [591, 87] on div "BR26 - [GEOGRAPHIC_DATA]" at bounding box center [613, 90] width 113 height 10
click at [576, 279] on button "Buscar" at bounding box center [584, 282] width 53 height 11
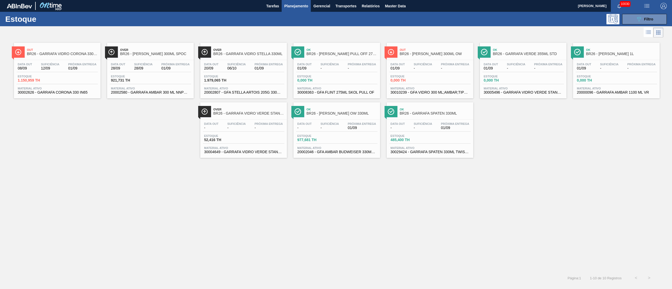
click at [73, 71] on div "Data out 08/09 Suficiência 12/09 Próxima Entrega 01/09" at bounding box center [57, 67] width 81 height 9
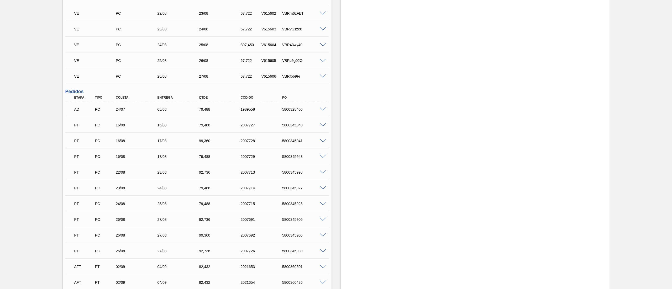
scroll to position [525, 0]
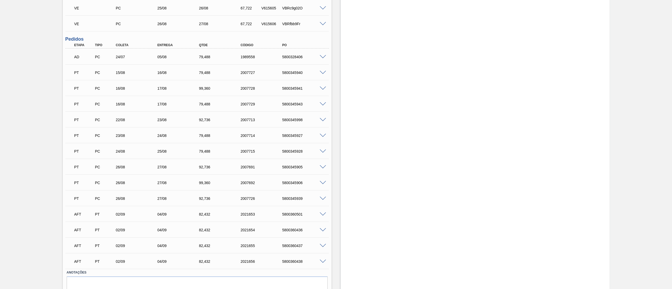
click at [322, 214] on span at bounding box center [323, 215] width 6 height 4
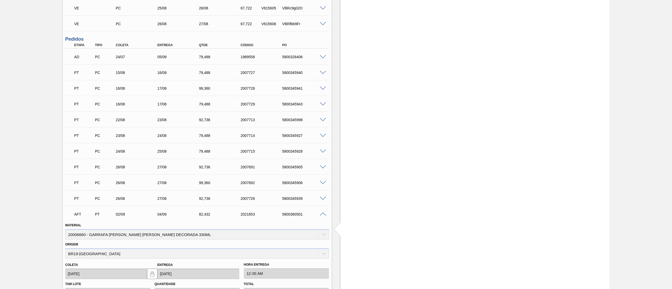
click at [323, 213] on span at bounding box center [323, 215] width 6 height 4
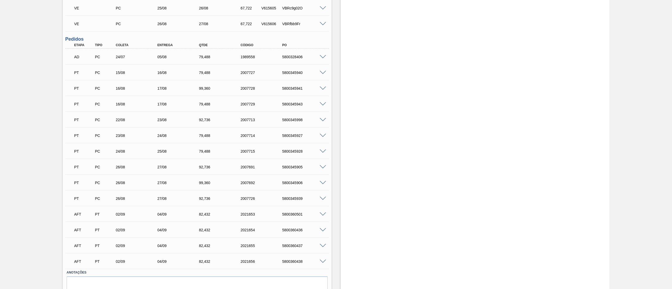
click at [323, 263] on span at bounding box center [323, 262] width 6 height 4
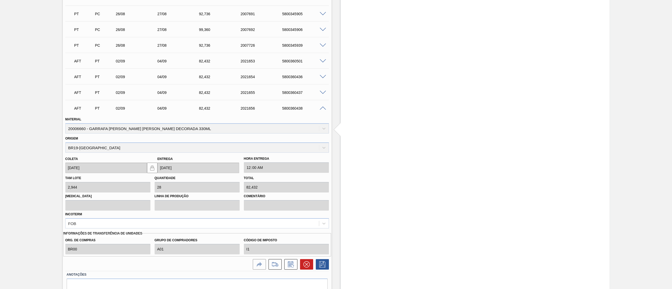
scroll to position [683, 0]
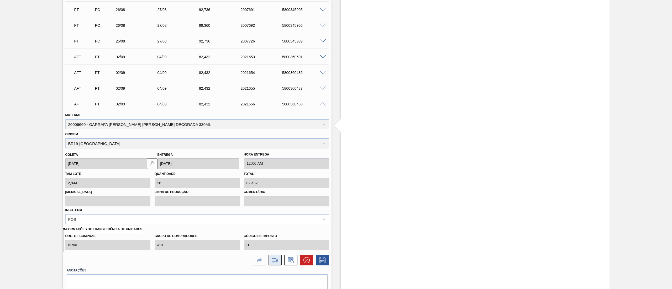
click at [272, 260] on icon at bounding box center [275, 260] width 8 height 6
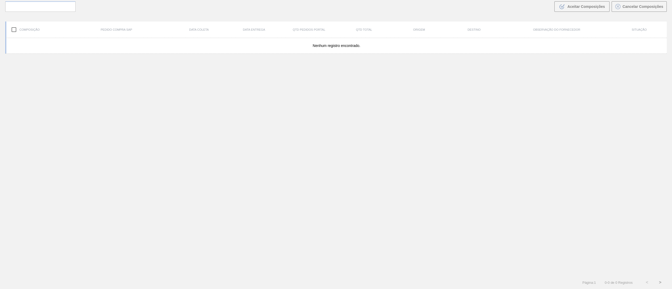
scroll to position [38, 0]
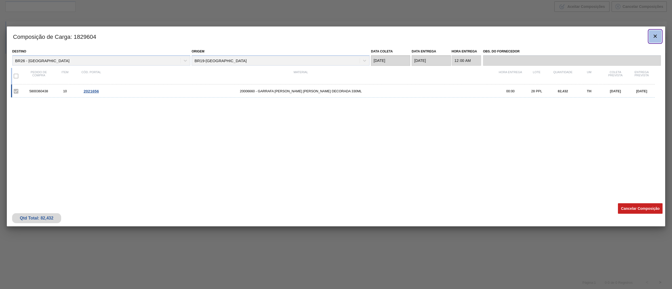
click at [655, 35] on icon "botão de ícone" at bounding box center [656, 36] width 6 height 6
